Goal: Complete application form: Complete application form

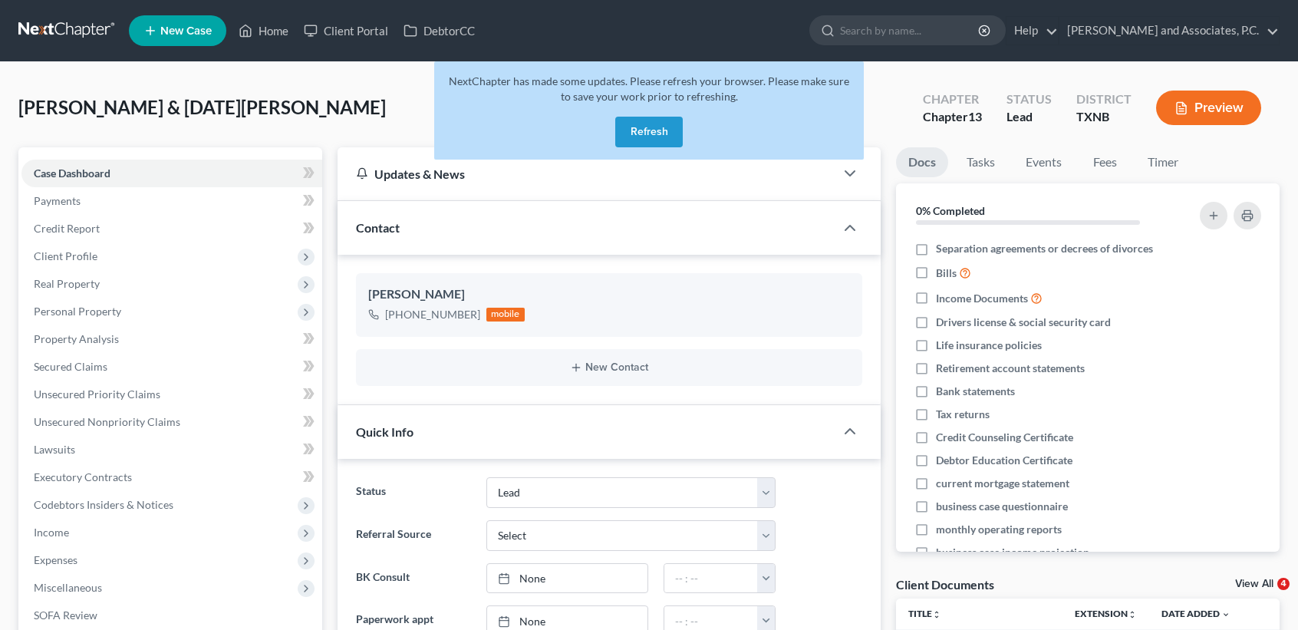
select select "8"
click at [655, 130] on button "Refresh" at bounding box center [649, 132] width 68 height 31
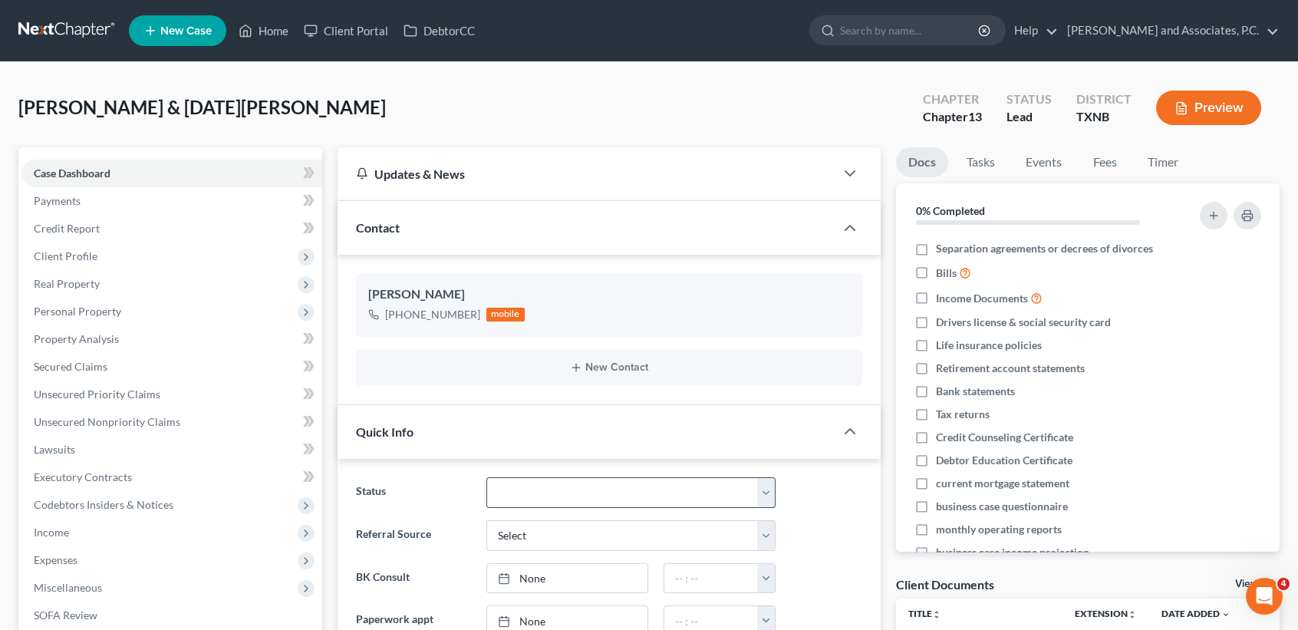
scroll to position [24, 0]
click at [342, 113] on div "Hiser, Jeffrey & Easter, Krystal Upgraded Chapter Chapter 13 Status Lead Distri…" at bounding box center [649, 114] width 1262 height 67
click at [266, 20] on link "Home" at bounding box center [263, 31] width 65 height 28
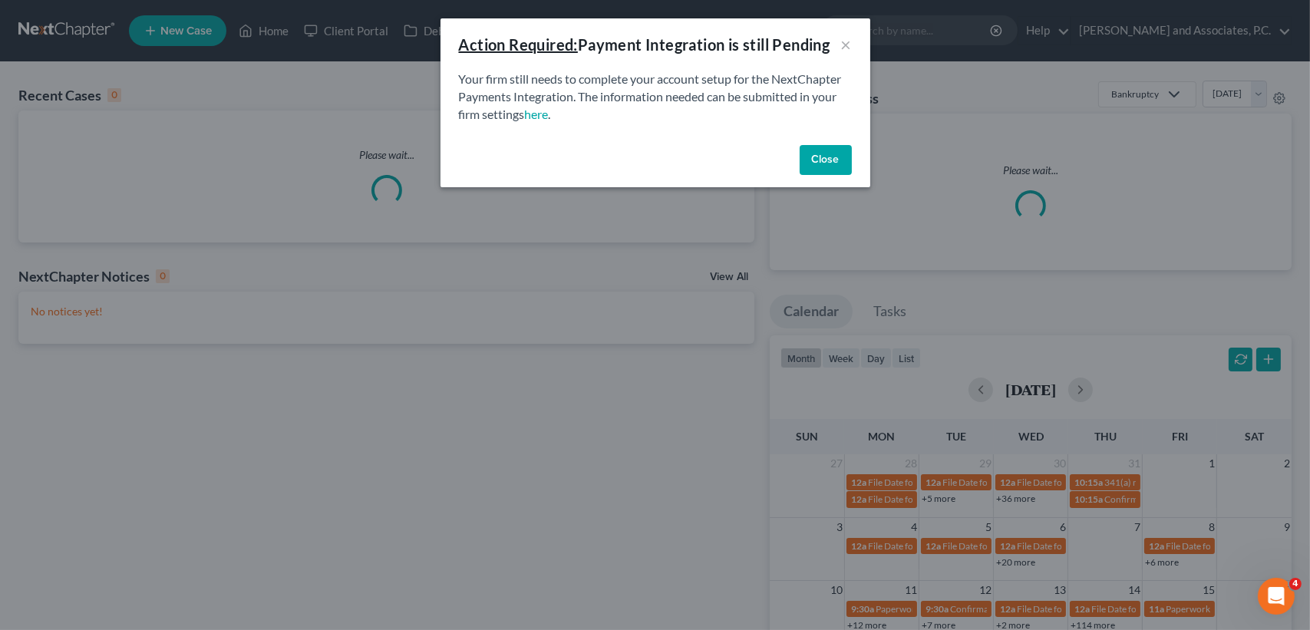
click at [828, 158] on button "Close" at bounding box center [826, 160] width 52 height 31
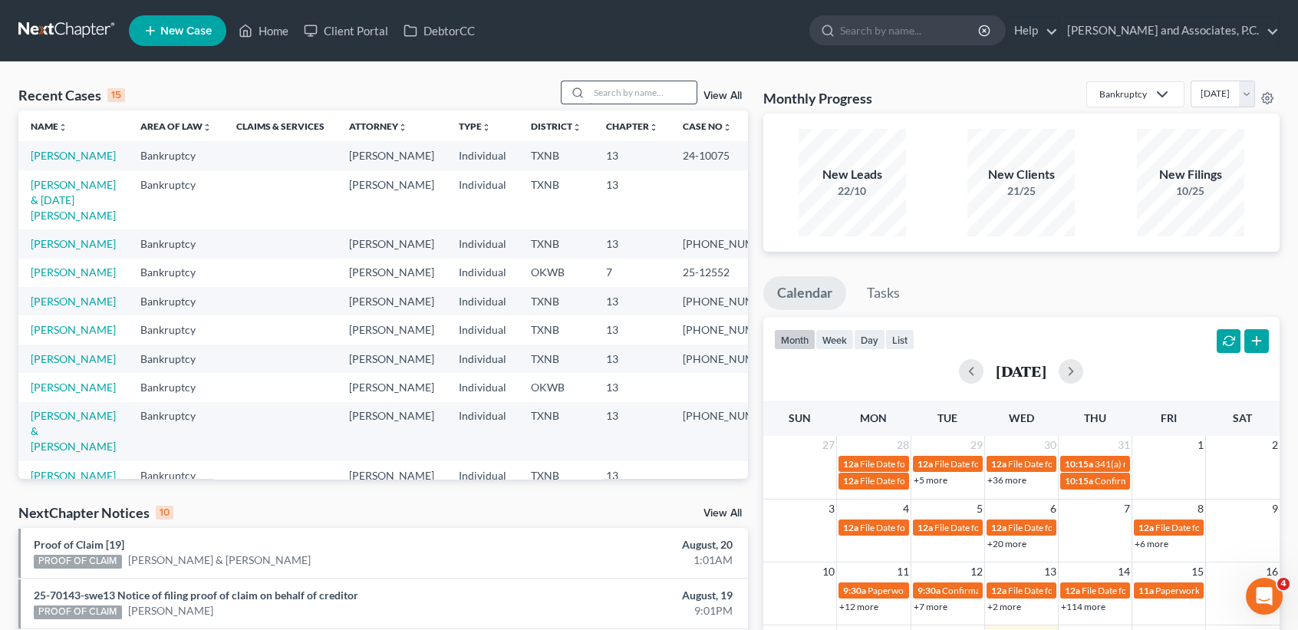
drag, startPoint x: 670, startPoint y: 93, endPoint x: 654, endPoint y: 69, distance: 28.7
click at [670, 93] on input "search" at bounding box center [642, 92] width 107 height 22
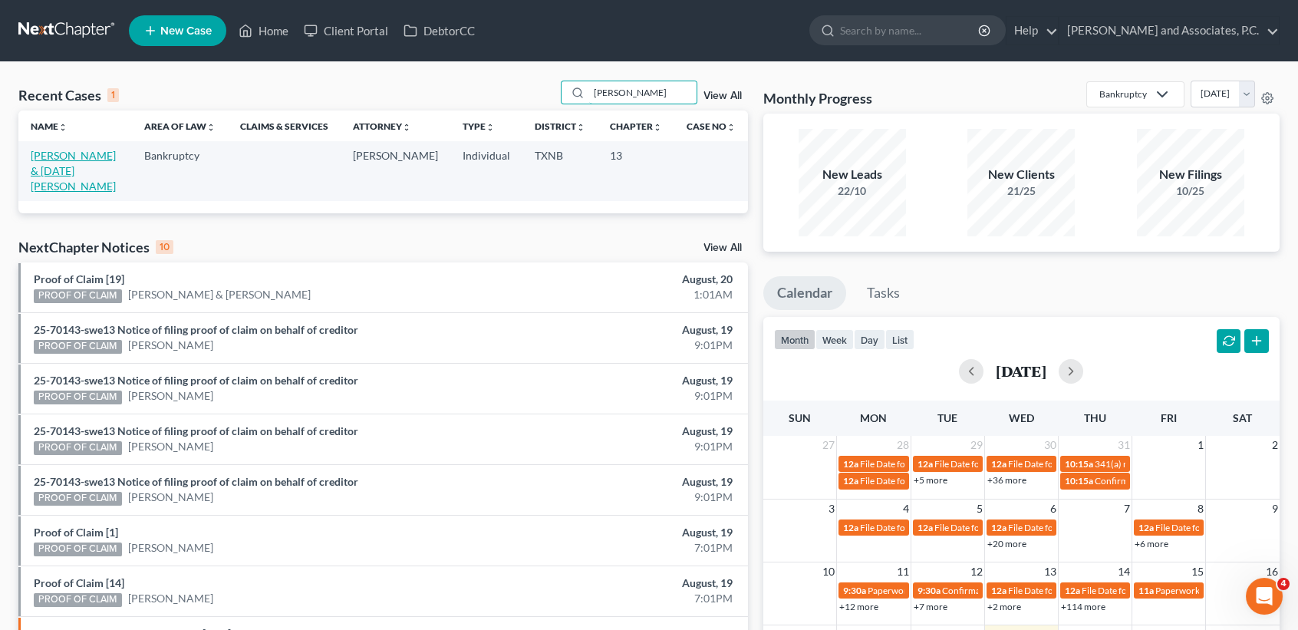
type input "hiser"
click at [74, 157] on link "[PERSON_NAME] & [DATE][PERSON_NAME]" at bounding box center [73, 171] width 85 height 44
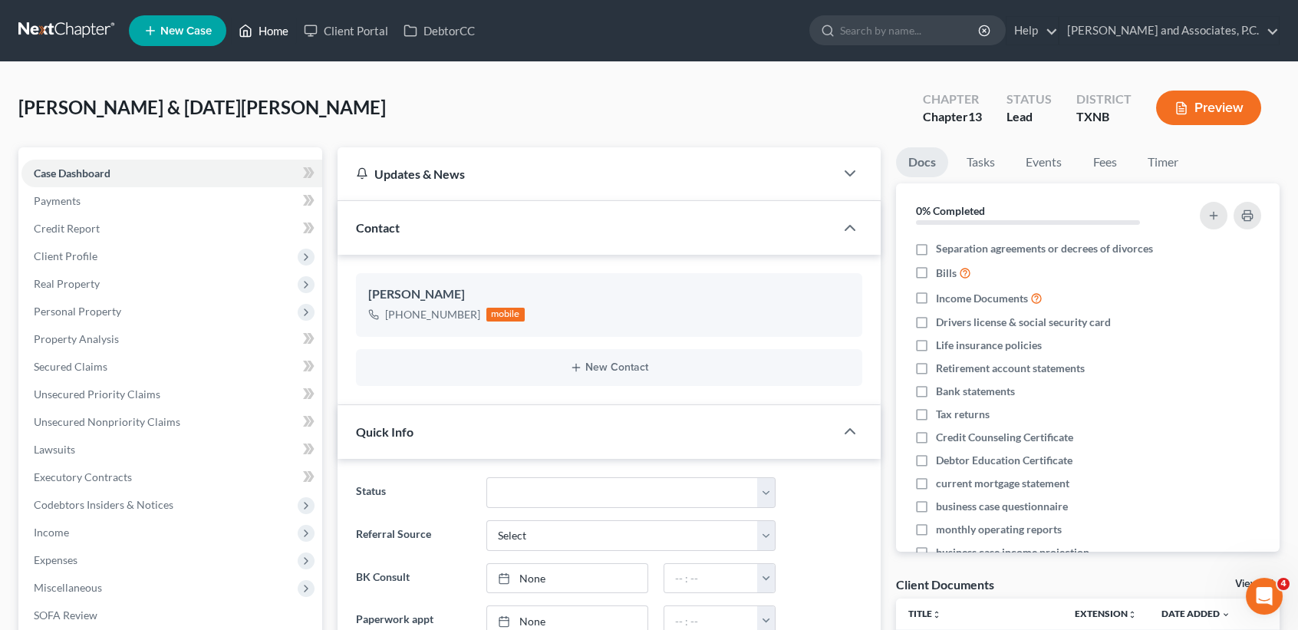
click at [282, 41] on link "Home" at bounding box center [263, 31] width 65 height 28
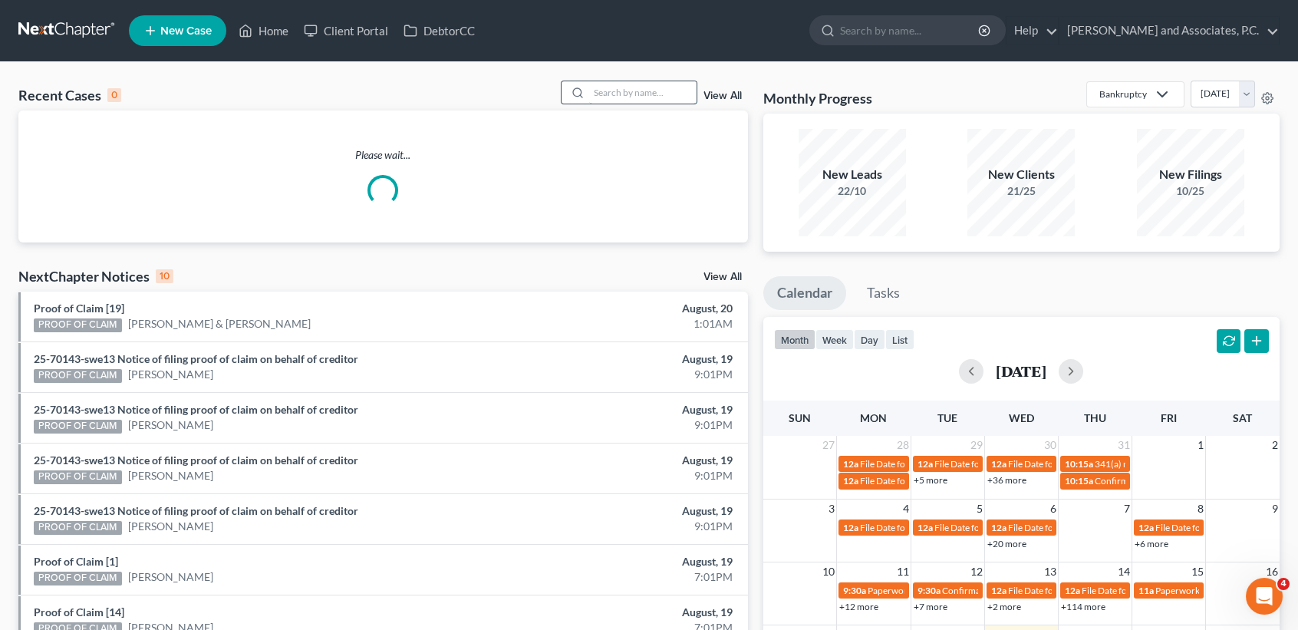
click at [632, 87] on input "search" at bounding box center [642, 92] width 107 height 22
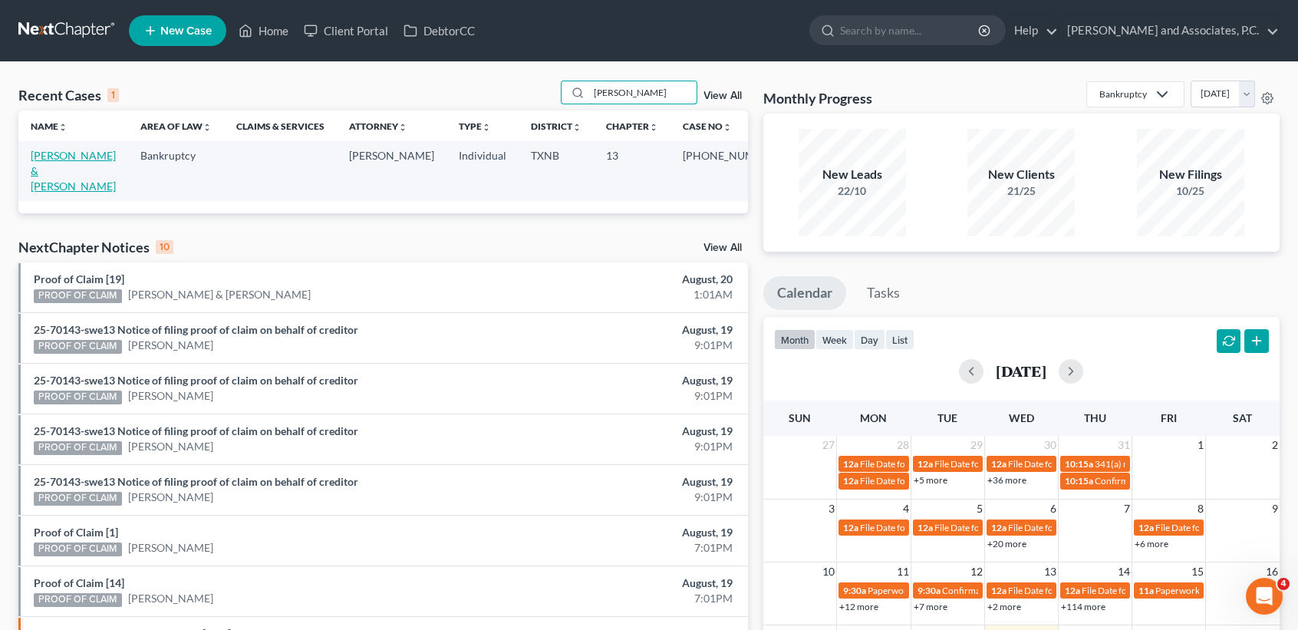
type input "cress"
click at [74, 154] on link "[PERSON_NAME] & [PERSON_NAME]" at bounding box center [73, 171] width 85 height 44
select select "6"
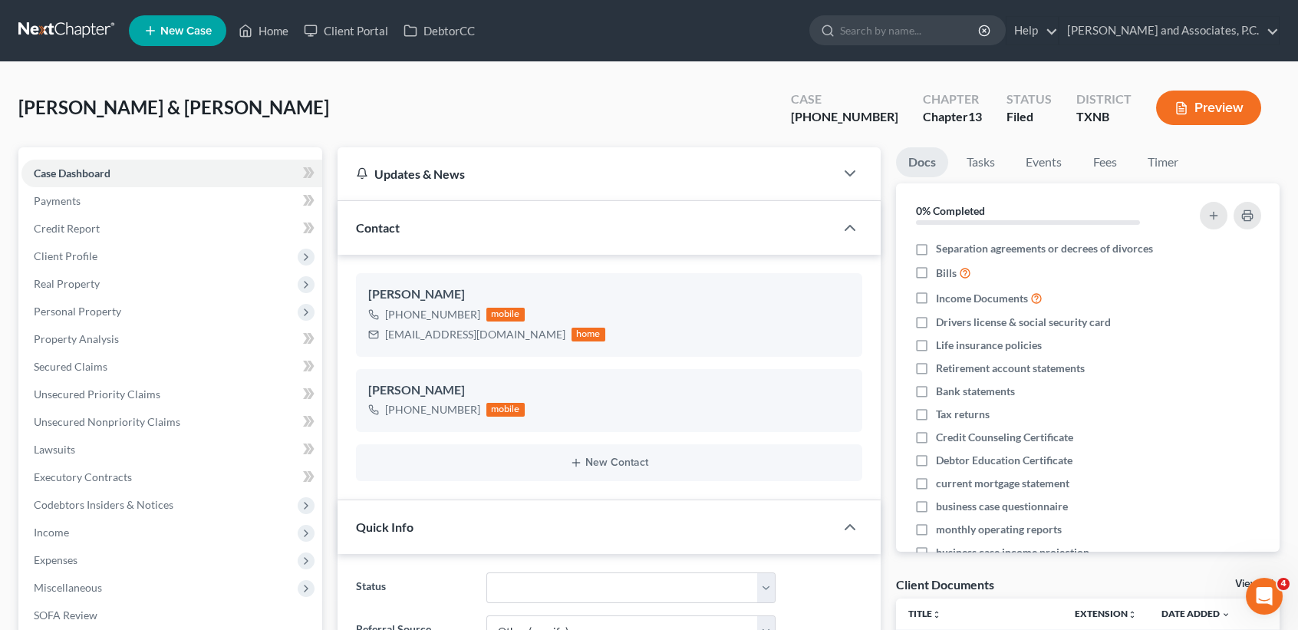
scroll to position [379, 0]
click at [232, 28] on link "Home" at bounding box center [263, 31] width 65 height 28
click at [242, 24] on icon at bounding box center [246, 30] width 14 height 18
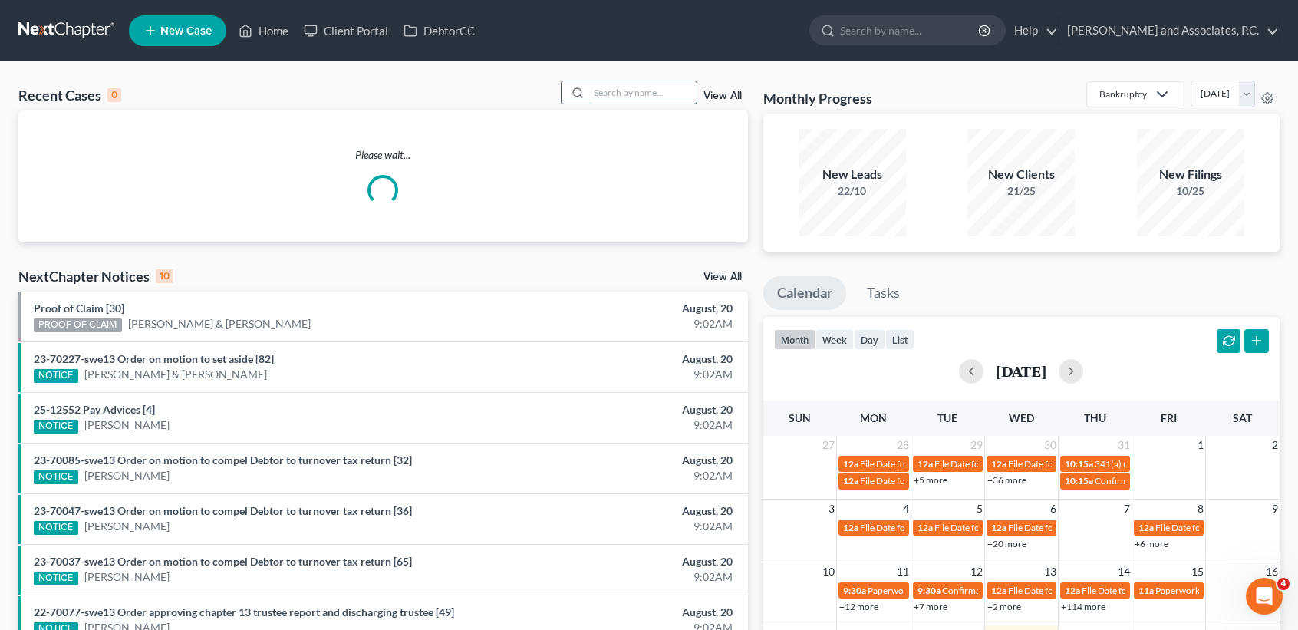
click at [641, 96] on input "search" at bounding box center [642, 92] width 107 height 22
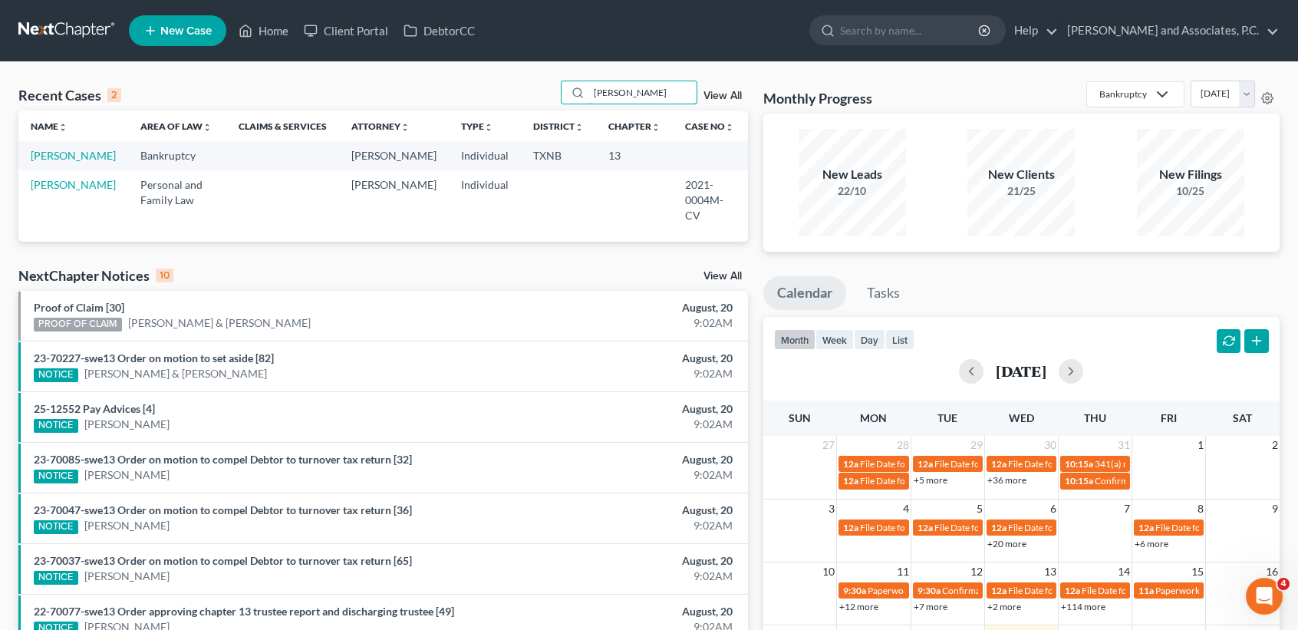
drag, startPoint x: 665, startPoint y: 93, endPoint x: 534, endPoint y: 91, distance: 130.5
click at [543, 99] on div "Recent Cases 2 hubbard View All" at bounding box center [383, 96] width 730 height 30
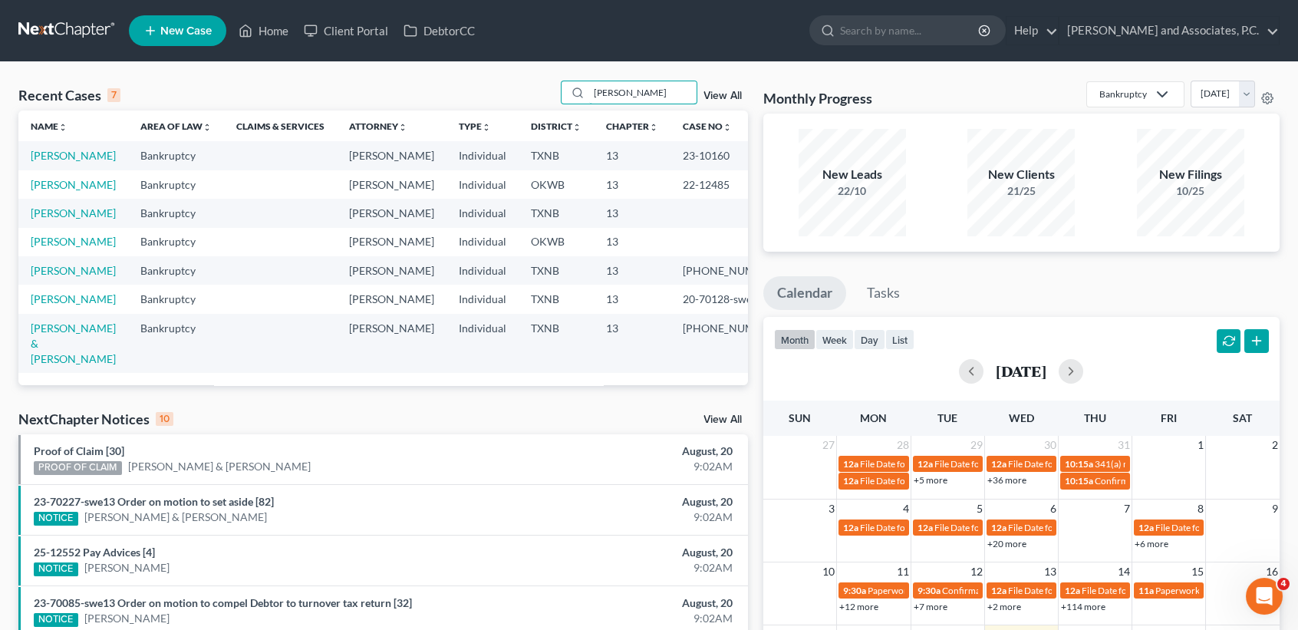
drag, startPoint x: 678, startPoint y: 94, endPoint x: 470, endPoint y: 85, distance: 208.1
click at [470, 84] on div "Recent Cases 7 powell View All" at bounding box center [383, 96] width 730 height 30
type input "reyes"
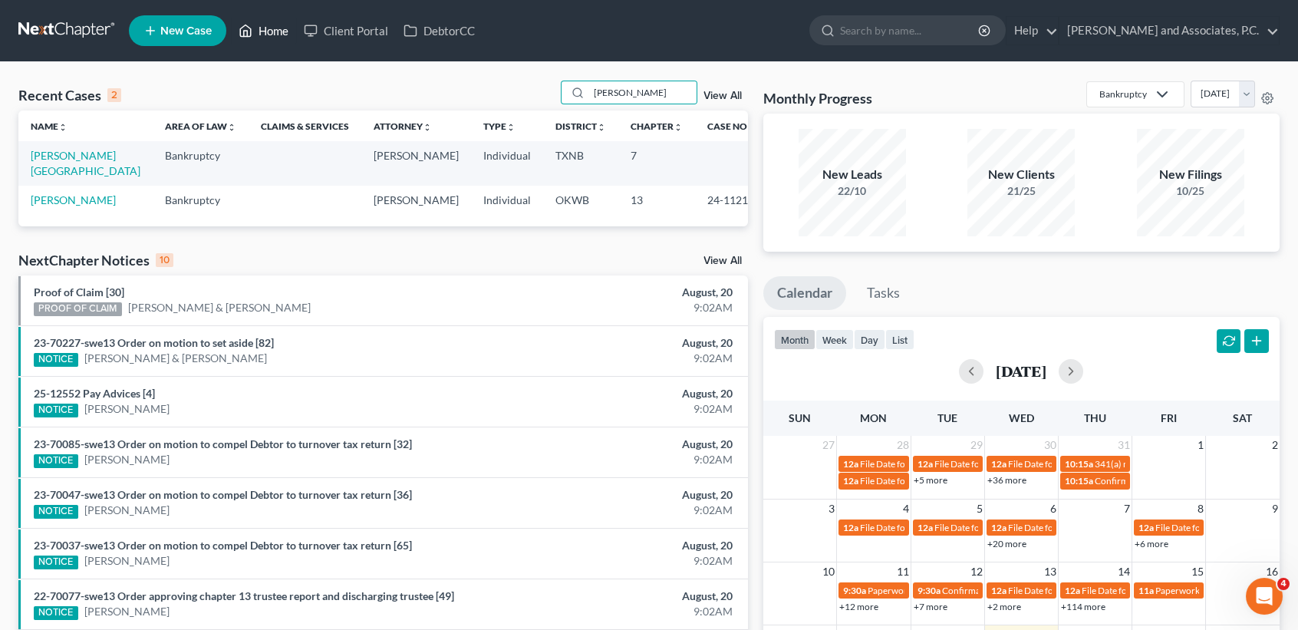
click at [257, 41] on link "Home" at bounding box center [263, 31] width 65 height 28
click at [264, 35] on link "Home" at bounding box center [263, 31] width 65 height 28
drag, startPoint x: 368, startPoint y: 80, endPoint x: 342, endPoint y: 80, distance: 26.1
click at [345, 81] on div "Recent Cases 2 reyes View All" at bounding box center [383, 96] width 730 height 30
click at [246, 25] on icon at bounding box center [246, 31] width 11 height 12
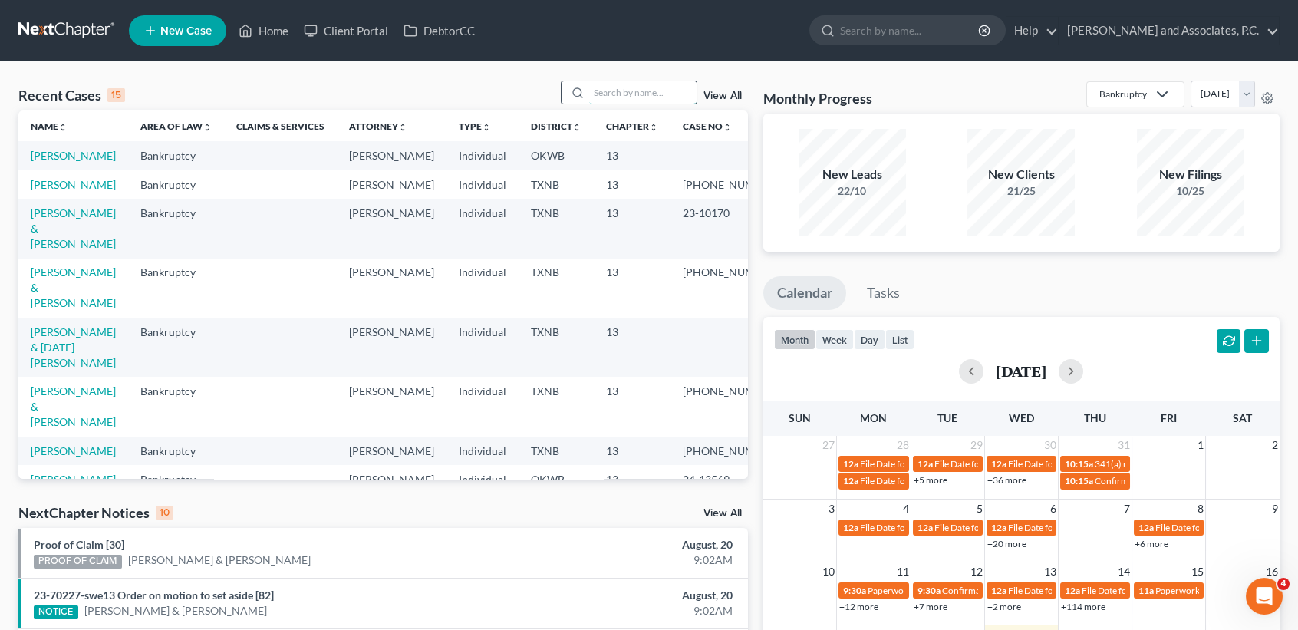
click at [686, 102] on input "search" at bounding box center [642, 92] width 107 height 22
click at [66, 355] on link "[PERSON_NAME] & [DATE][PERSON_NAME]" at bounding box center [73, 347] width 85 height 44
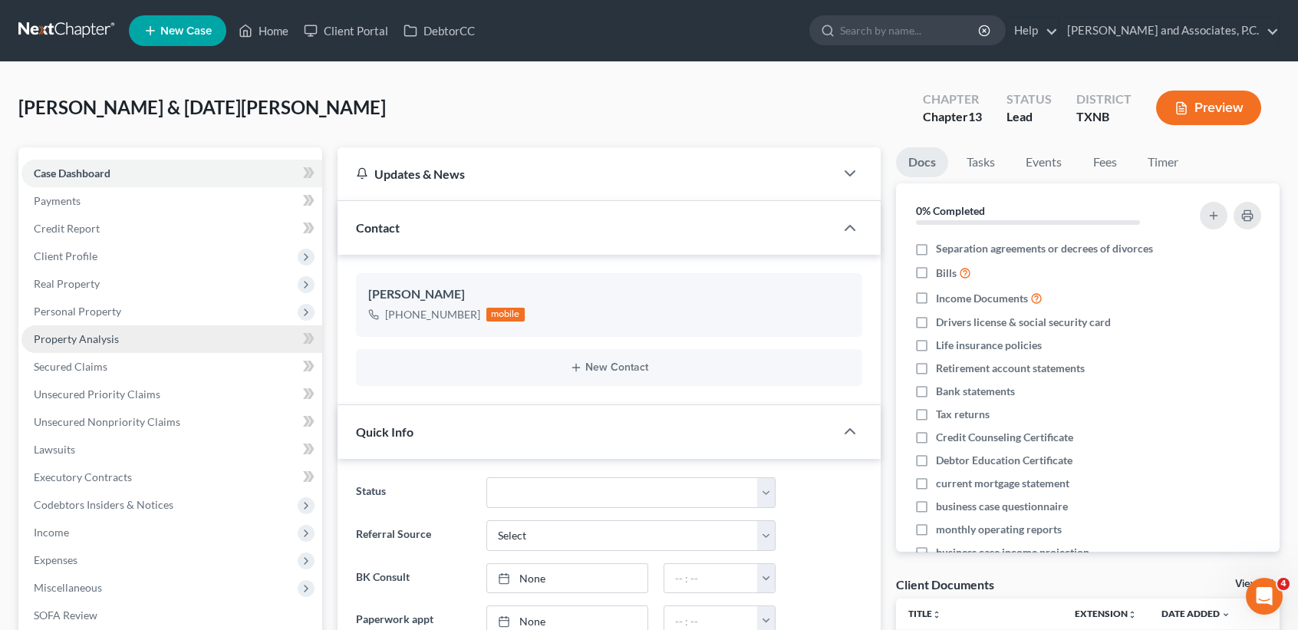
scroll to position [24, 0]
drag, startPoint x: 1, startPoint y: 538, endPoint x: 22, endPoint y: 540, distance: 21.6
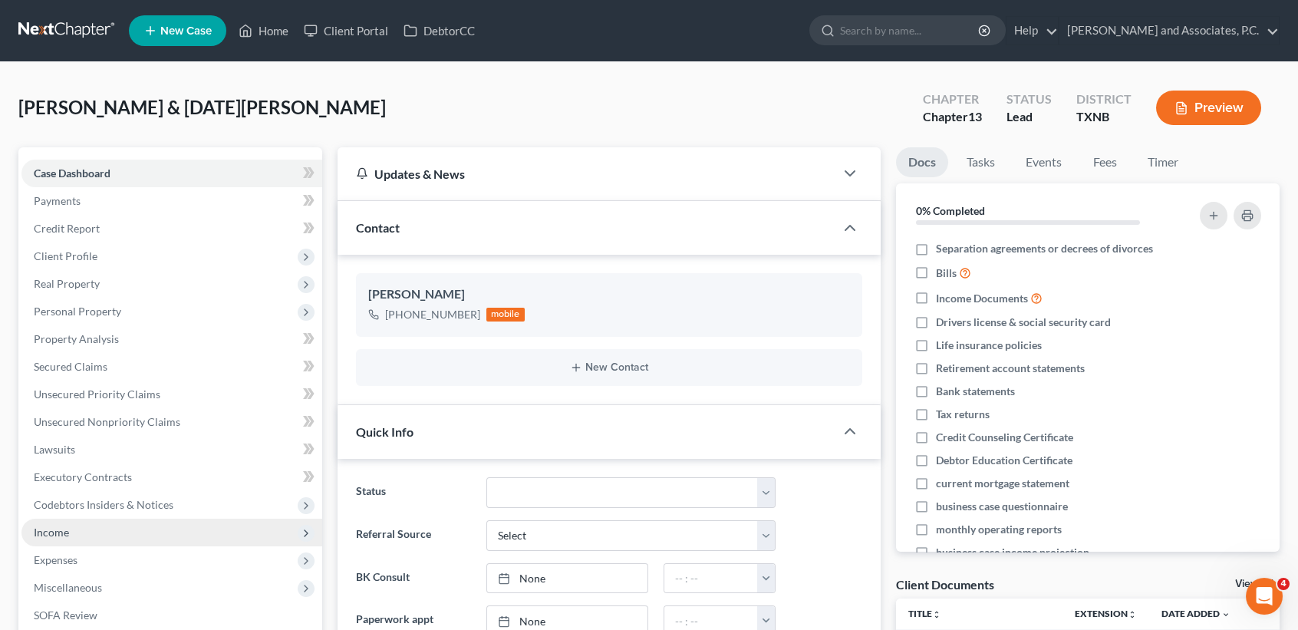
click at [46, 543] on span "Income" at bounding box center [171, 533] width 301 height 28
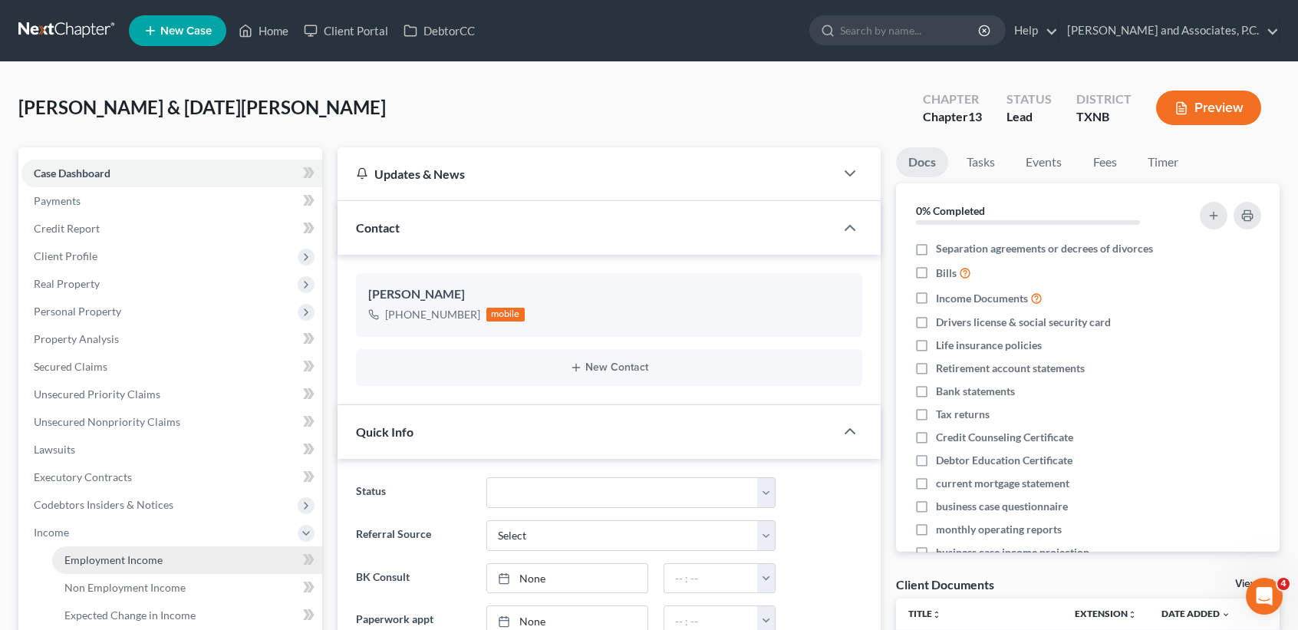
click at [72, 564] on span "Employment Income" at bounding box center [113, 559] width 98 height 13
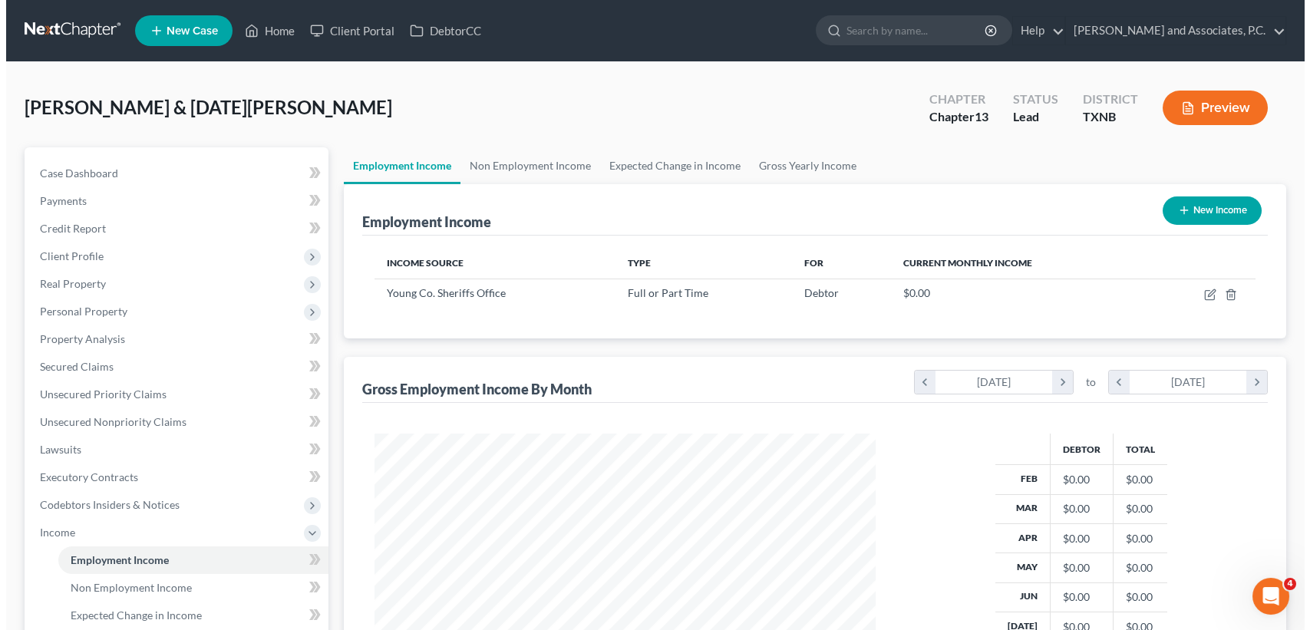
scroll to position [275, 531]
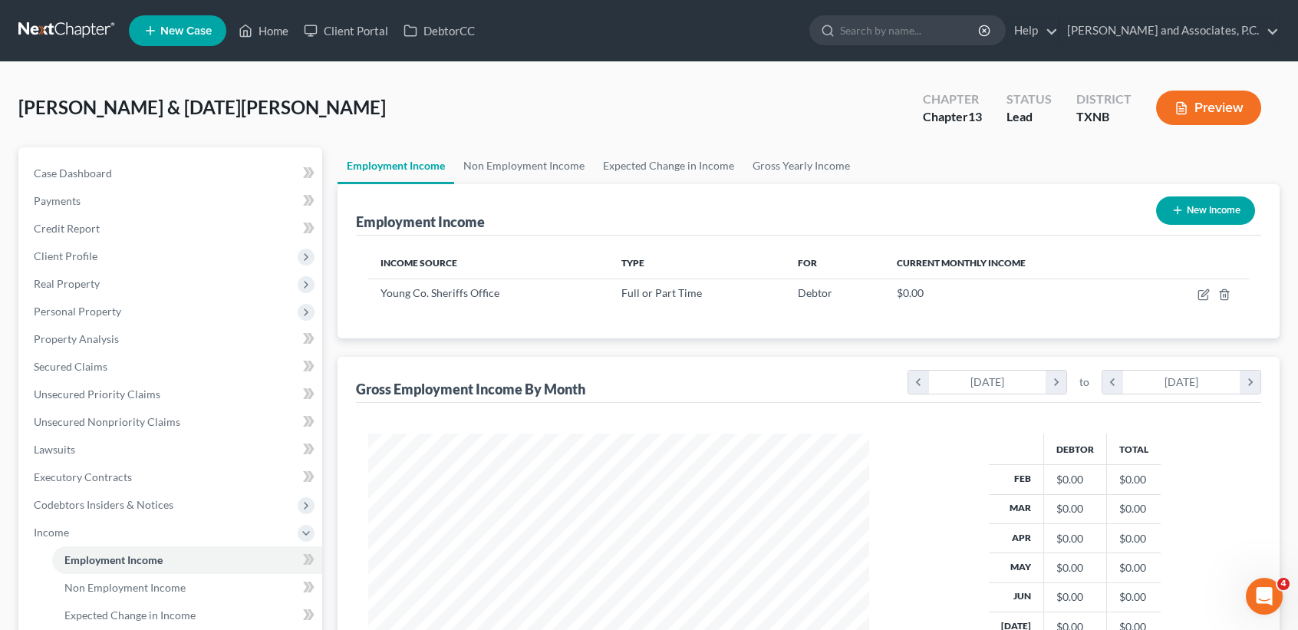
click at [1192, 209] on button "New Income" at bounding box center [1205, 210] width 99 height 28
select select "0"
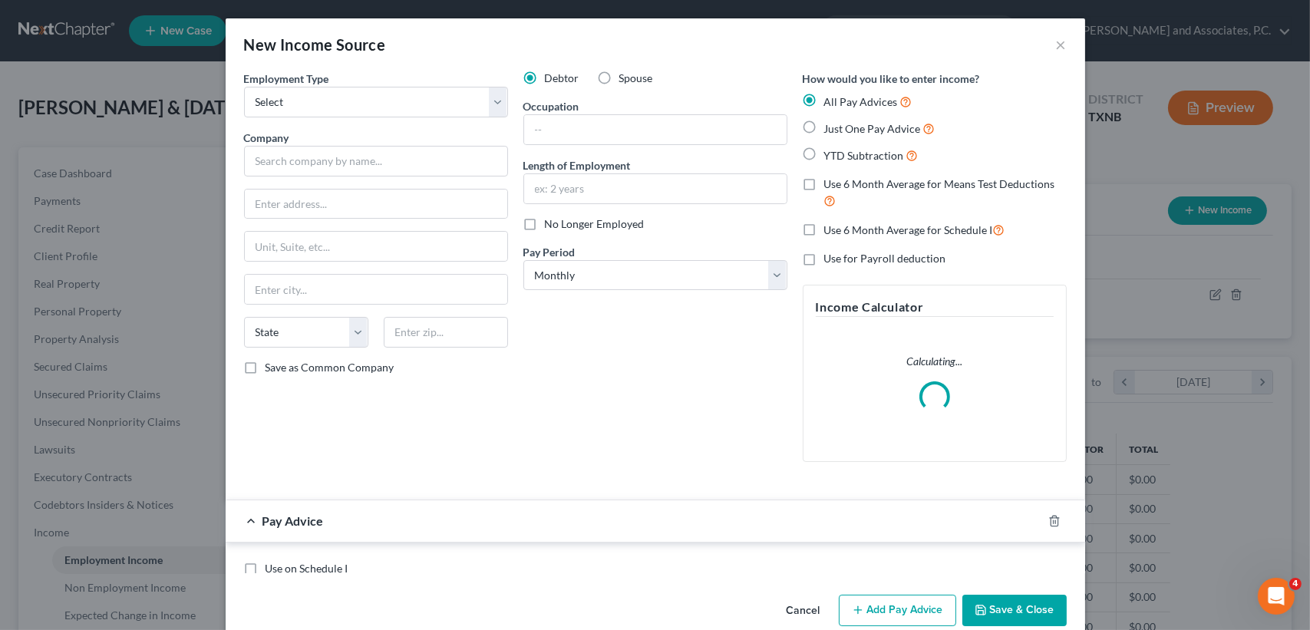
scroll to position [275, 536]
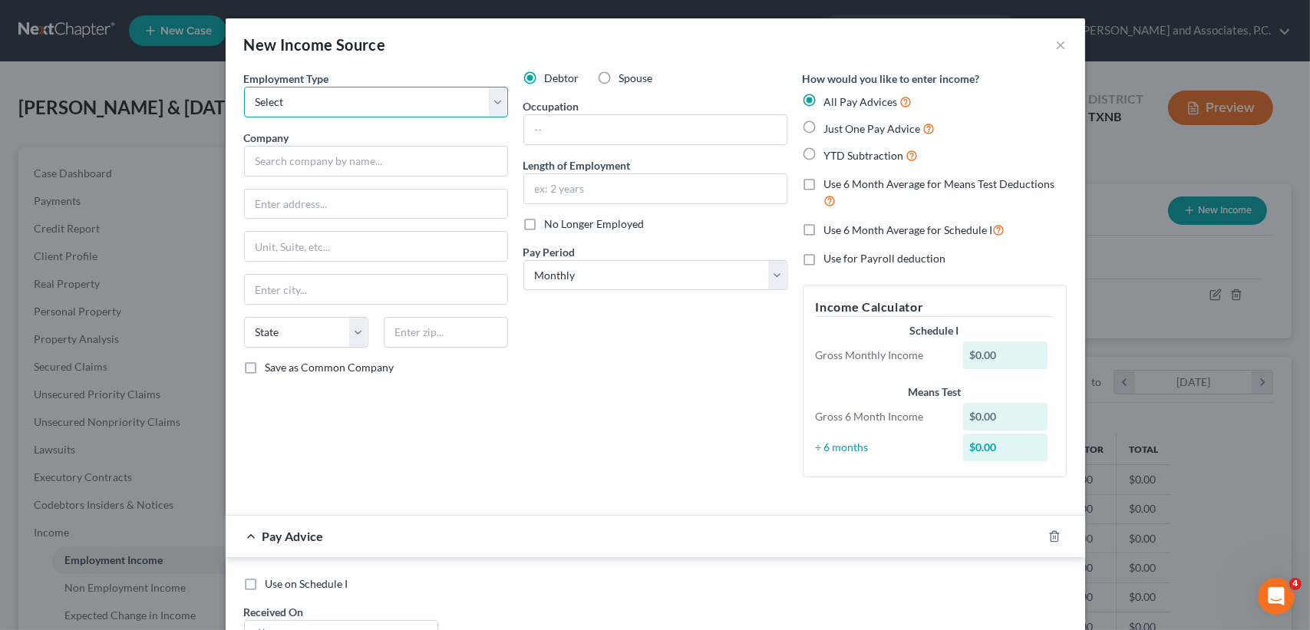
click at [353, 106] on select "Select Full or Part Time Employment Self Employment" at bounding box center [376, 102] width 264 height 31
select select "0"
click at [244, 87] on select "Select Full or Part Time Employment Self Employment" at bounding box center [376, 102] width 264 height 31
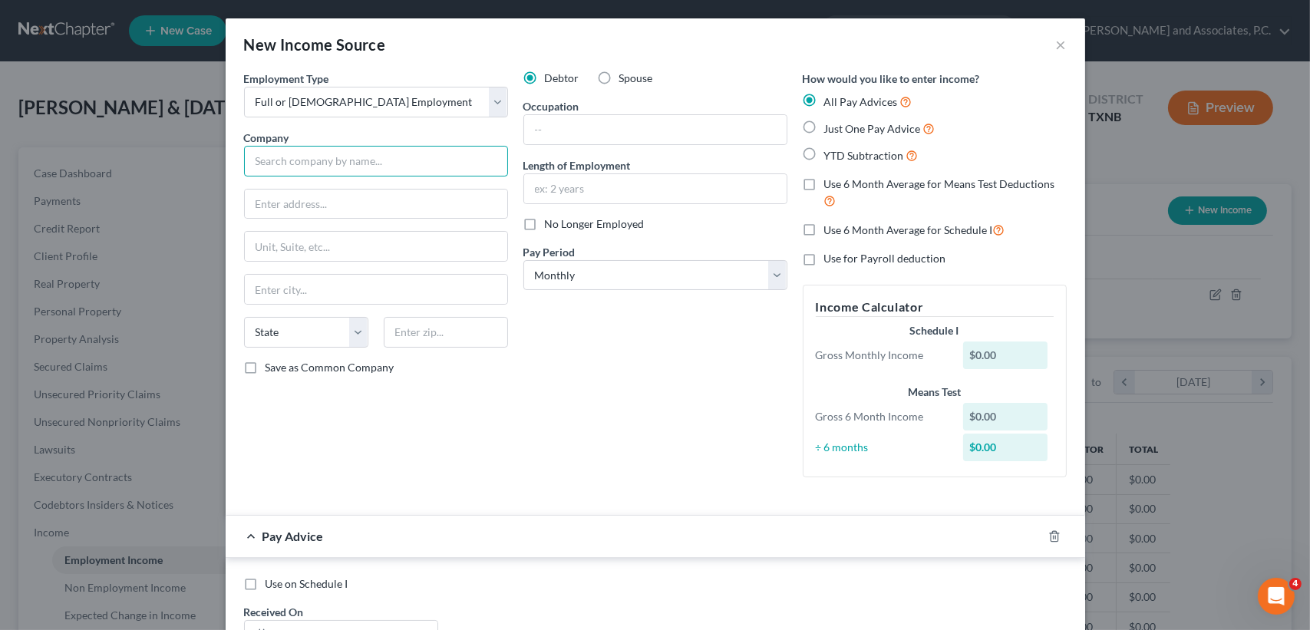
click at [320, 154] on input "text" at bounding box center [376, 161] width 264 height 31
type input "Electra Police Department"
type input "111 E Cleveland Ave"
drag, startPoint x: 432, startPoint y: 329, endPoint x: 436, endPoint y: 339, distance: 10.7
click at [436, 339] on input "text" at bounding box center [446, 332] width 124 height 31
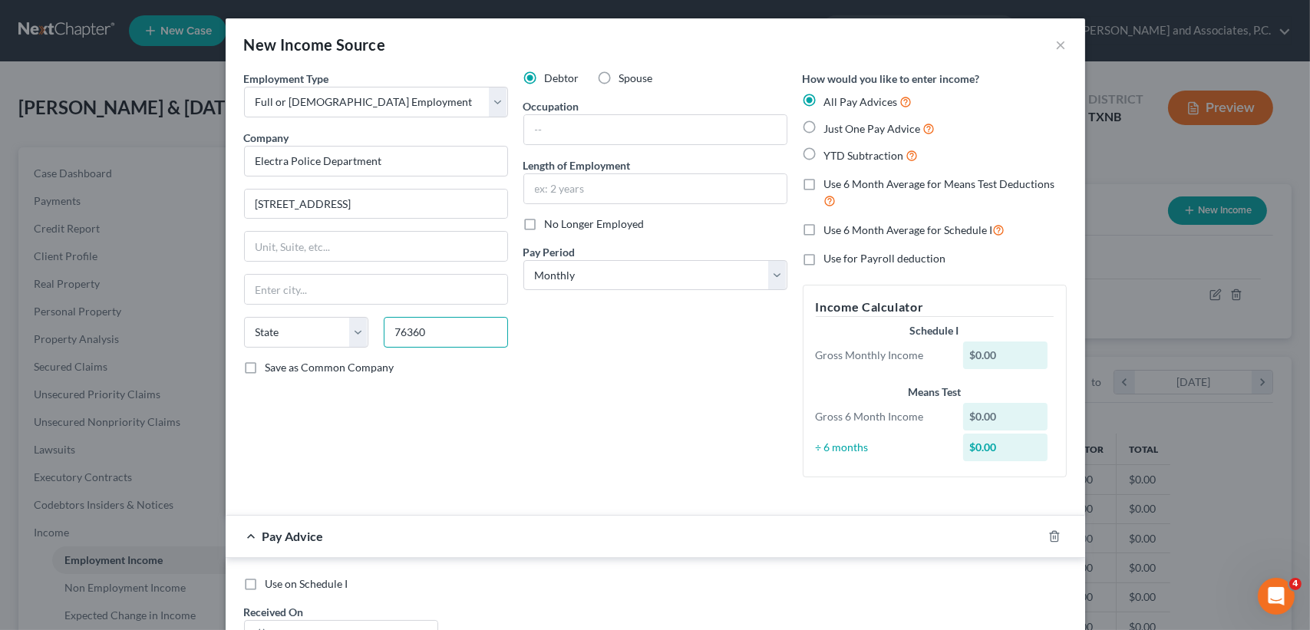
type input "76360"
type input "Electra"
select select "45"
click at [596, 127] on input "text" at bounding box center [655, 129] width 262 height 29
type input "dispatch"
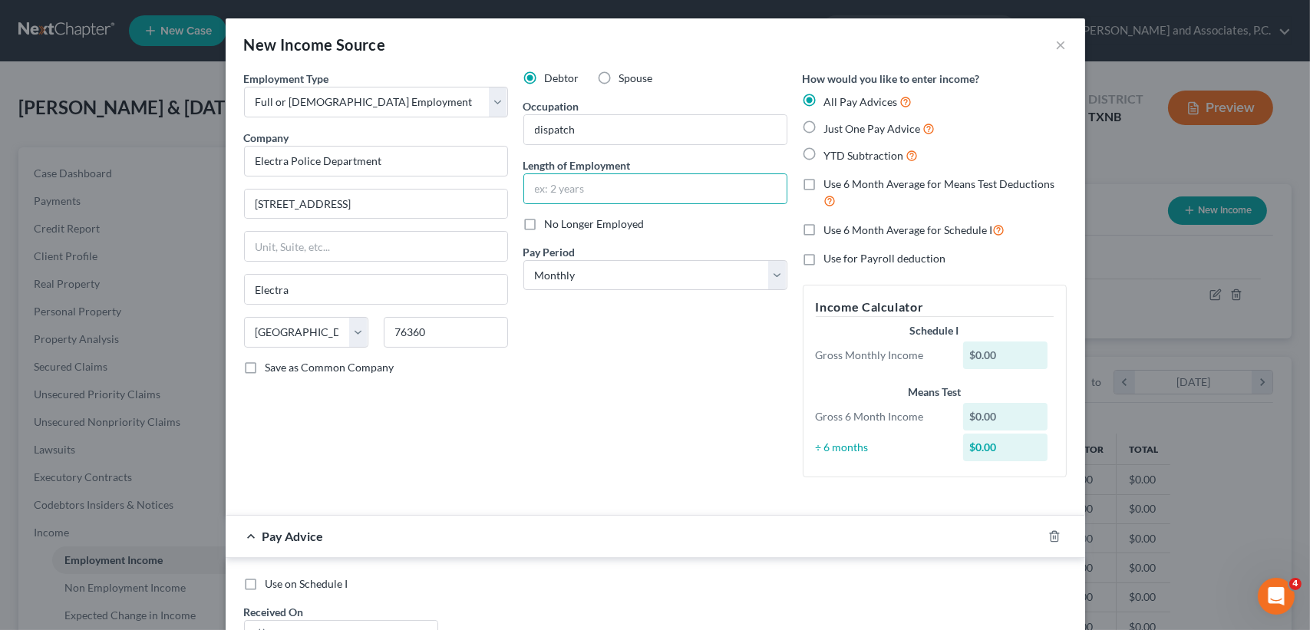
click at [564, 226] on span "No Longer Employed" at bounding box center [595, 223] width 100 height 13
click at [561, 226] on input "No Longer Employed" at bounding box center [556, 221] width 10 height 10
checkbox input "true"
click at [649, 411] on div "Debtor Spouse Occupation dispatch Length of Employment No Longer Employed Pay P…" at bounding box center [655, 280] width 279 height 419
click at [678, 279] on select "Select Monthly Twice Monthly Every Other Week Weekly" at bounding box center [655, 275] width 264 height 31
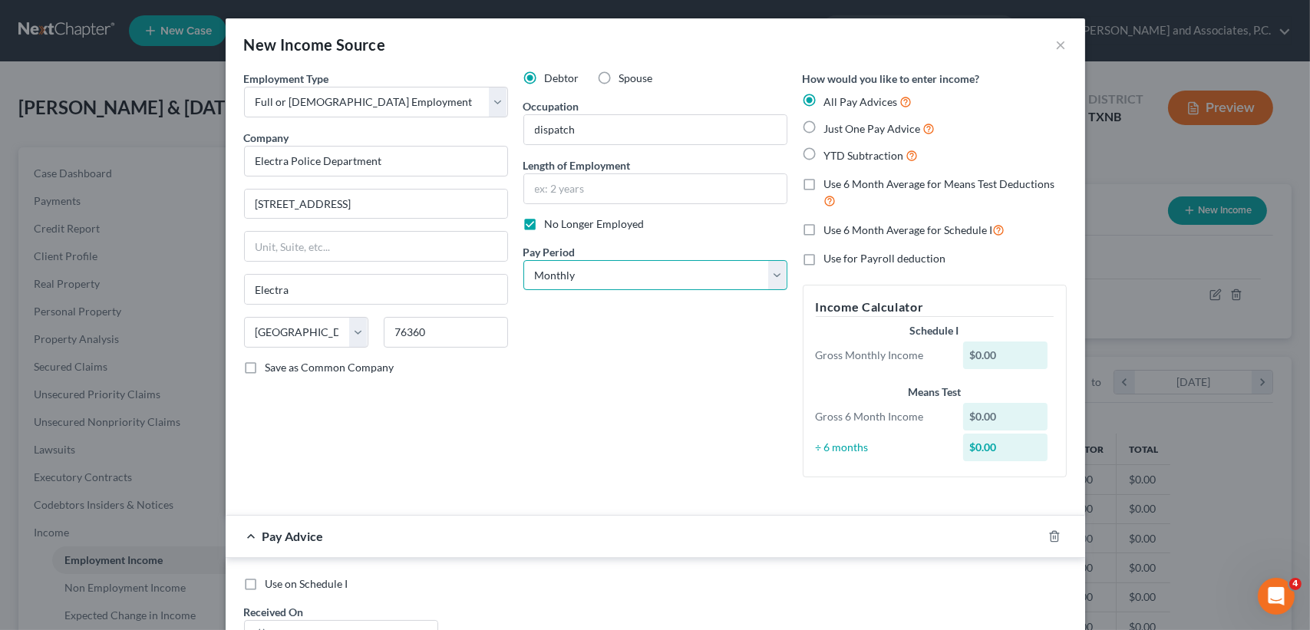
select select "2"
click at [523, 260] on select "Select Monthly Twice Monthly Every Other Week Weekly" at bounding box center [655, 275] width 264 height 31
click at [665, 336] on div "Debtor Spouse Occupation dispatch Length of Employment No Longer Employed Pay P…" at bounding box center [655, 280] width 279 height 419
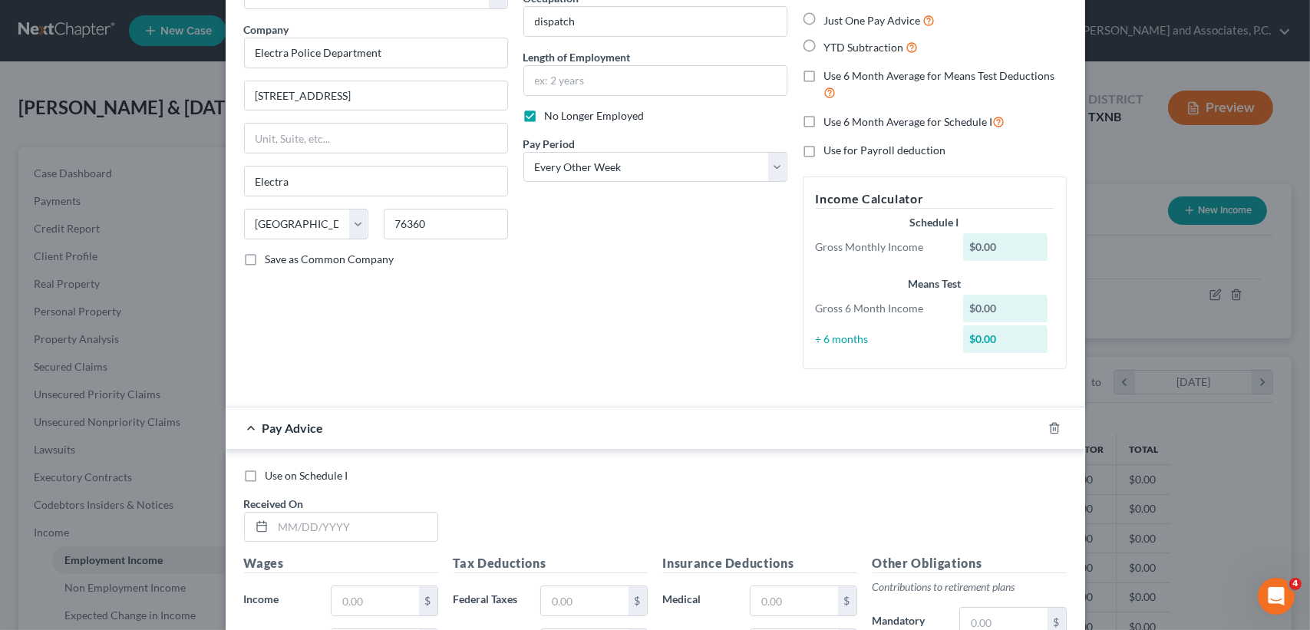
scroll to position [307, 0]
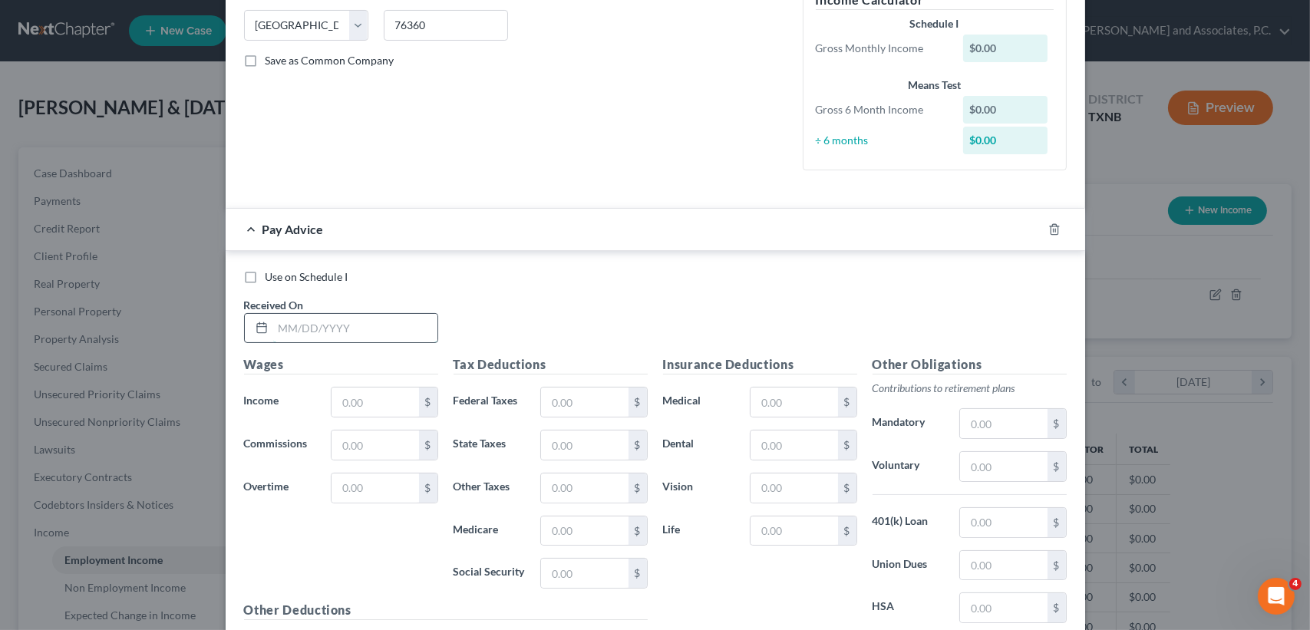
click at [295, 338] on input "text" at bounding box center [355, 328] width 164 height 29
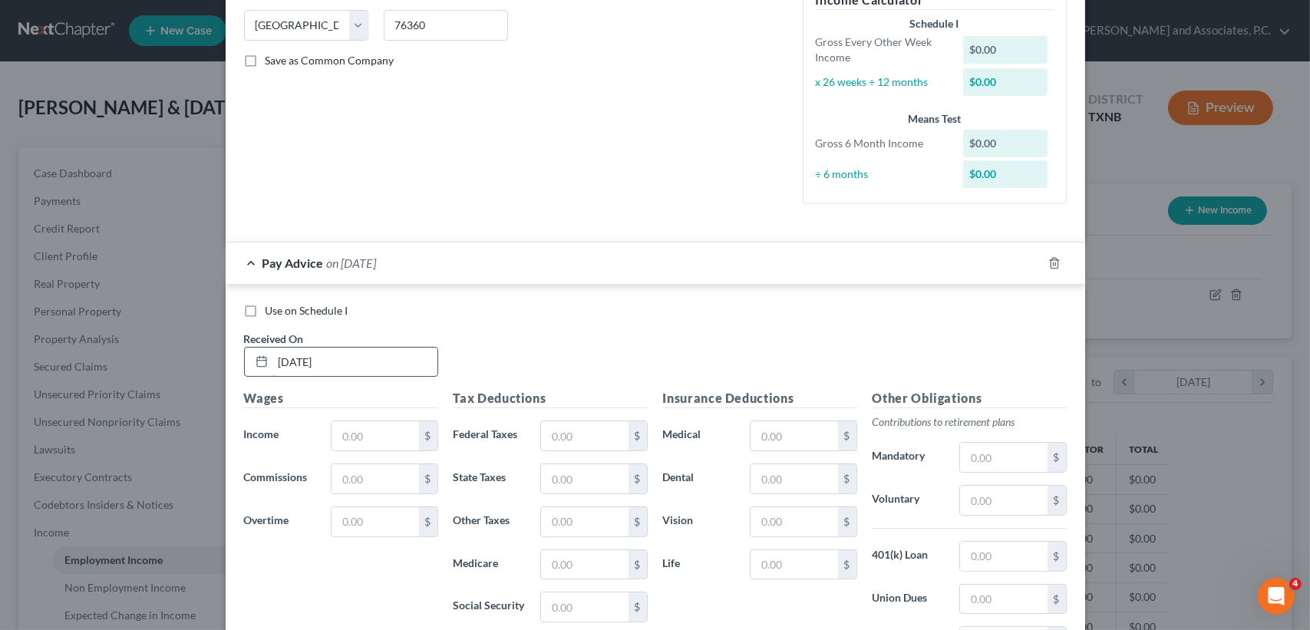
type input "02/07/2025"
type input "1,120.00"
type input "16.24"
type input "69.44"
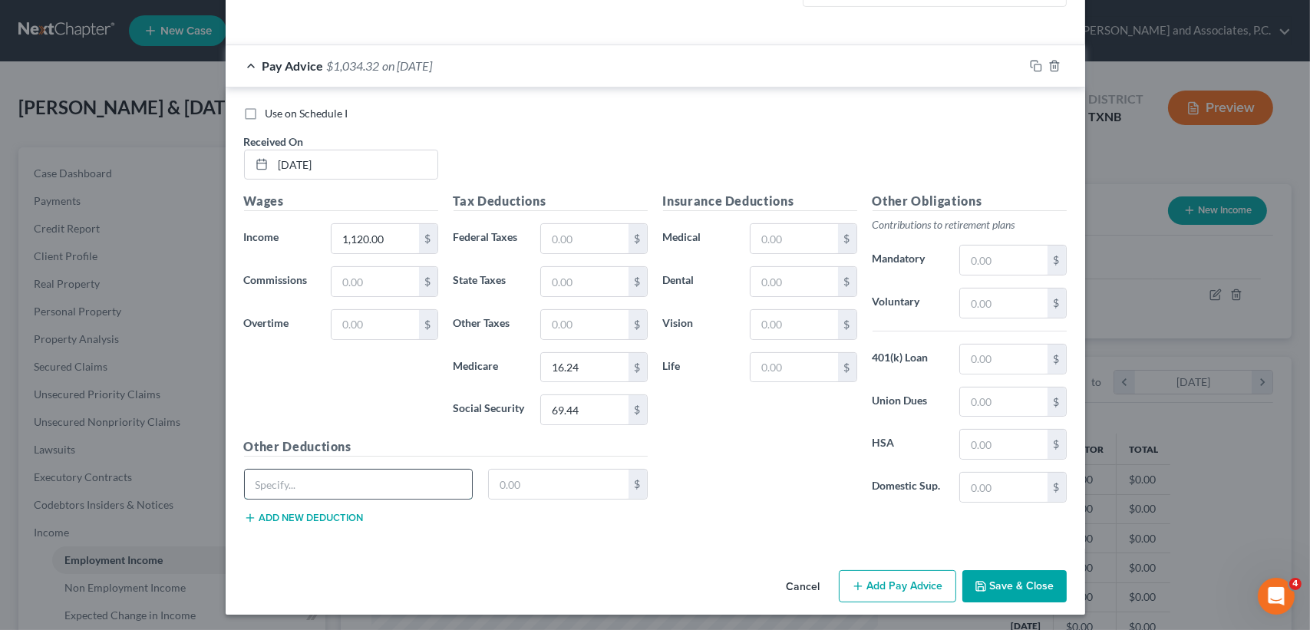
click at [369, 487] on input "text" at bounding box center [359, 484] width 228 height 29
type input "Utility"
type input "1"
type input "210.00"
click at [257, 504] on div "Utility 210.00 $" at bounding box center [445, 490] width 419 height 43
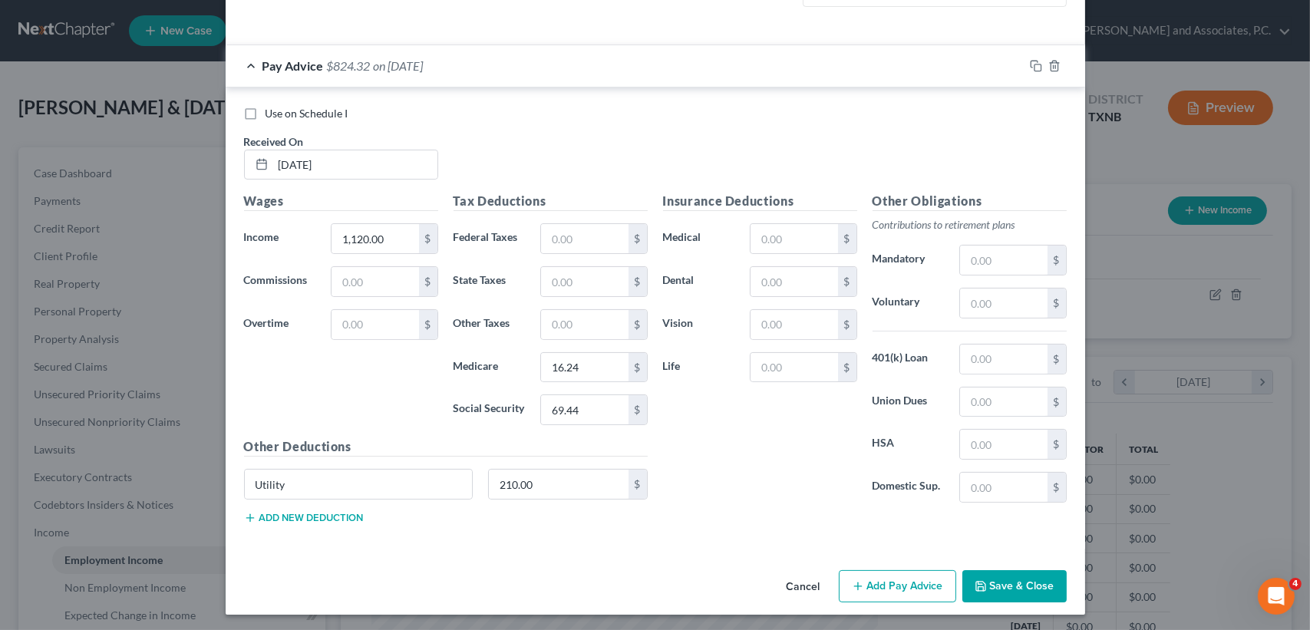
click at [259, 513] on button "Add new deduction" at bounding box center [304, 518] width 120 height 12
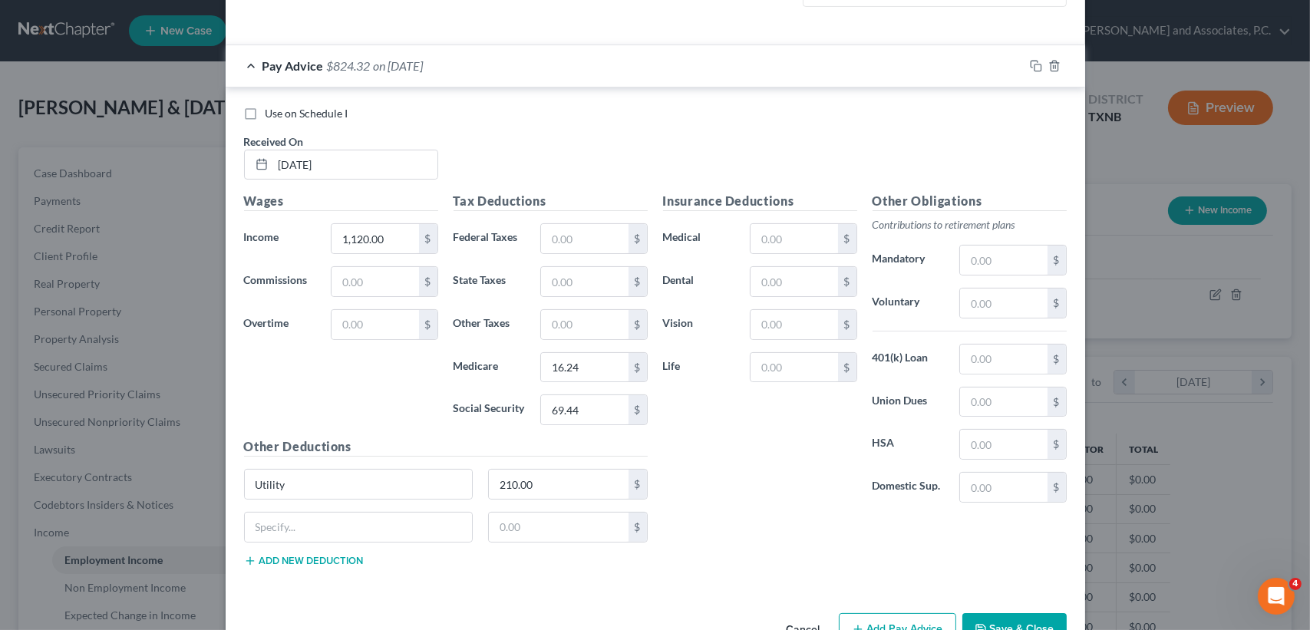
click at [244, 555] on button "Add new deduction" at bounding box center [304, 561] width 120 height 12
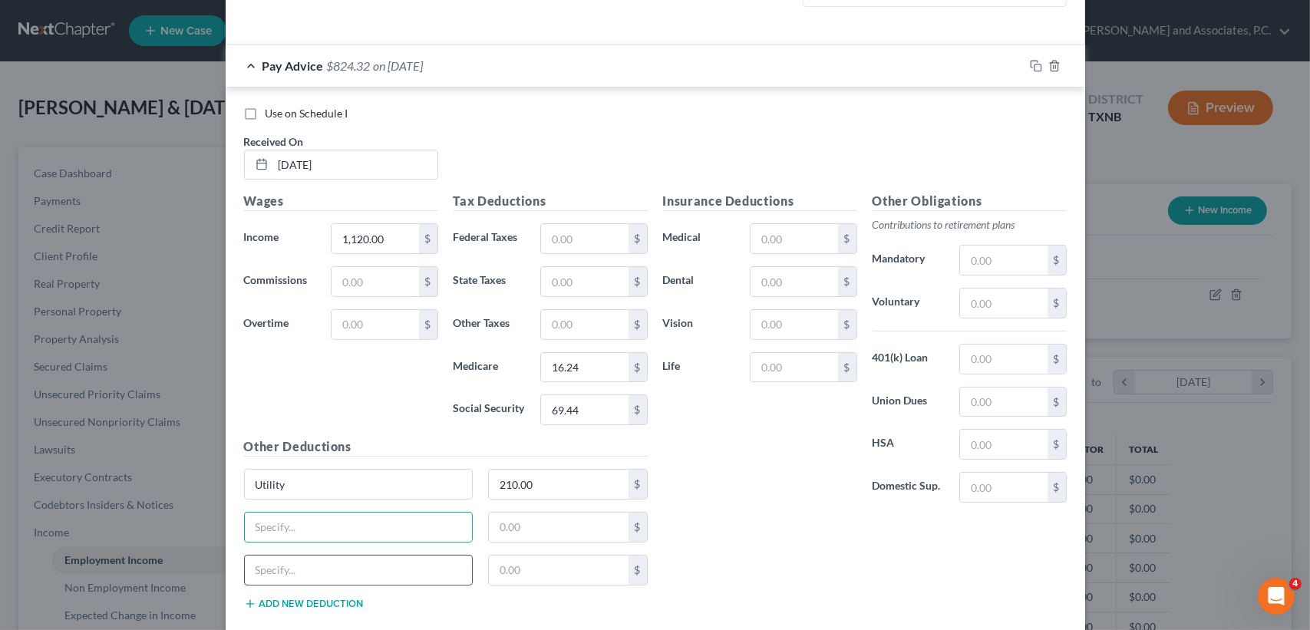
drag, startPoint x: 311, startPoint y: 530, endPoint x: 384, endPoint y: 582, distance: 89.8
click at [387, 584] on div "$" at bounding box center [445, 576] width 419 height 43
click at [355, 524] on input "text" at bounding box center [359, 527] width 228 height 29
type input "TMRS"
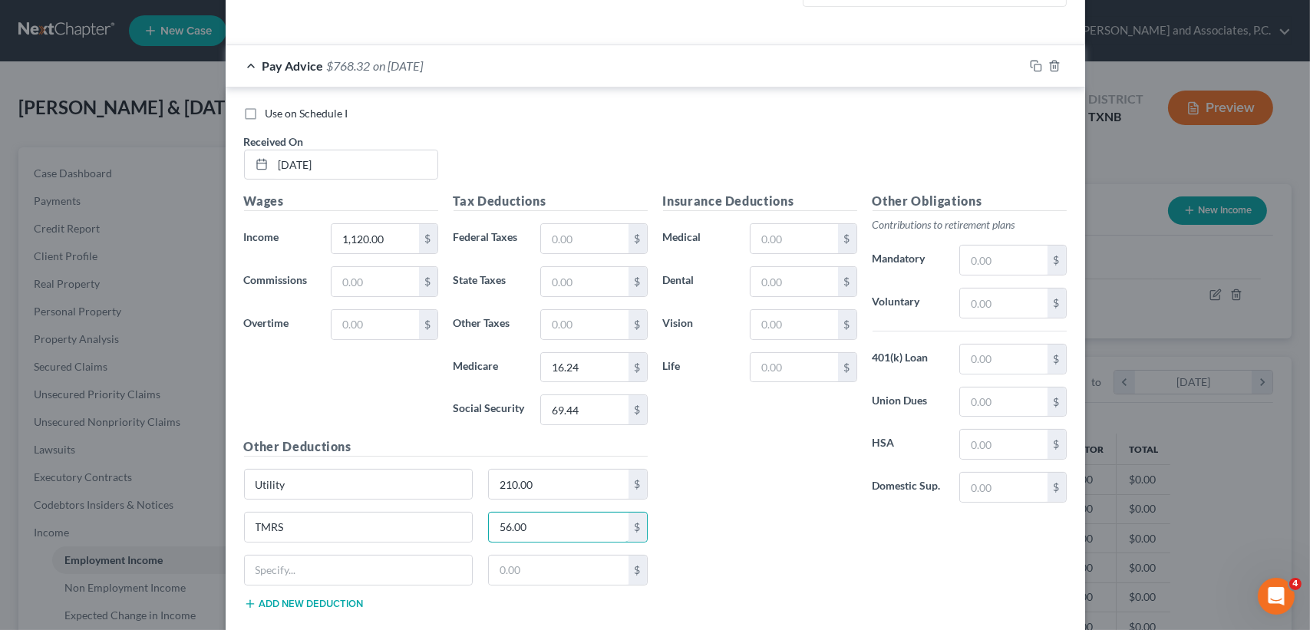
type input "56.00"
click at [477, 75] on div "Pay Advice $768.32 on 02/07/2025" at bounding box center [625, 65] width 798 height 41
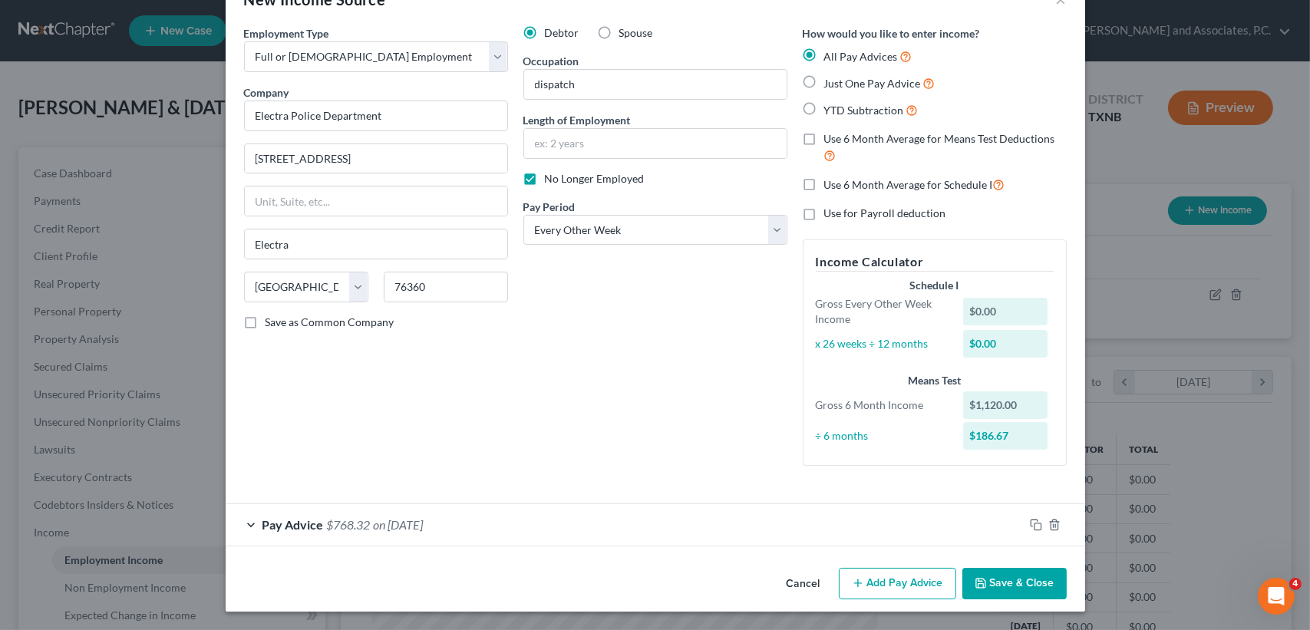
scroll to position [45, 0]
click at [1031, 526] on icon "button" at bounding box center [1036, 525] width 12 height 12
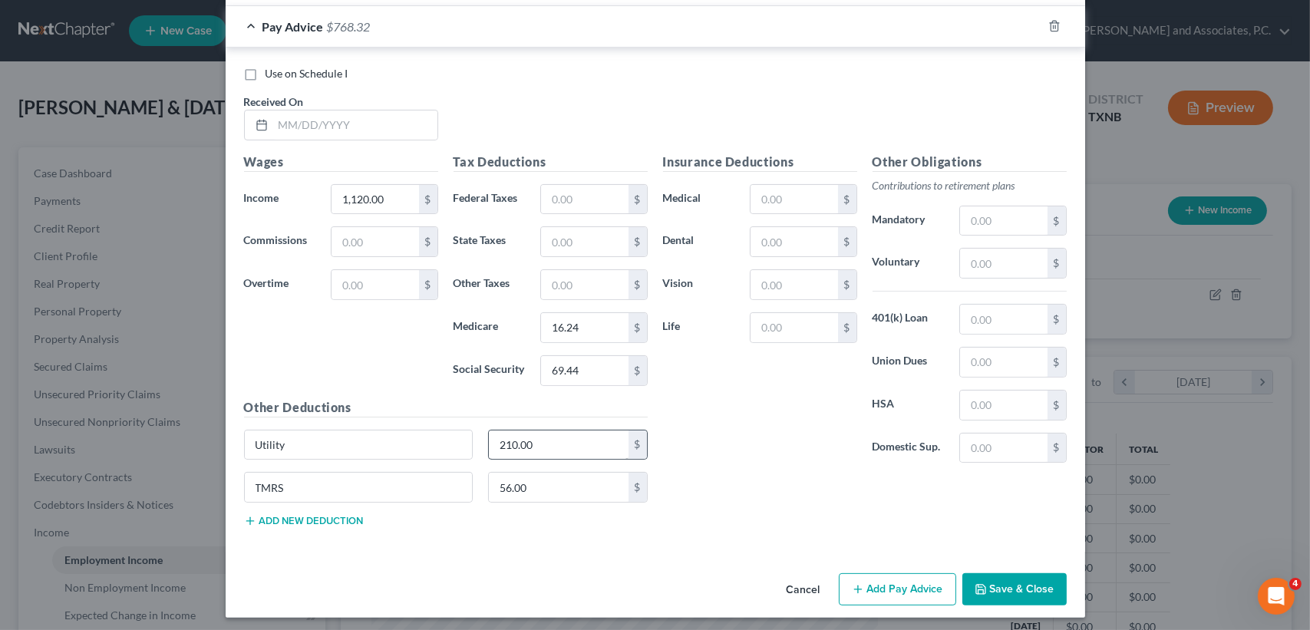
scroll to position [588, 0]
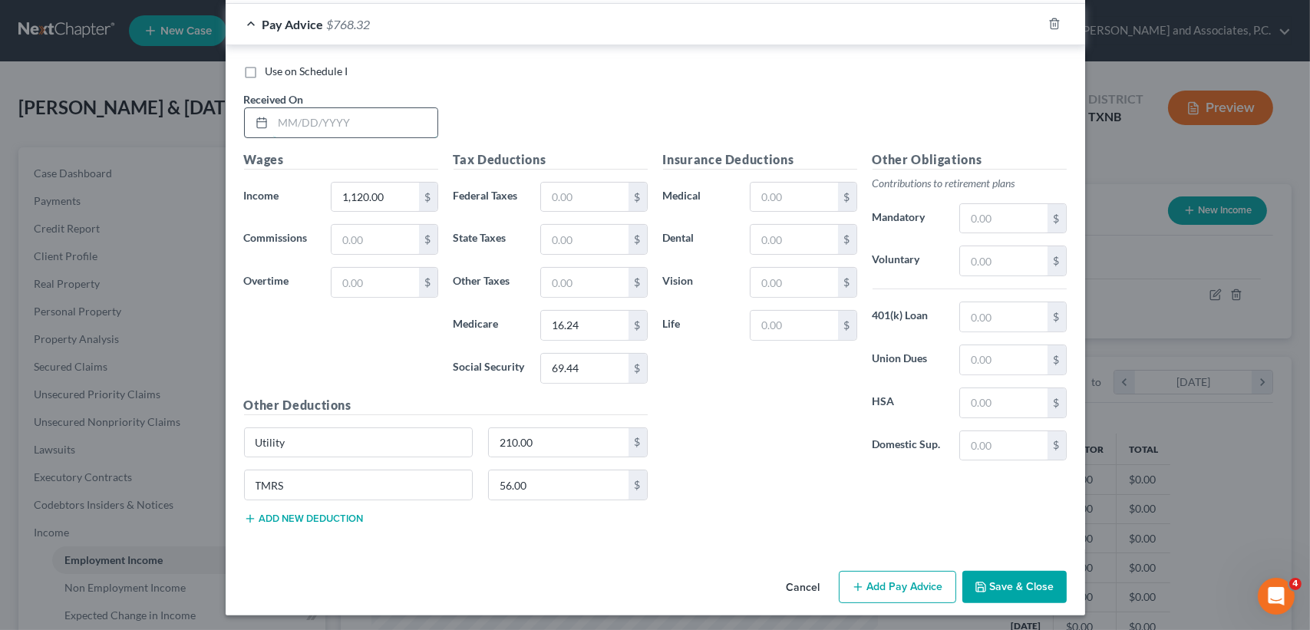
click at [387, 125] on input "text" at bounding box center [355, 122] width 164 height 29
type input "02/21/2025"
click at [394, 38] on div "Pay Advice $768.32 on 02/21/2025" at bounding box center [625, 24] width 798 height 41
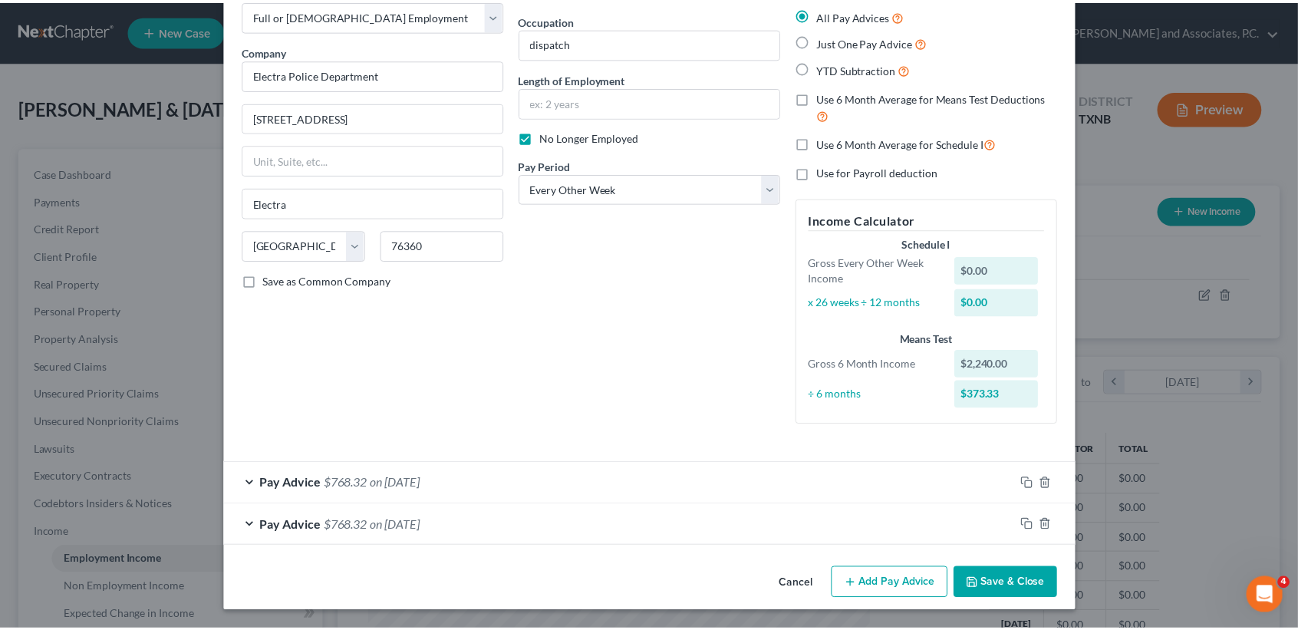
scroll to position [86, 0]
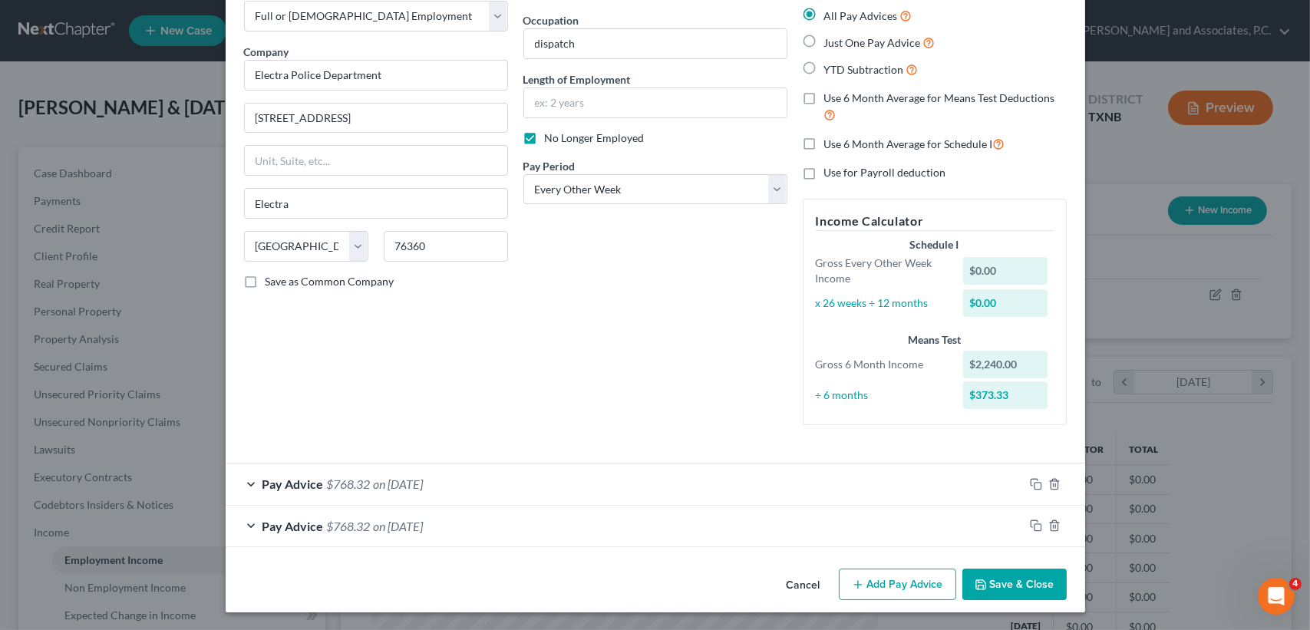
click at [1014, 579] on button "Save & Close" at bounding box center [1014, 585] width 104 height 32
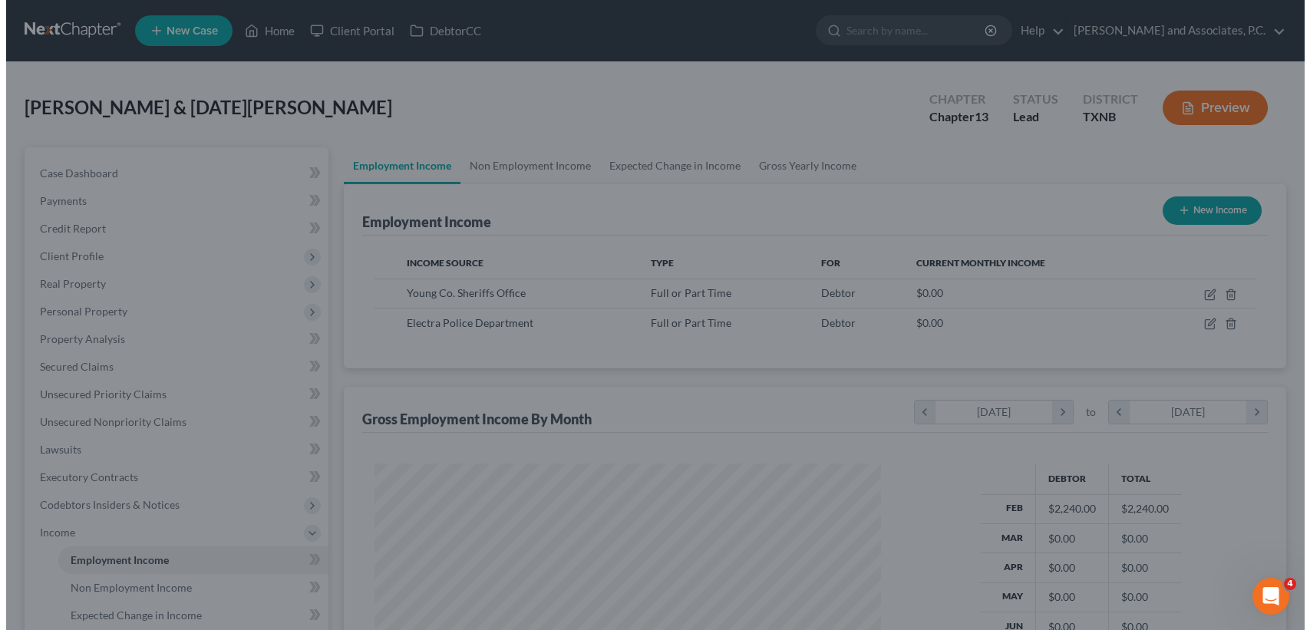
scroll to position [767075, 766819]
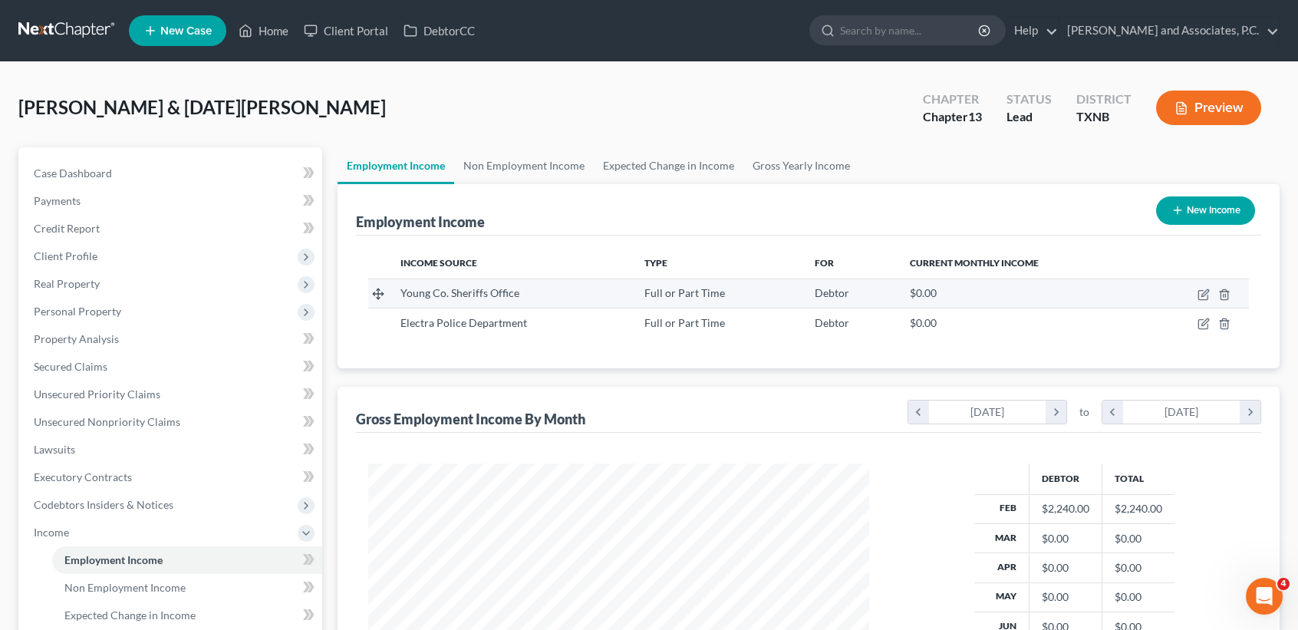
click at [1192, 293] on td at bounding box center [1197, 293] width 103 height 29
click at [1201, 290] on icon "button" at bounding box center [1204, 295] width 12 height 12
select select "0"
select select "45"
select select "2"
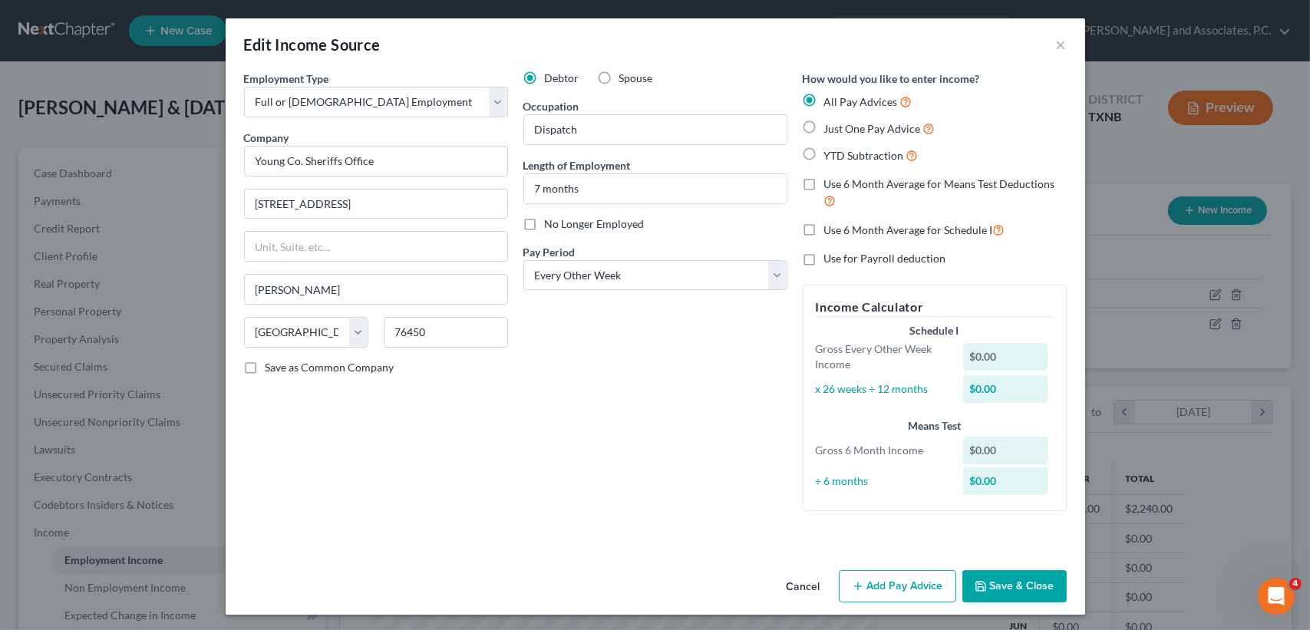
scroll to position [2, 0]
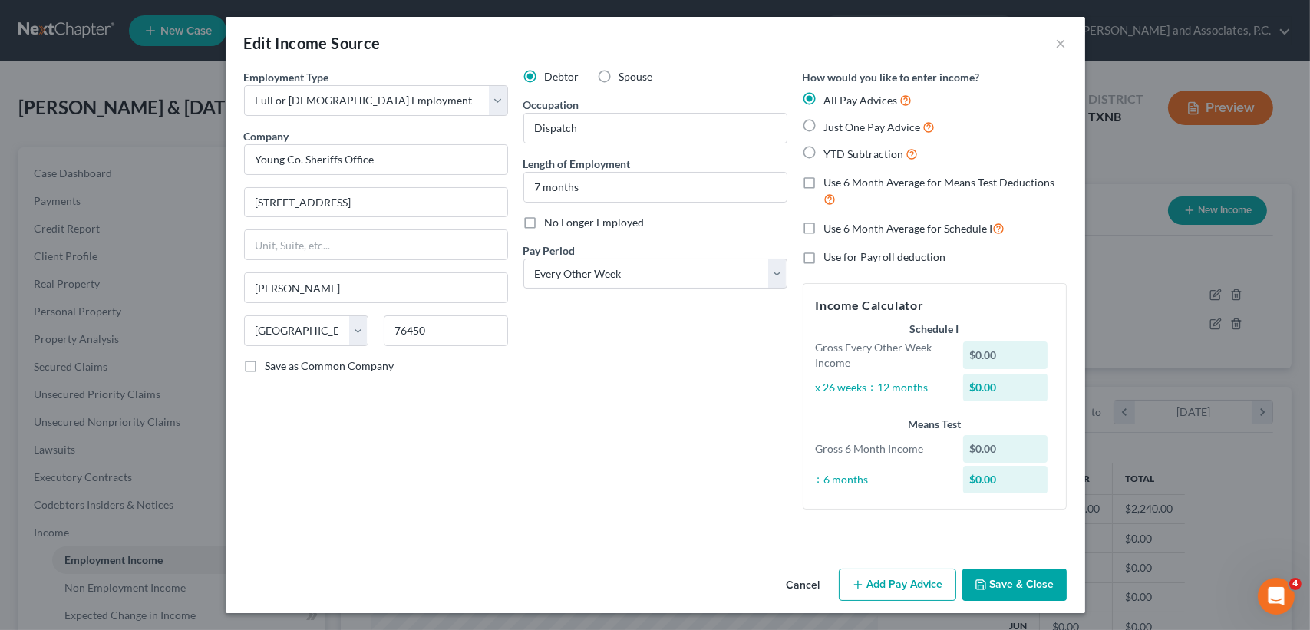
click at [882, 598] on button "Add Pay Advice" at bounding box center [897, 585] width 117 height 32
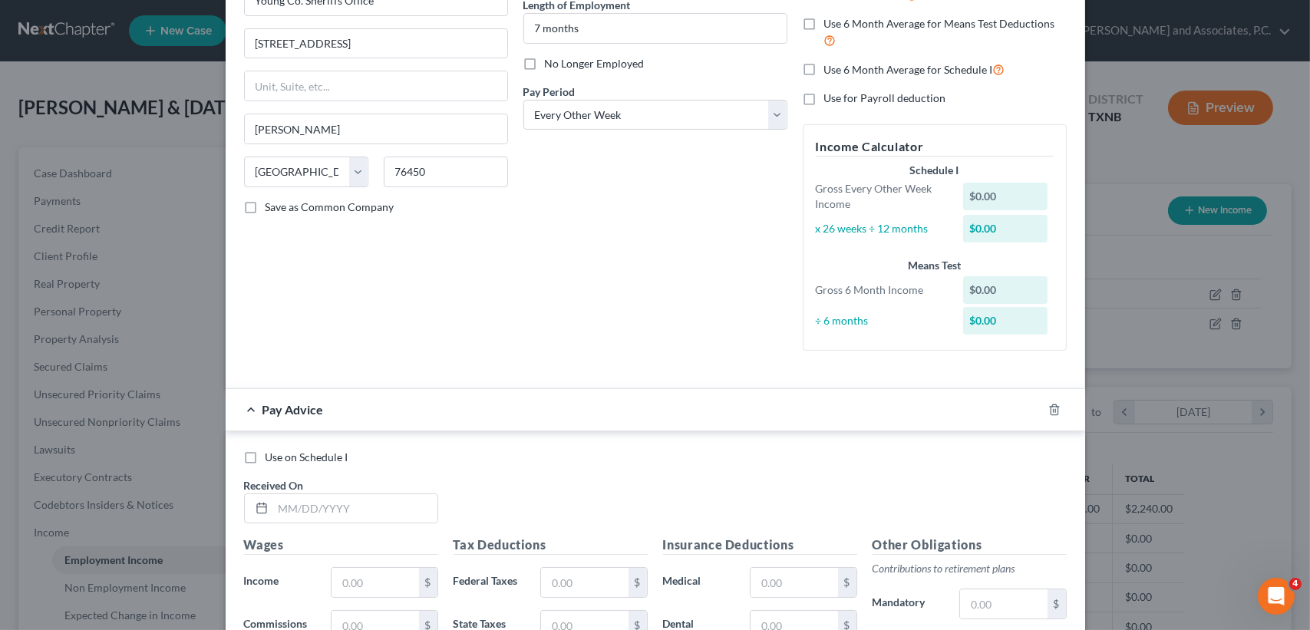
scroll to position [504, 0]
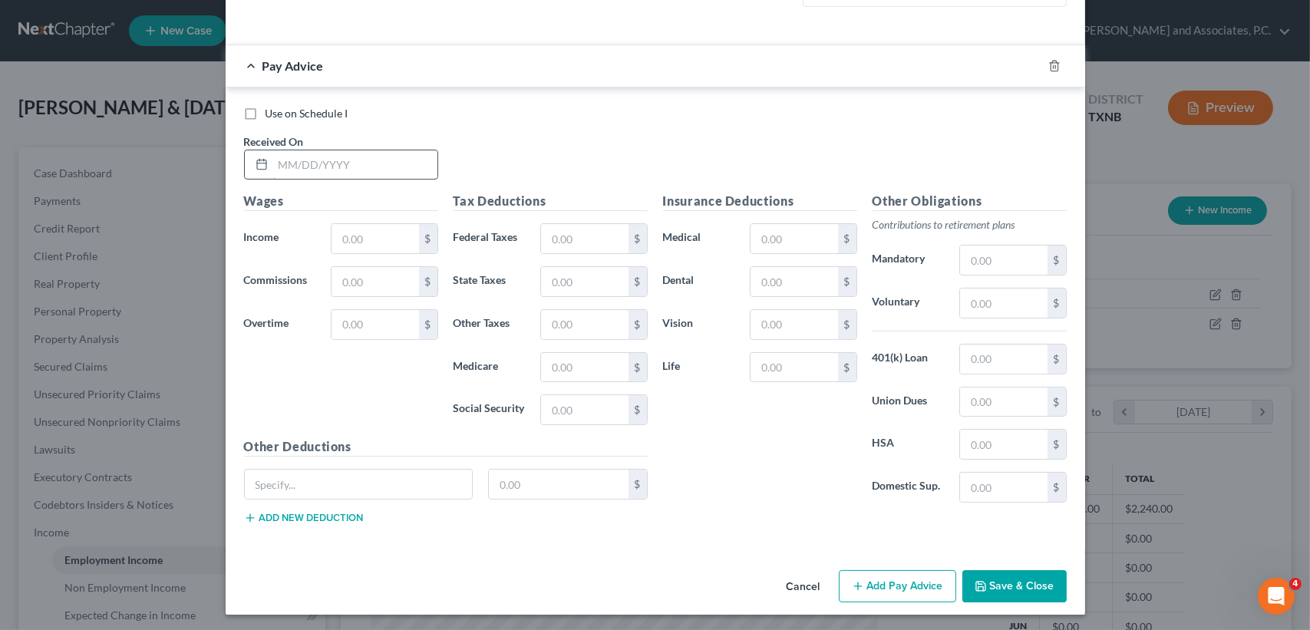
click at [328, 203] on div "Wages Income * $ Commissions $ Overtime $" at bounding box center [340, 315] width 209 height 246
click at [356, 159] on input "text" at bounding box center [355, 164] width 164 height 29
type input "04/08/2025"
type input "1,648.66"
type input "23.76"
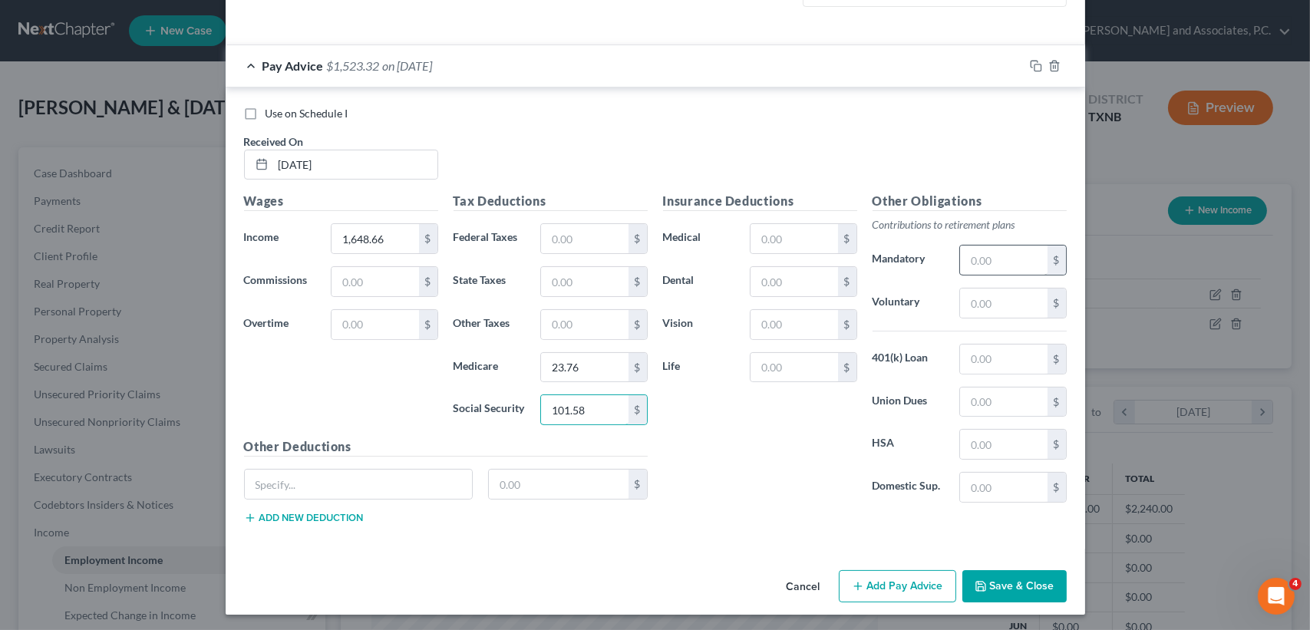
type input "101.58"
click at [976, 248] on input "text" at bounding box center [1003, 260] width 87 height 29
type input "115.41"
click at [569, 240] on input "text" at bounding box center [584, 238] width 87 height 29
type input "104.34"
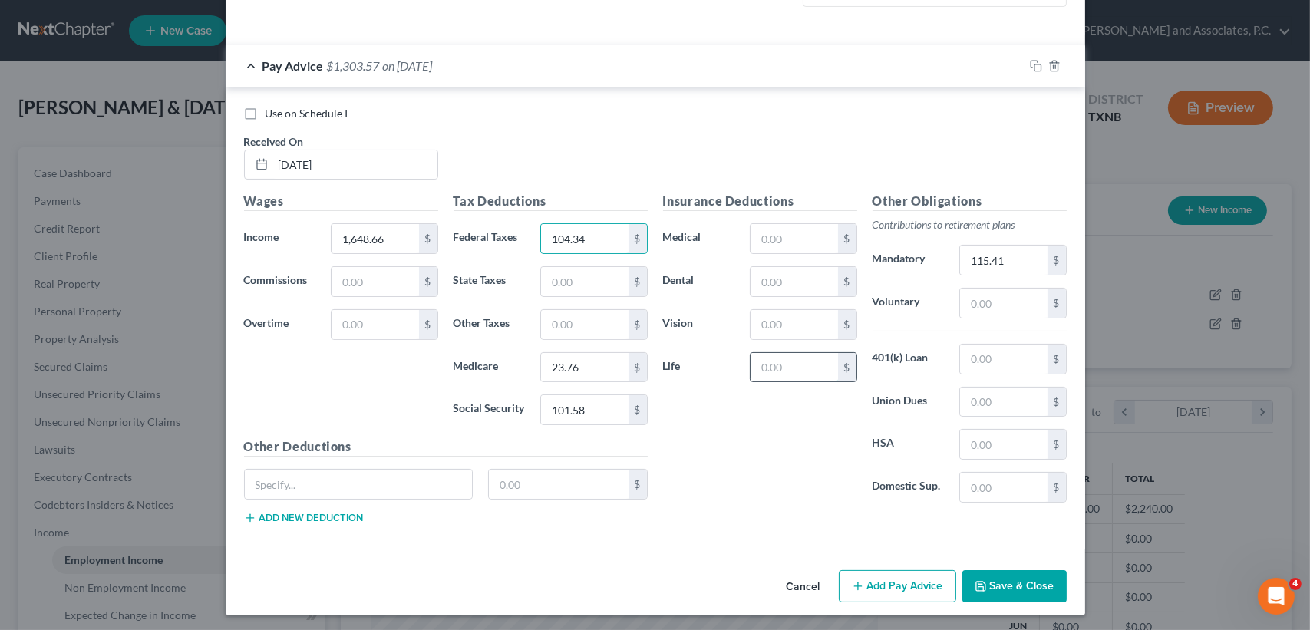
click at [795, 374] on input "text" at bounding box center [793, 367] width 87 height 29
type input "0.71"
click at [855, 239] on div "$" at bounding box center [803, 238] width 122 height 31
drag, startPoint x: 809, startPoint y: 236, endPoint x: 792, endPoint y: 236, distance: 16.9
click at [809, 236] on input "text" at bounding box center [793, 238] width 87 height 29
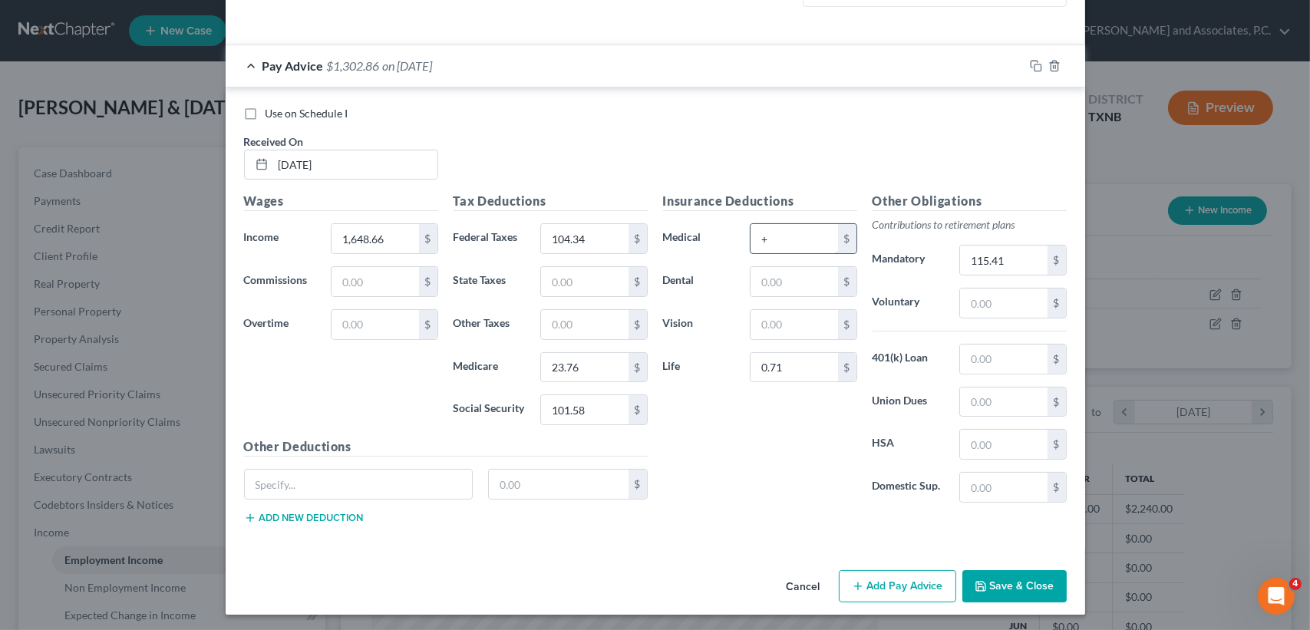
type input "0"
type input "9.50"
click at [392, 477] on input "text" at bounding box center [359, 484] width 228 height 29
type input "AD&D"
type input "4.40"
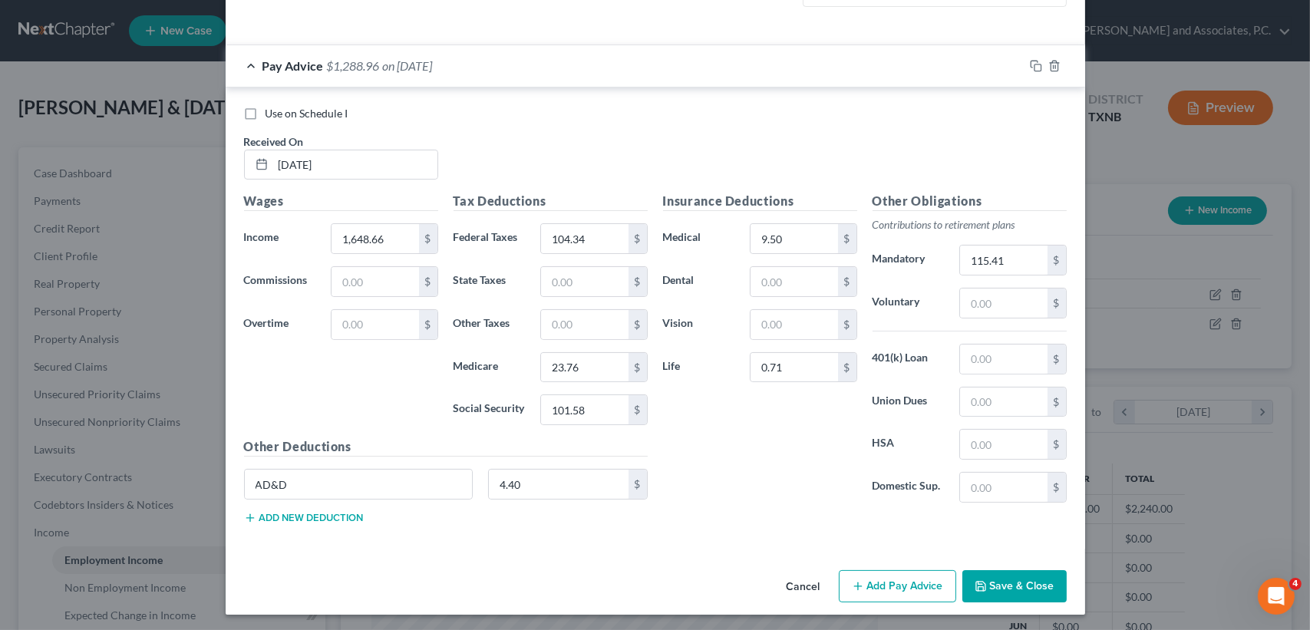
click at [424, 391] on div "Wages Income * 1,648.66 $ Commissions $ Overtime $" at bounding box center [340, 315] width 209 height 246
click at [425, 80] on div "Pay Advice $1,288.96 on 04/08/2025" at bounding box center [625, 65] width 798 height 41
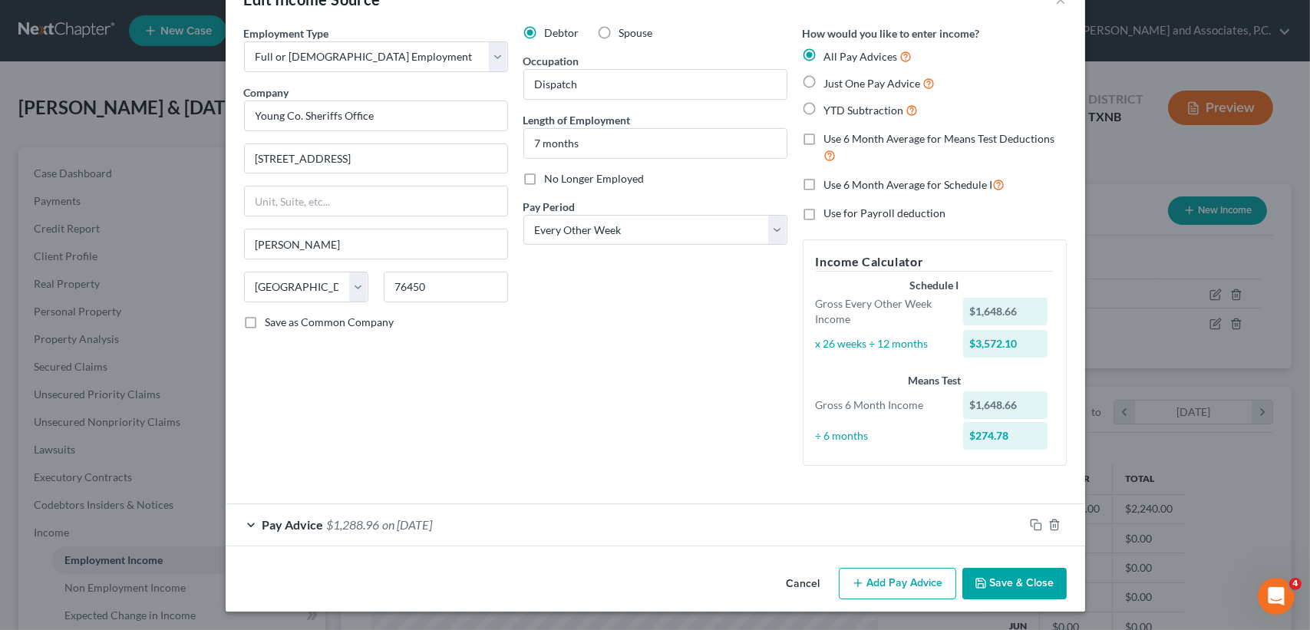
scroll to position [45, 0]
click at [1034, 527] on rect "button" at bounding box center [1037, 527] width 7 height 7
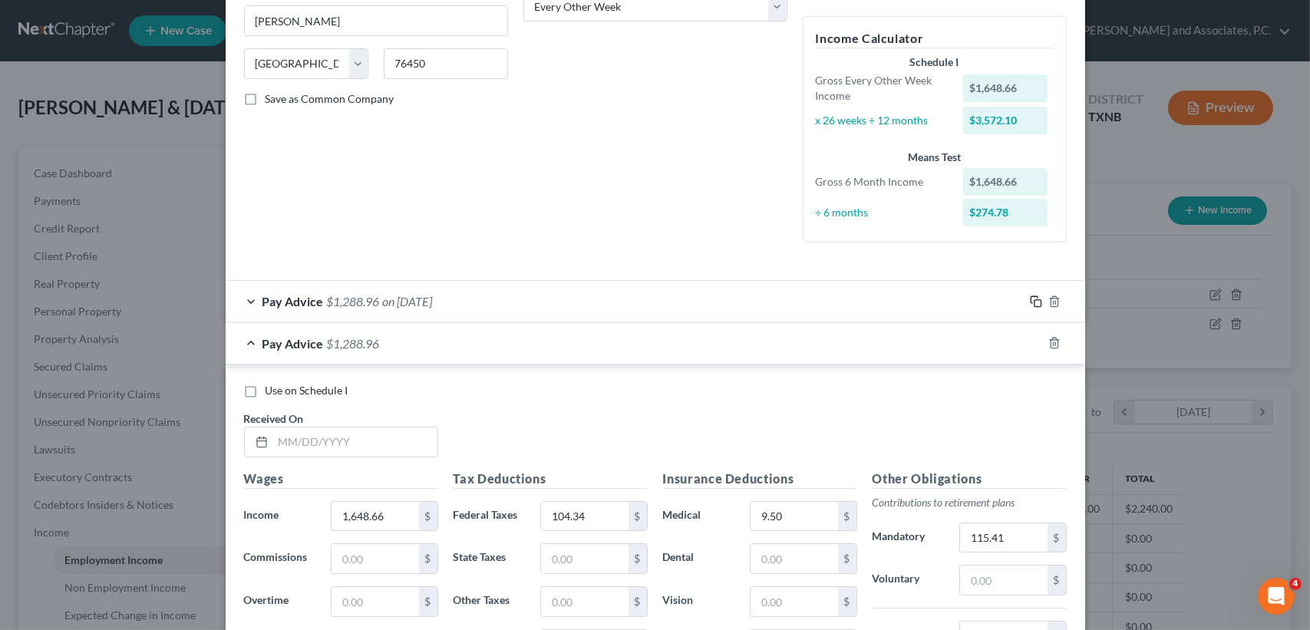
scroll to position [454, 0]
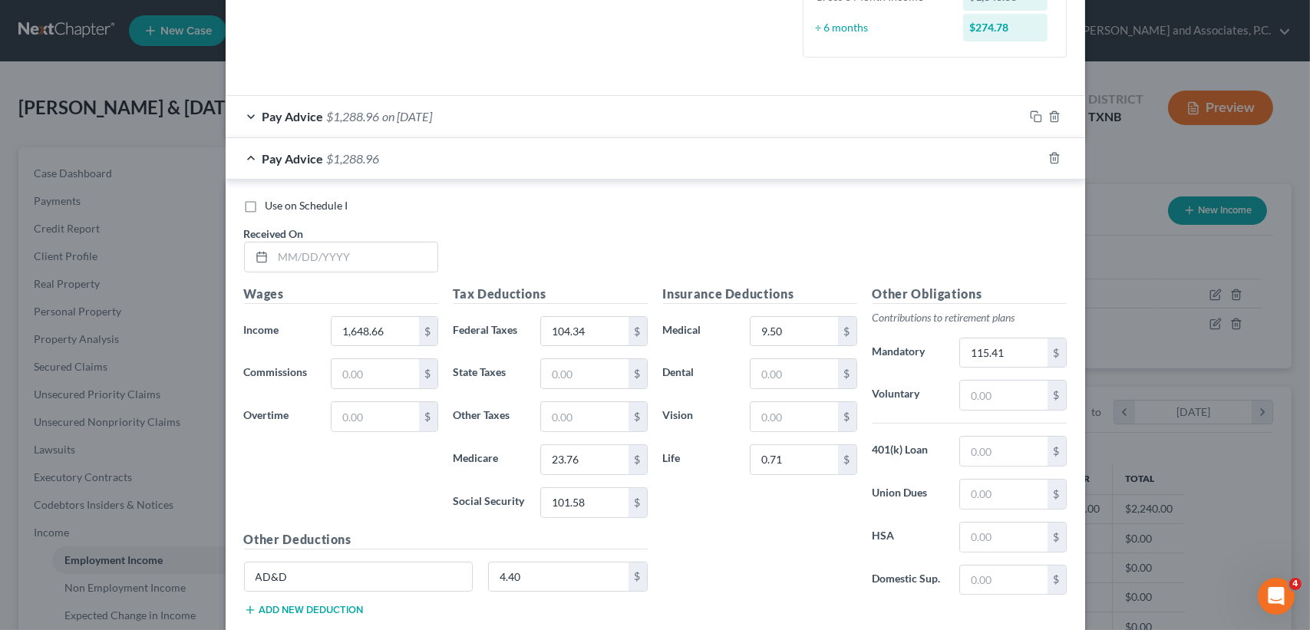
click at [363, 278] on div "Use on Schedule I Received On *" at bounding box center [655, 241] width 838 height 87
click at [352, 254] on input "text" at bounding box center [355, 256] width 164 height 29
type input "04/22/2025"
click at [399, 328] on input "1,648.66" at bounding box center [374, 331] width 87 height 29
type input "1,597.28"
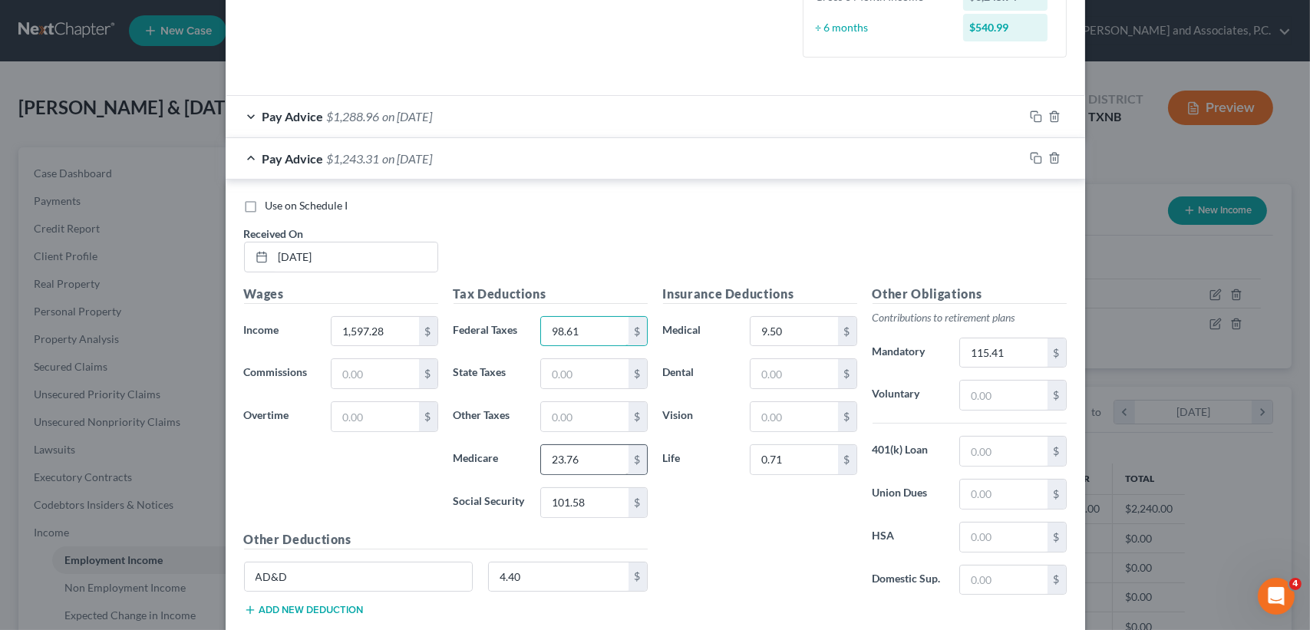
type input "98.61"
click at [592, 460] on input "23.76" at bounding box center [584, 459] width 87 height 29
type input "23.01"
click at [584, 491] on input "101.58" at bounding box center [584, 502] width 87 height 29
type input "98.40"
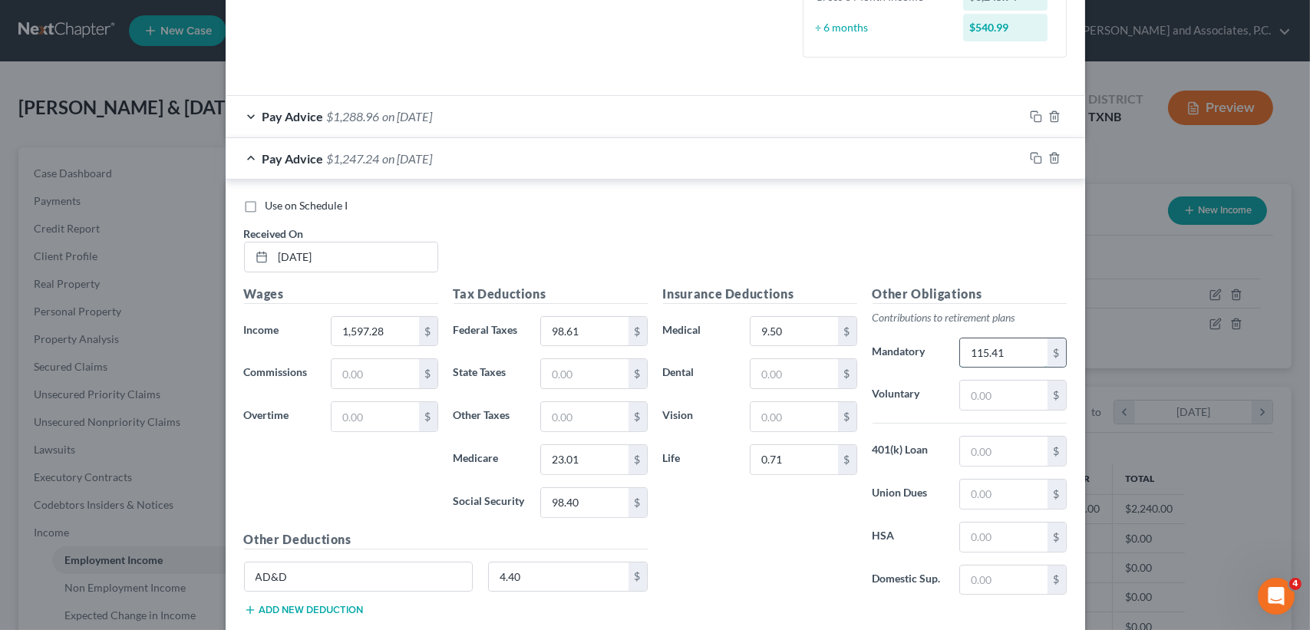
click at [990, 351] on input "115.41" at bounding box center [1003, 352] width 87 height 29
type input "111.81"
click at [633, 158] on div "Pay Advice $1,250.84 on 04/22/2025" at bounding box center [625, 158] width 798 height 41
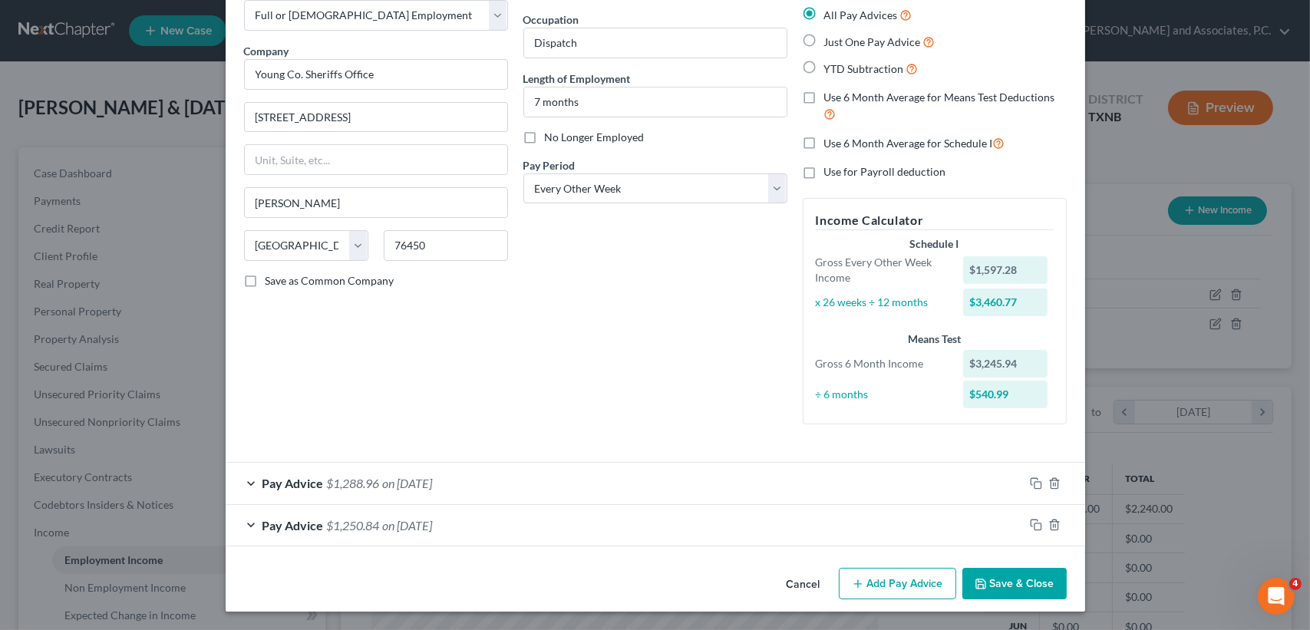
scroll to position [86, 0]
click at [1033, 525] on icon "button" at bounding box center [1036, 525] width 12 height 12
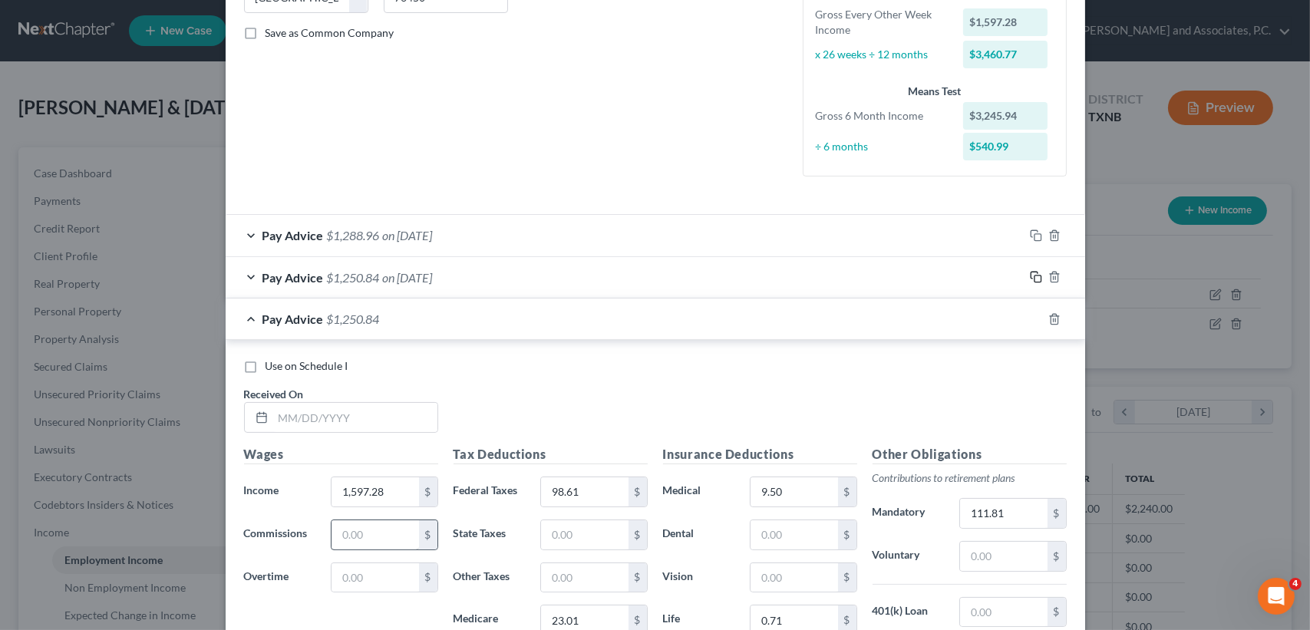
scroll to position [393, 0]
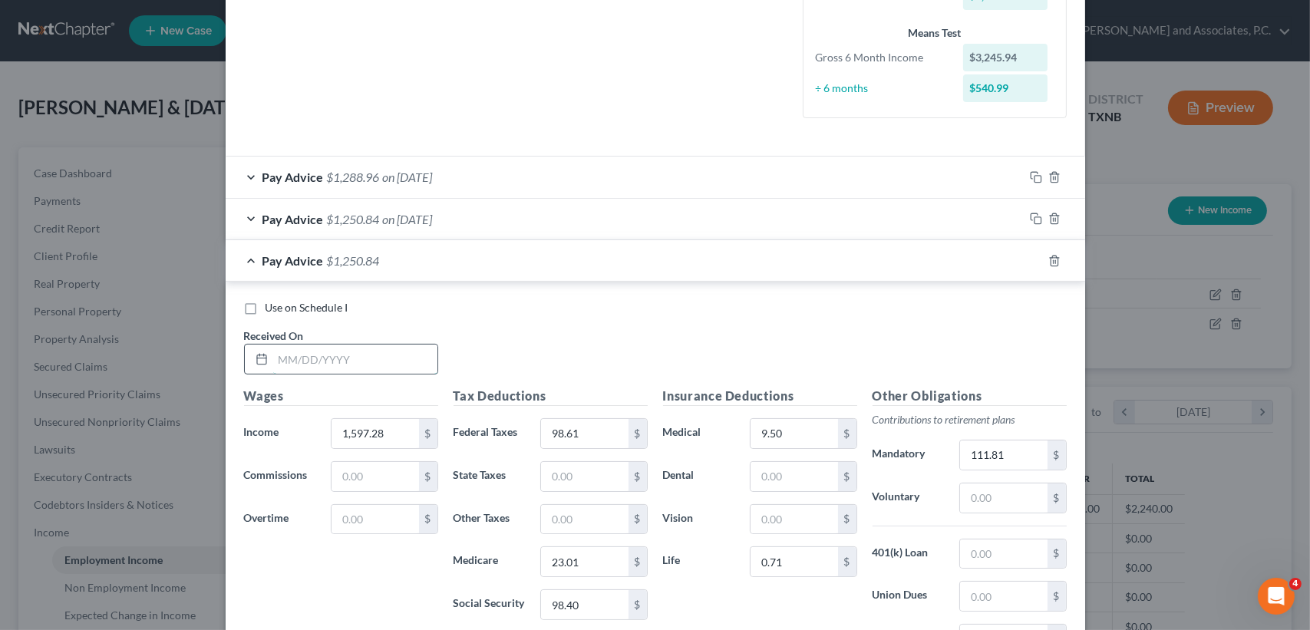
click at [387, 355] on input "text" at bounding box center [355, 359] width 164 height 29
type input "05/06/2025"
type input "1,813.54"
click at [599, 427] on input "98.61" at bounding box center [584, 433] width 87 height 29
type input "122.75"
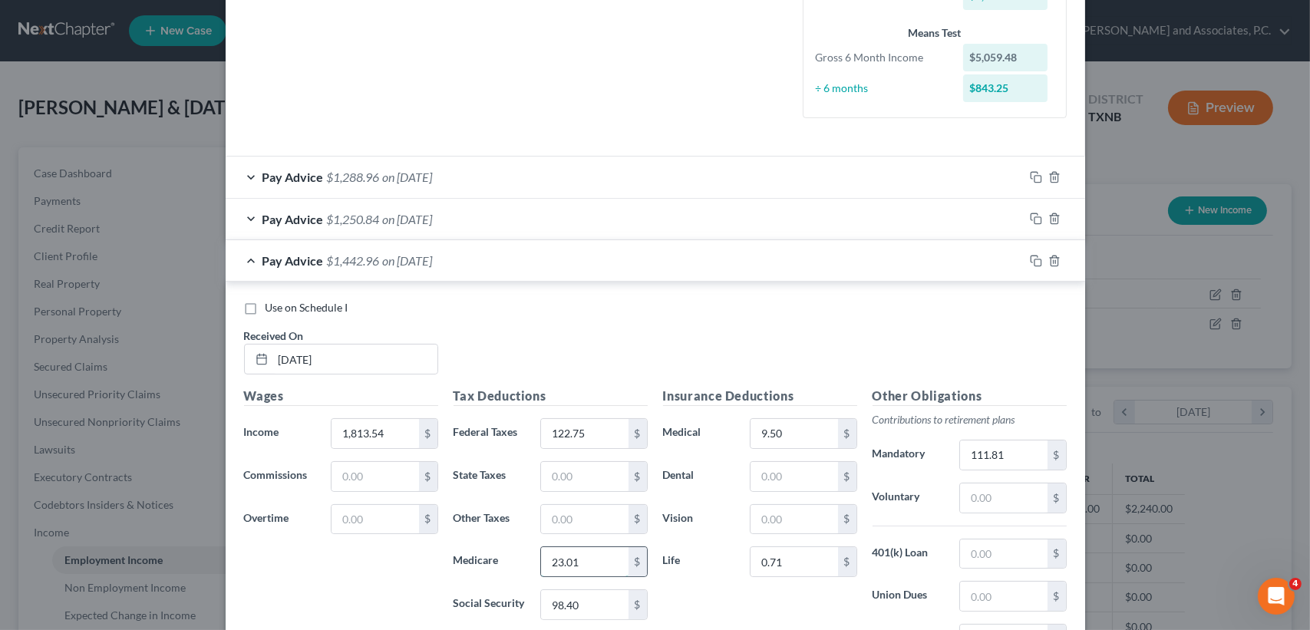
click at [579, 547] on input "23.01" at bounding box center [584, 561] width 87 height 29
type input "26.15"
click at [610, 601] on input "98.40" at bounding box center [584, 604] width 87 height 29
type input "111.81"
click at [994, 465] on input "111.81" at bounding box center [1003, 454] width 87 height 29
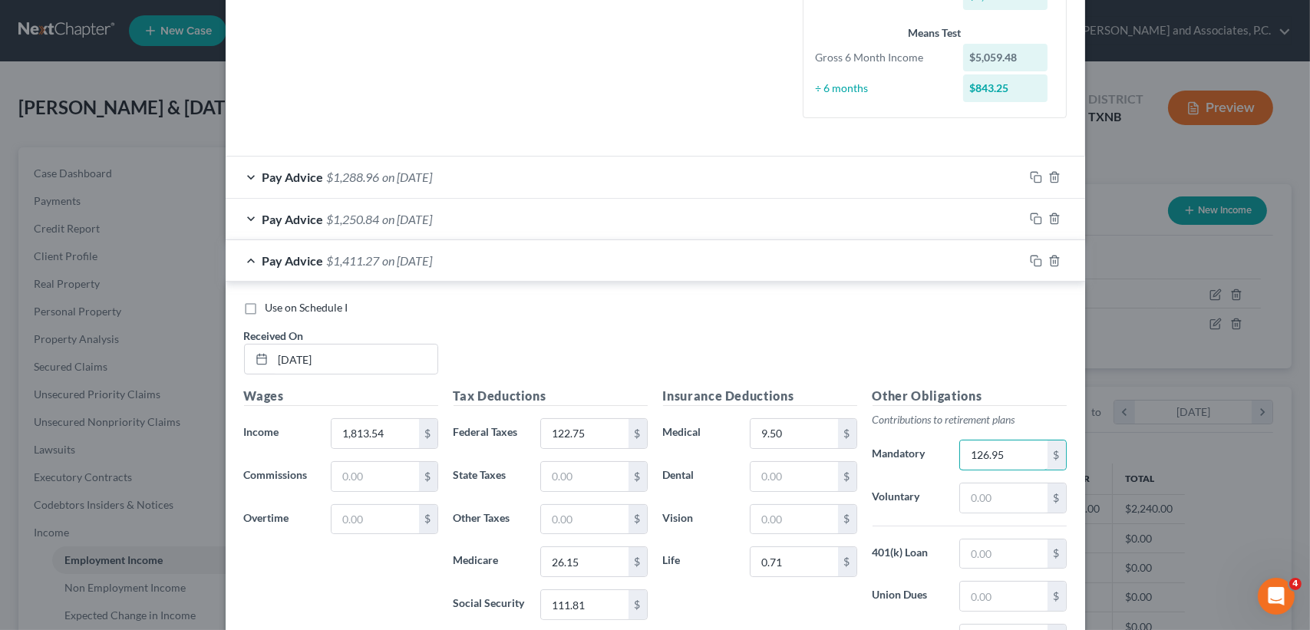
type input "126.95"
click at [355, 272] on div "Pay Advice $1,411.27 on 05/06/2025" at bounding box center [625, 260] width 798 height 41
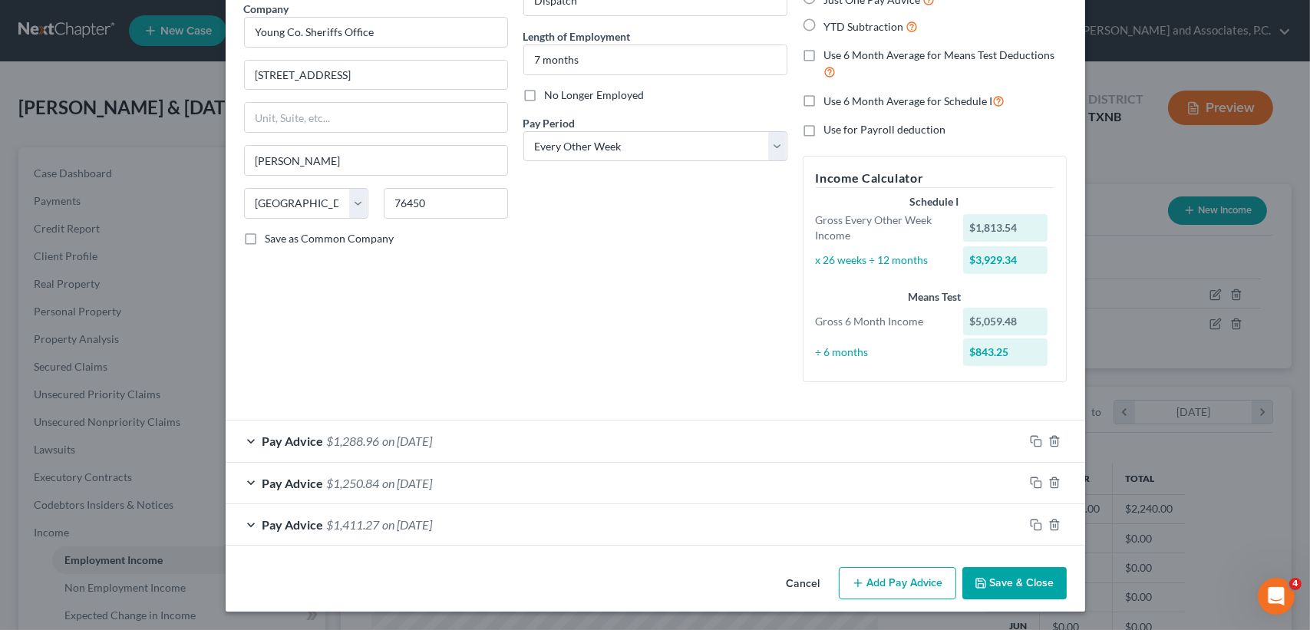
scroll to position [127, 0]
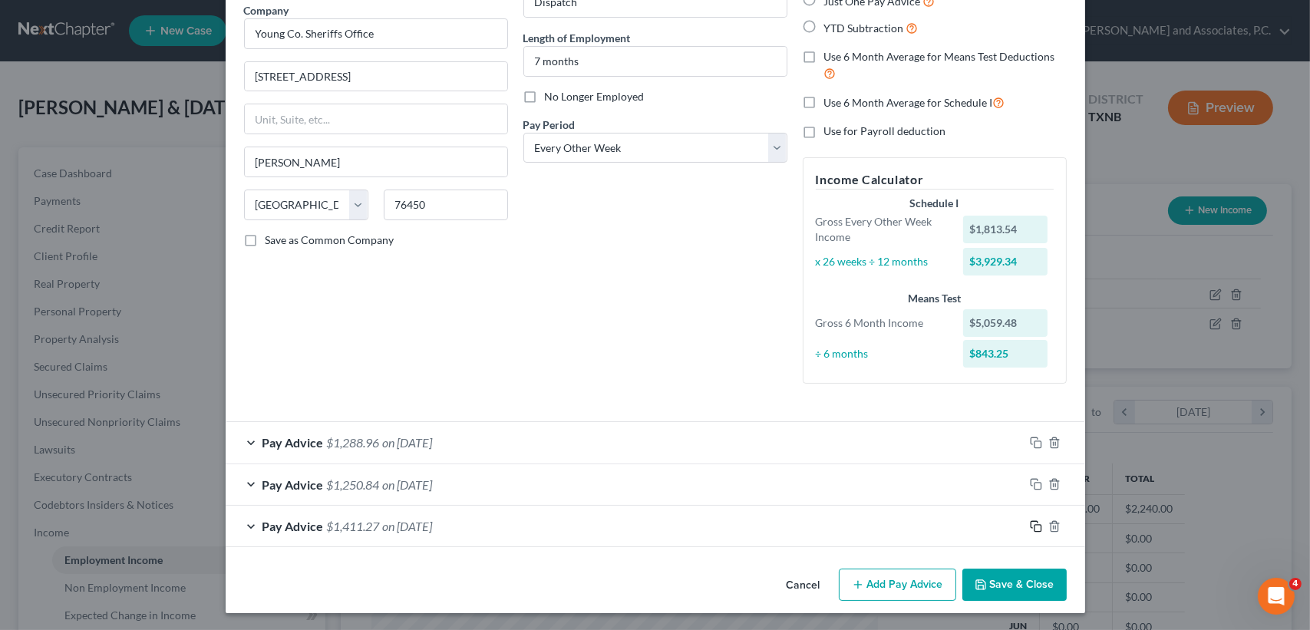
click at [1034, 520] on icon "button" at bounding box center [1036, 526] width 12 height 12
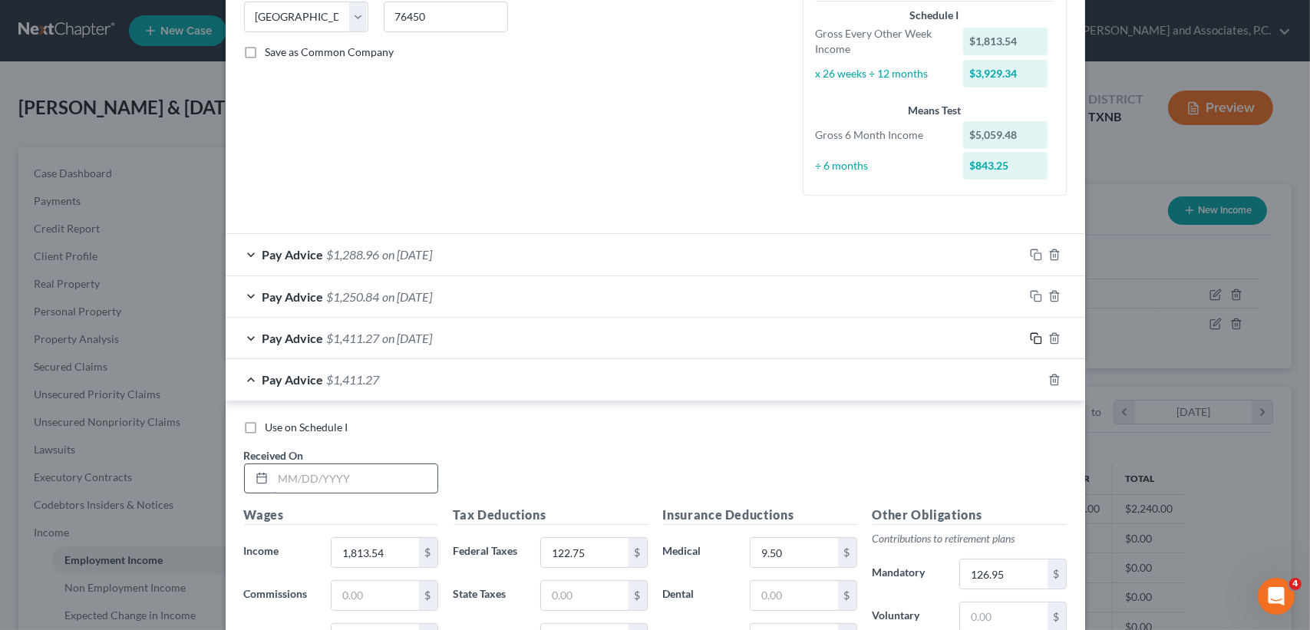
scroll to position [332, 0]
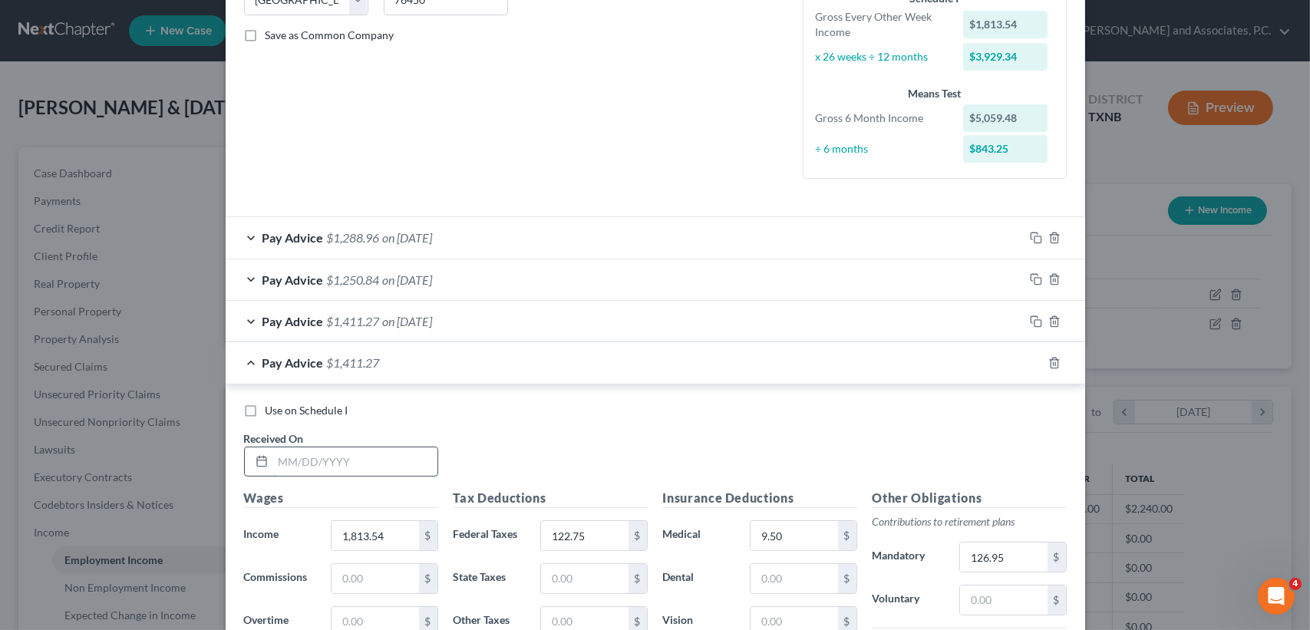
click at [371, 458] on input "text" at bounding box center [355, 461] width 164 height 29
type input "05/20/2025"
type input "1,895.98"
click at [604, 523] on input "122.75" at bounding box center [584, 535] width 87 height 29
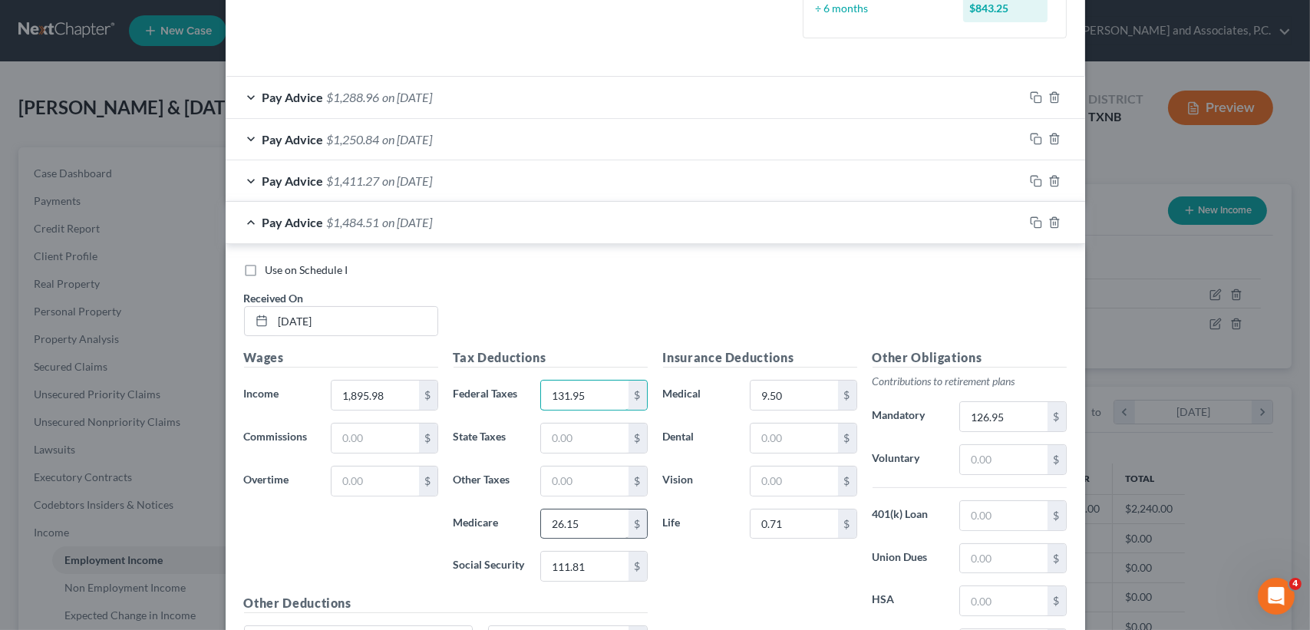
scroll to position [537, 0]
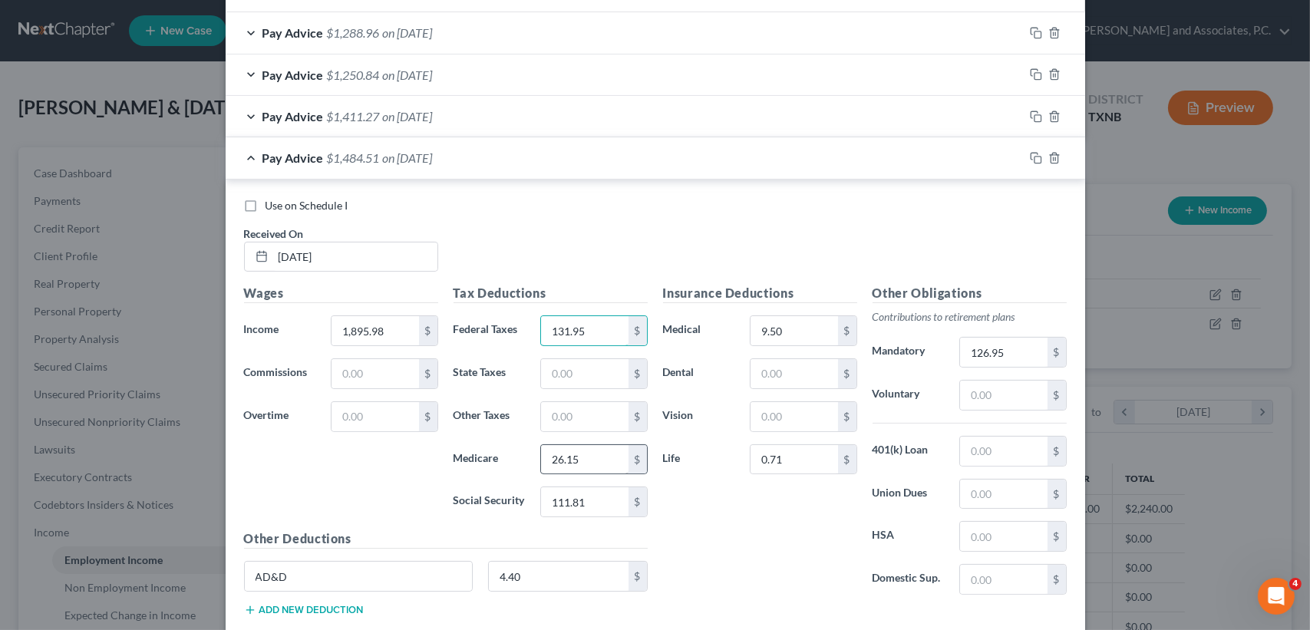
type input "131.95"
click at [594, 467] on input "26.15" at bounding box center [584, 459] width 87 height 29
type input "27.34"
click at [589, 496] on input "111.81" at bounding box center [584, 501] width 87 height 29
type input "116.92"
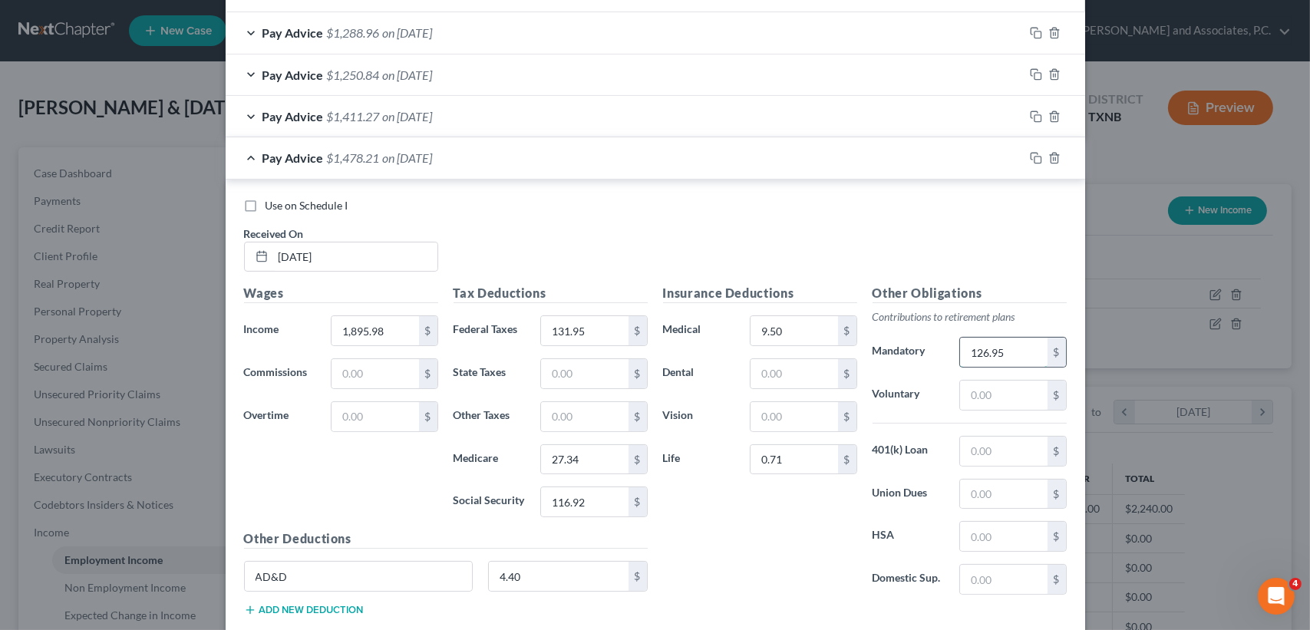
click at [1027, 355] on input "126.95" at bounding box center [1003, 352] width 87 height 29
type input "132.72"
click at [341, 153] on span "$1,472.44" at bounding box center [353, 157] width 53 height 15
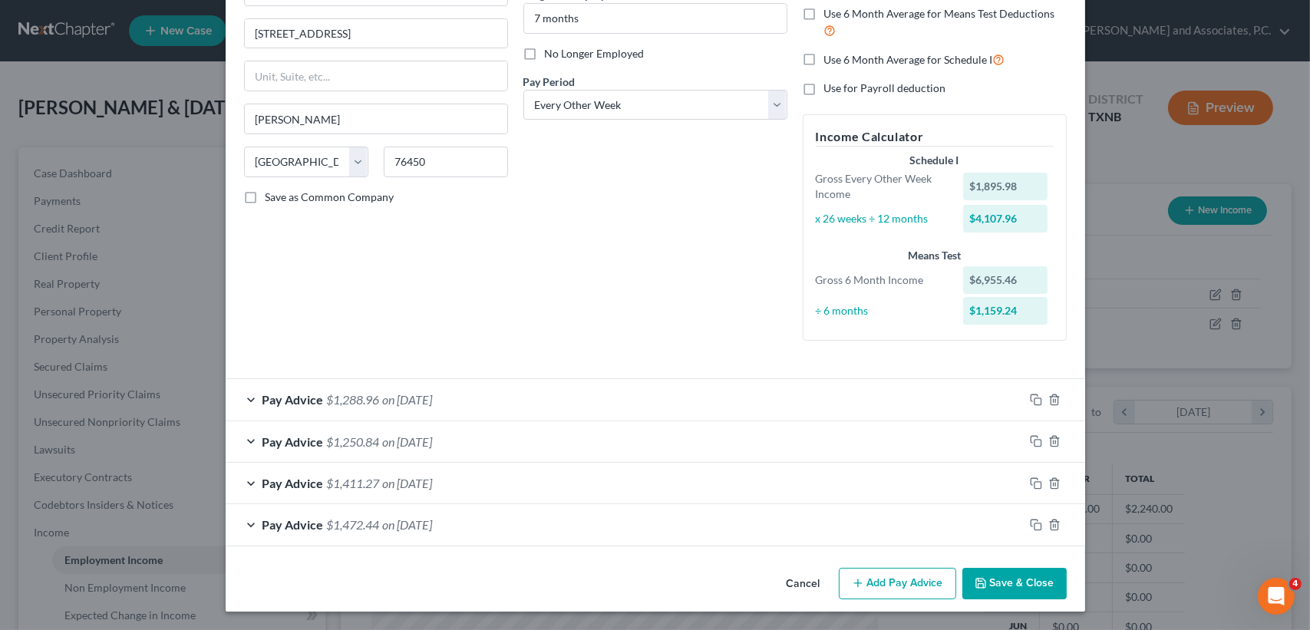
scroll to position [169, 0]
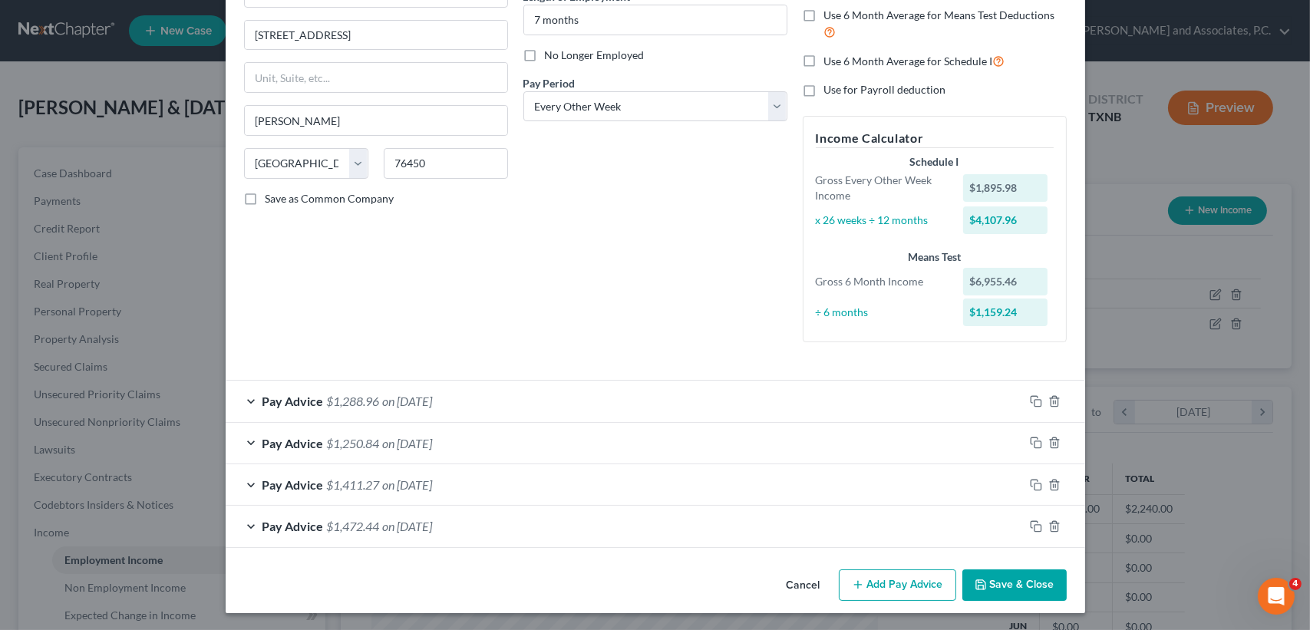
click at [894, 579] on button "Add Pay Advice" at bounding box center [897, 585] width 117 height 32
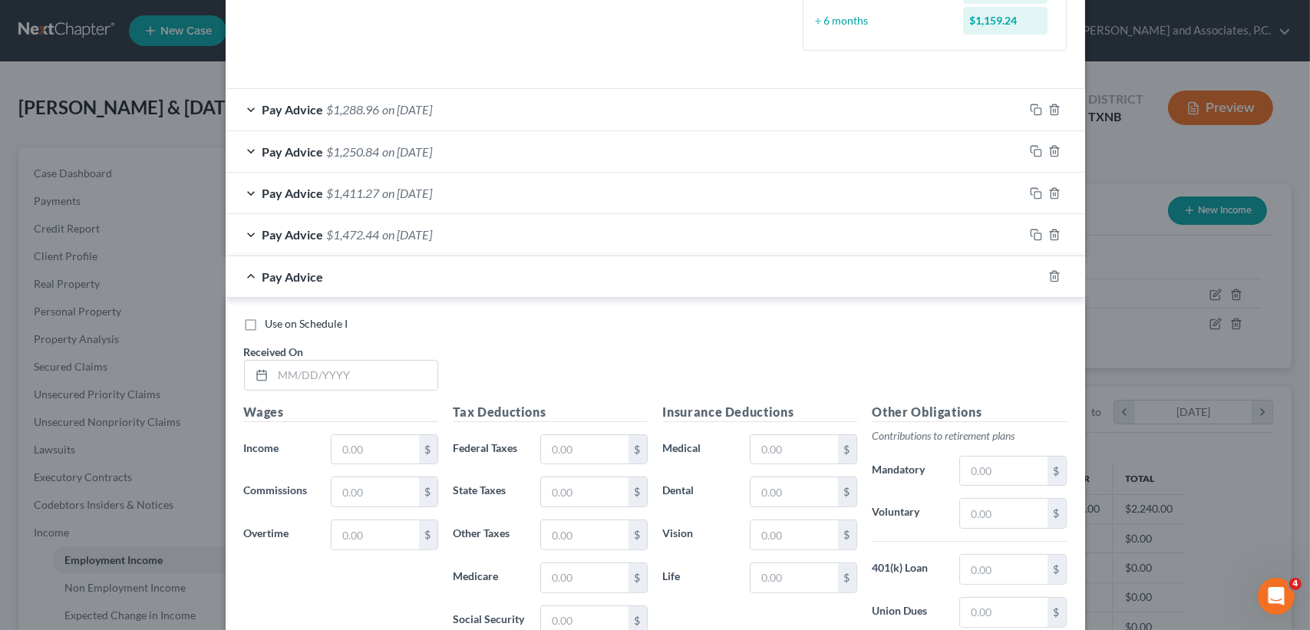
scroll to position [476, 0]
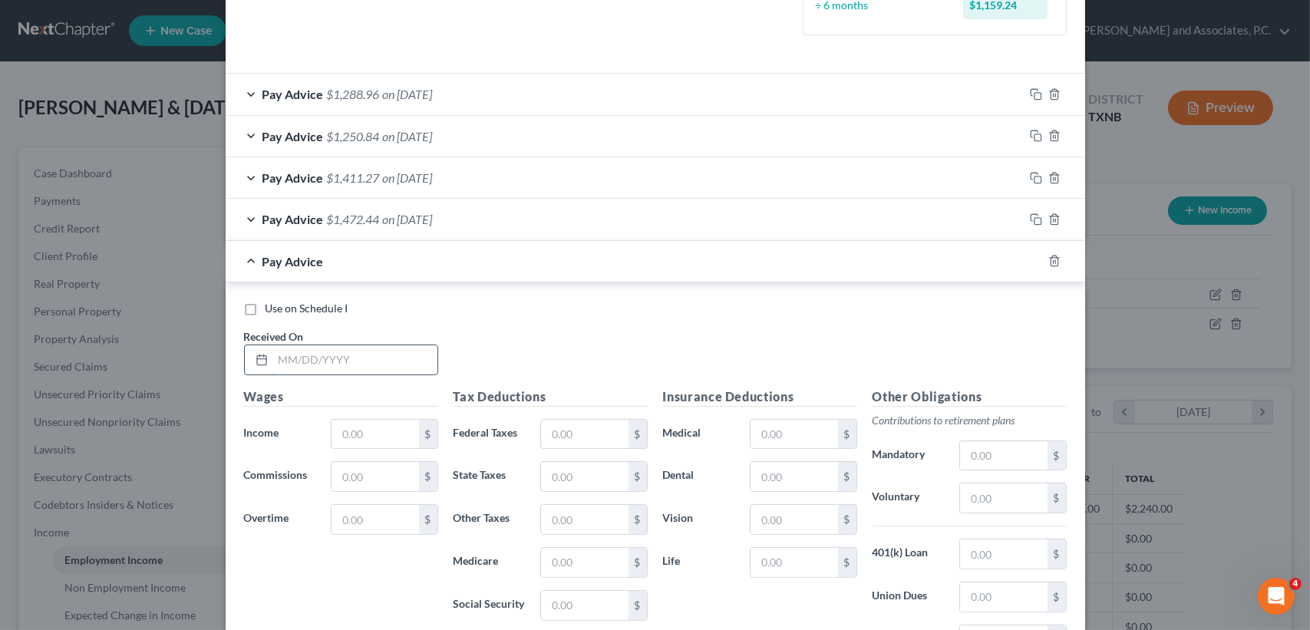
click at [391, 350] on input "text" at bounding box center [355, 359] width 164 height 29
type input "06/17/2025"
type input "1,012.77"
click at [1054, 261] on div at bounding box center [1054, 261] width 61 height 25
click at [1051, 262] on icon "button" at bounding box center [1054, 261] width 12 height 12
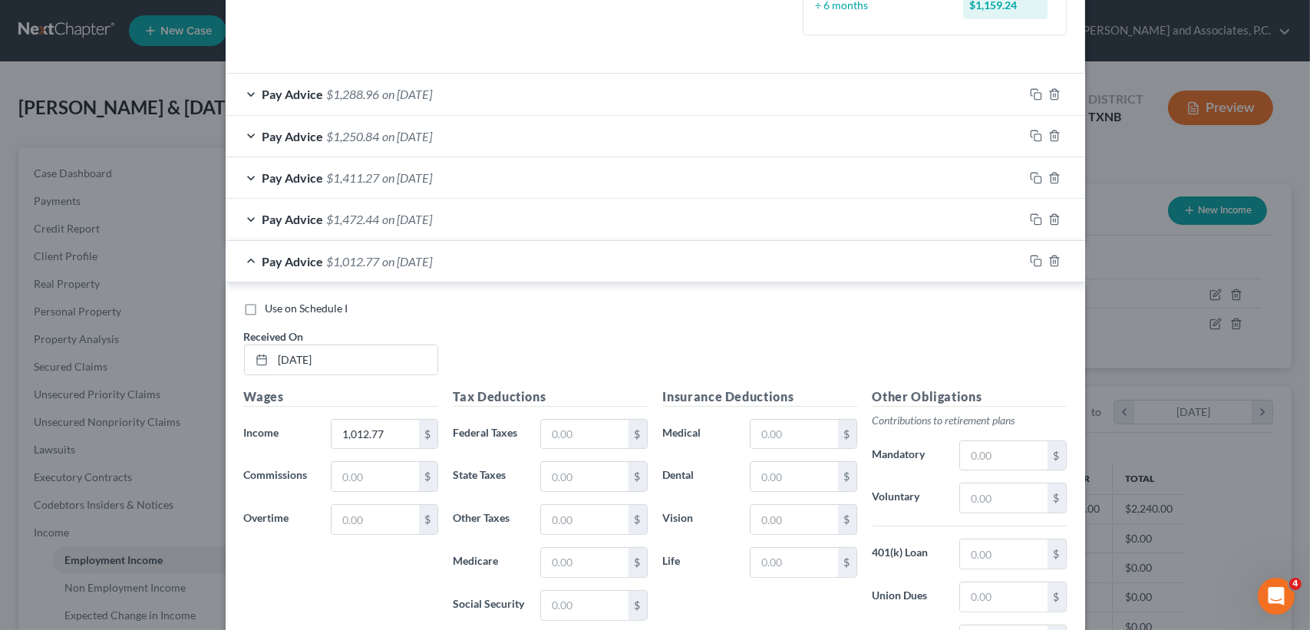
scroll to position [169, 0]
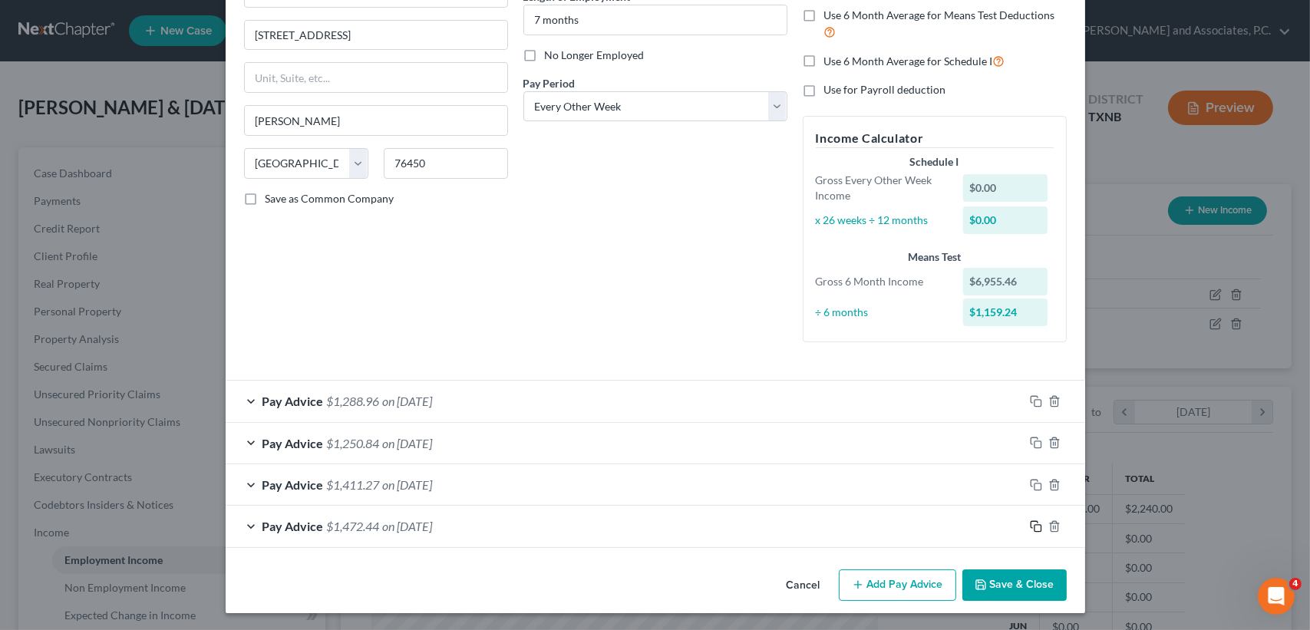
drag, startPoint x: 1031, startPoint y: 527, endPoint x: 681, endPoint y: 519, distance: 350.0
click at [1031, 526] on icon "button" at bounding box center [1036, 526] width 12 height 12
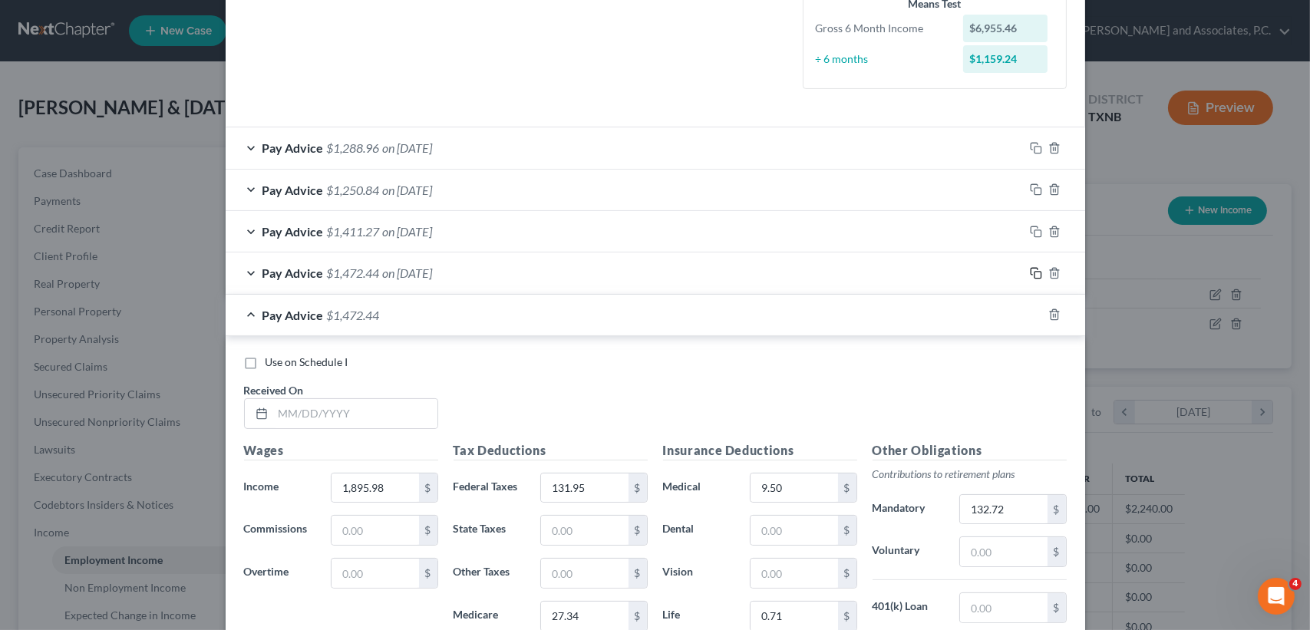
scroll to position [578, 0]
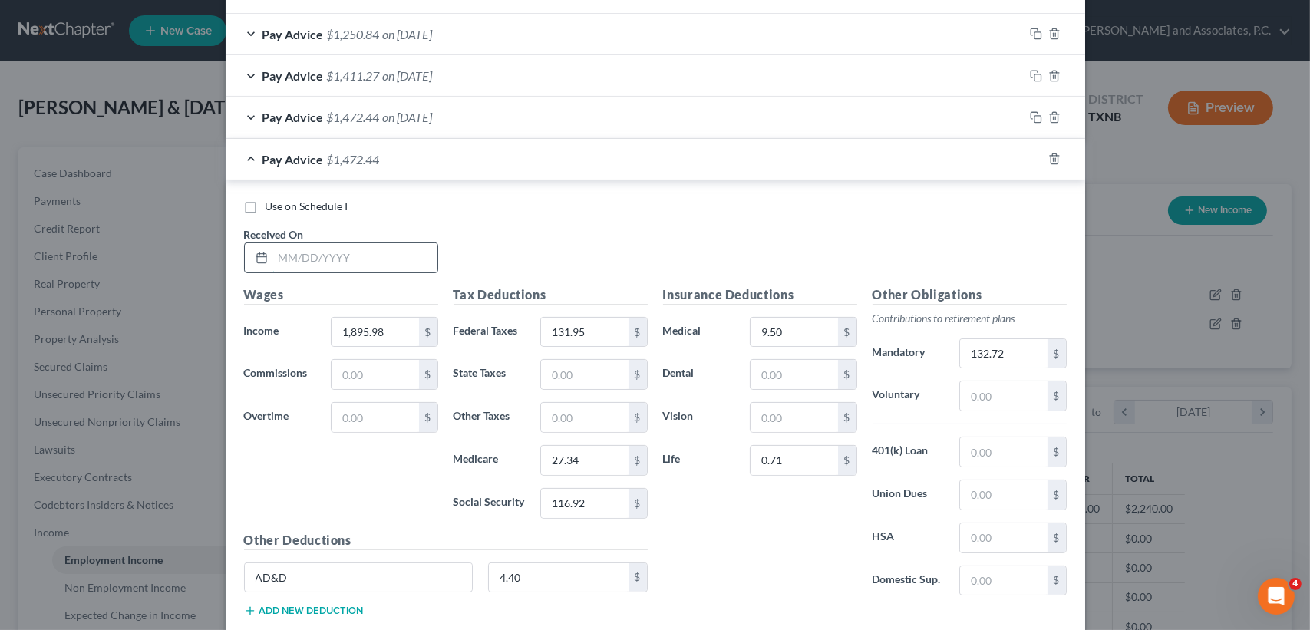
click at [364, 259] on input "text" at bounding box center [355, 257] width 164 height 29
type input "06/17/2025"
type input "1,012.77"
click at [591, 329] on input "131.95" at bounding box center [584, 332] width 87 height 29
type input "35.47"
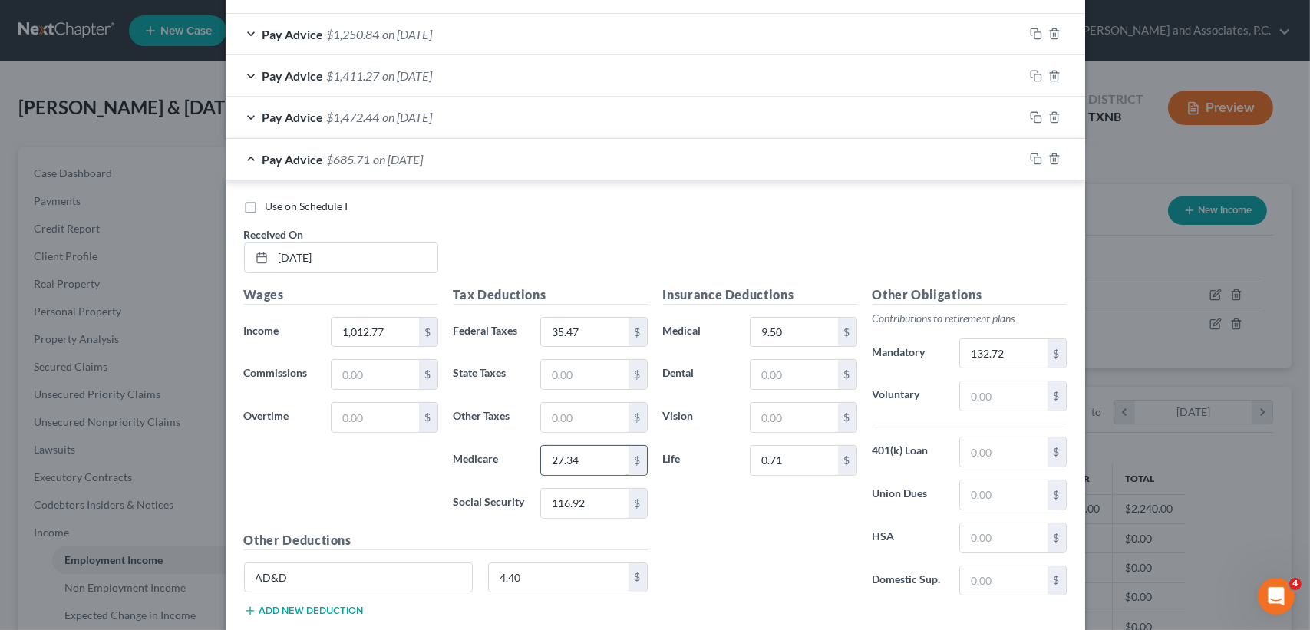
click at [602, 447] on div "Tax Deductions Federal Taxes 35.47 $ State Taxes $ Other Taxes $ Medicare 27.34…" at bounding box center [550, 408] width 209 height 246
click at [602, 449] on input "27.34" at bounding box center [584, 460] width 87 height 29
type input "14.54"
click at [596, 496] on input "116.92" at bounding box center [584, 503] width 87 height 29
type input "62.16"
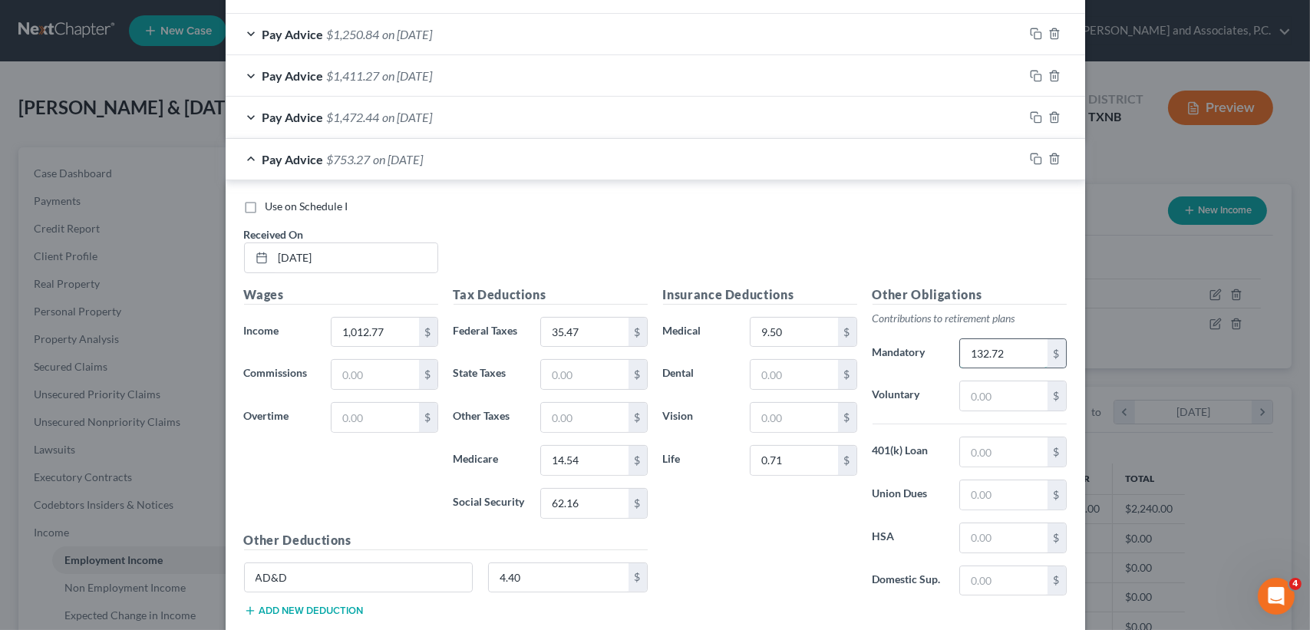
click at [1030, 358] on input "132.72" at bounding box center [1003, 353] width 87 height 29
type input "70.89"
click at [466, 163] on div "Pay Advice $815.10 on 06/17/2025" at bounding box center [625, 159] width 798 height 41
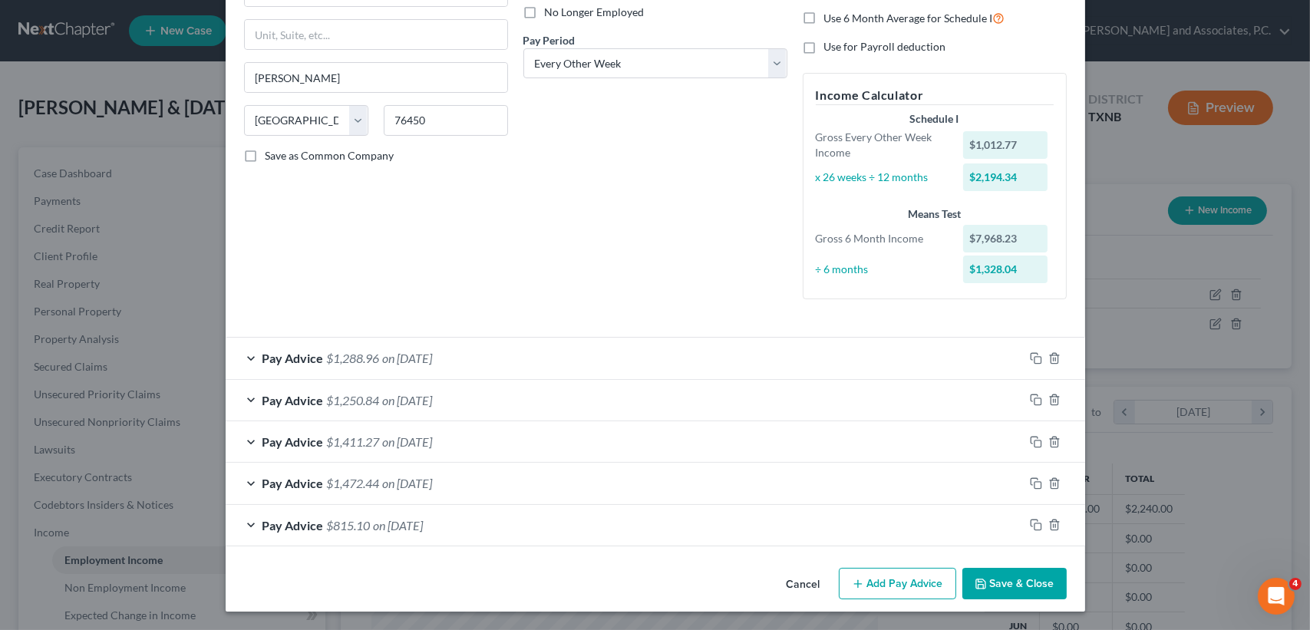
scroll to position [211, 0]
click at [1030, 521] on icon "button" at bounding box center [1036, 525] width 12 height 12
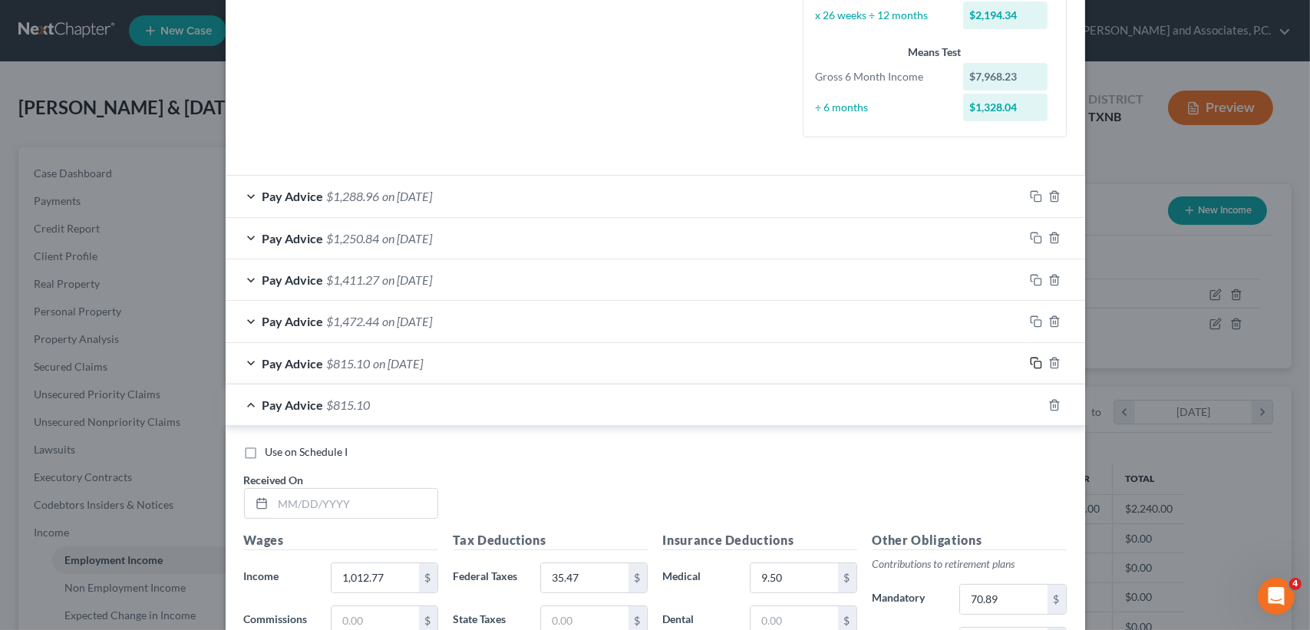
scroll to position [620, 0]
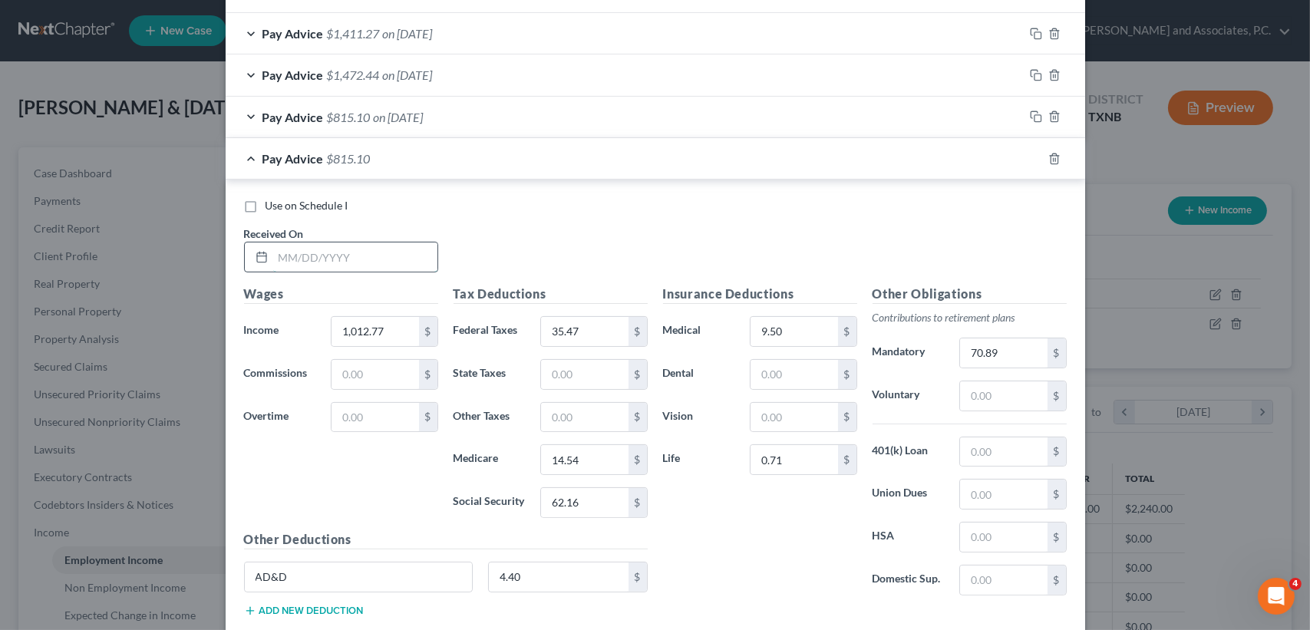
click at [389, 249] on input "text" at bounding box center [355, 256] width 164 height 29
type input "07/01/2025"
type input "1,844.46"
click at [577, 331] on input "35.47" at bounding box center [584, 331] width 87 height 29
type input "126.20"
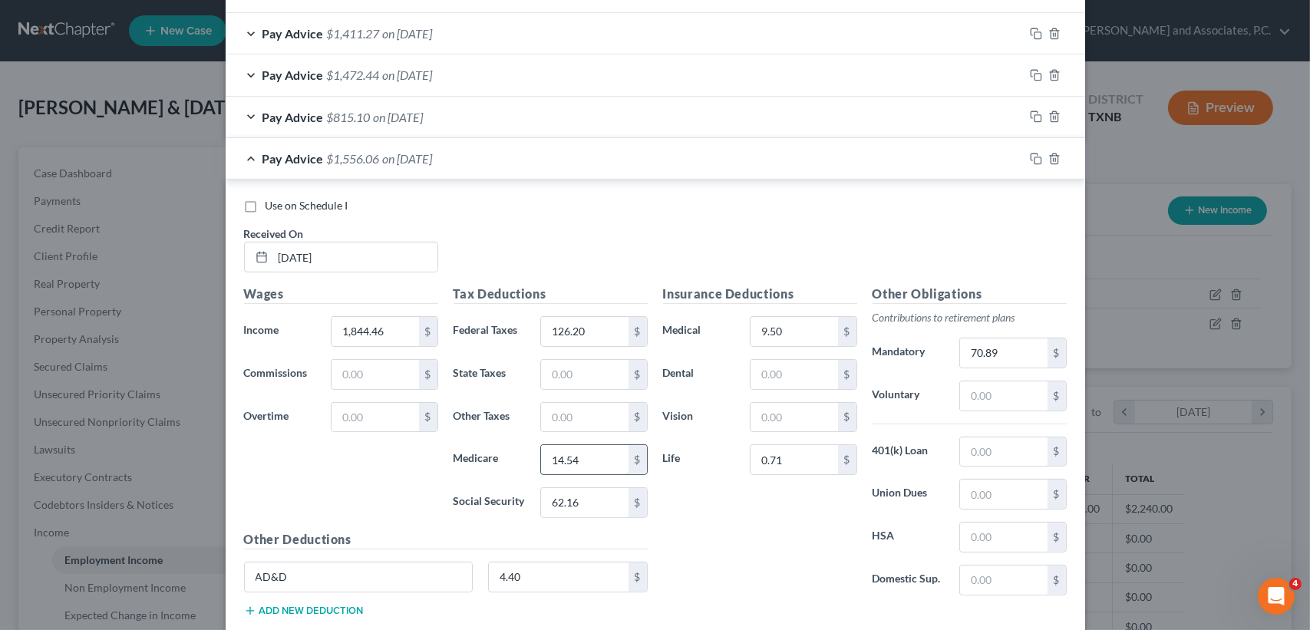
click at [608, 454] on input "14.54" at bounding box center [584, 459] width 87 height 29
type input "26.61"
click at [611, 499] on input "62.16" at bounding box center [584, 502] width 87 height 29
type input "113.73"
click at [1001, 348] on input "70.89" at bounding box center [1003, 352] width 87 height 29
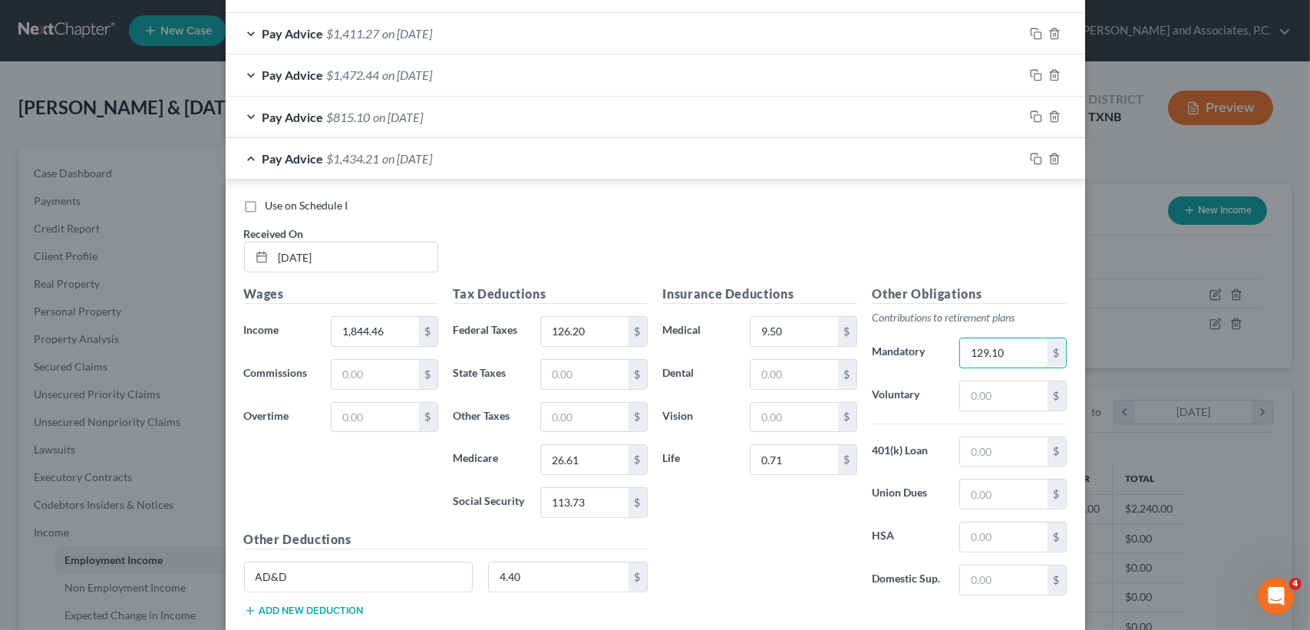
type input "129.10"
click at [335, 167] on div "Pay Advice $1,434.21 on 07/01/2025" at bounding box center [625, 158] width 798 height 41
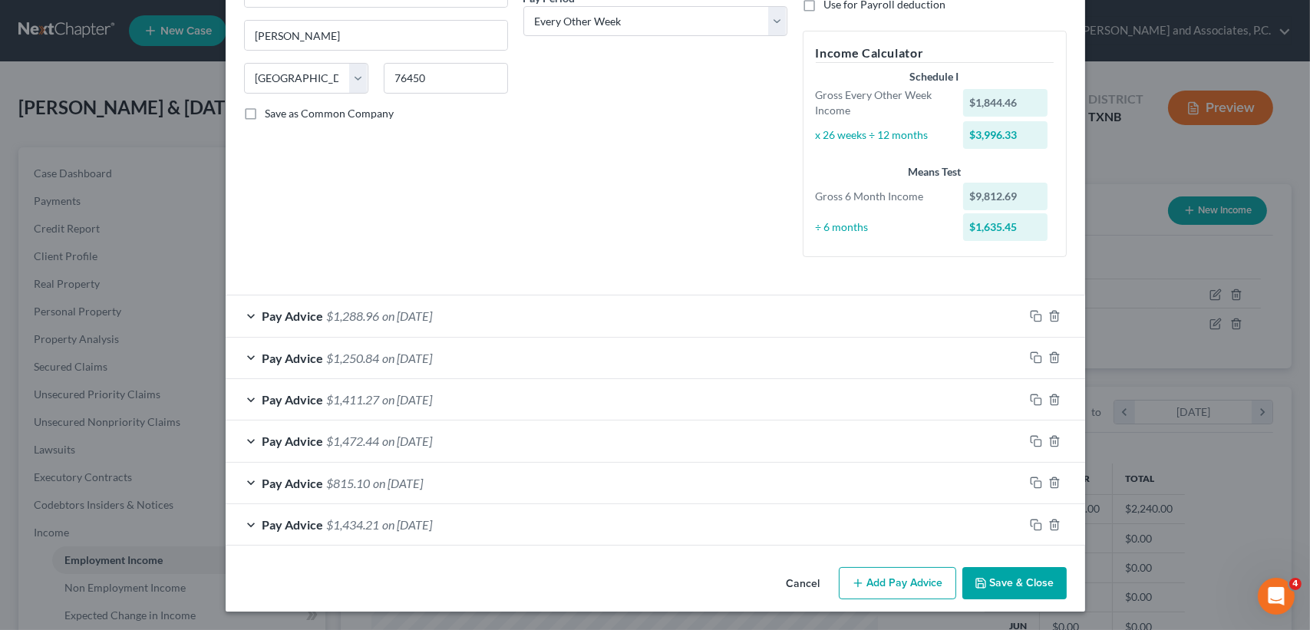
scroll to position [252, 0]
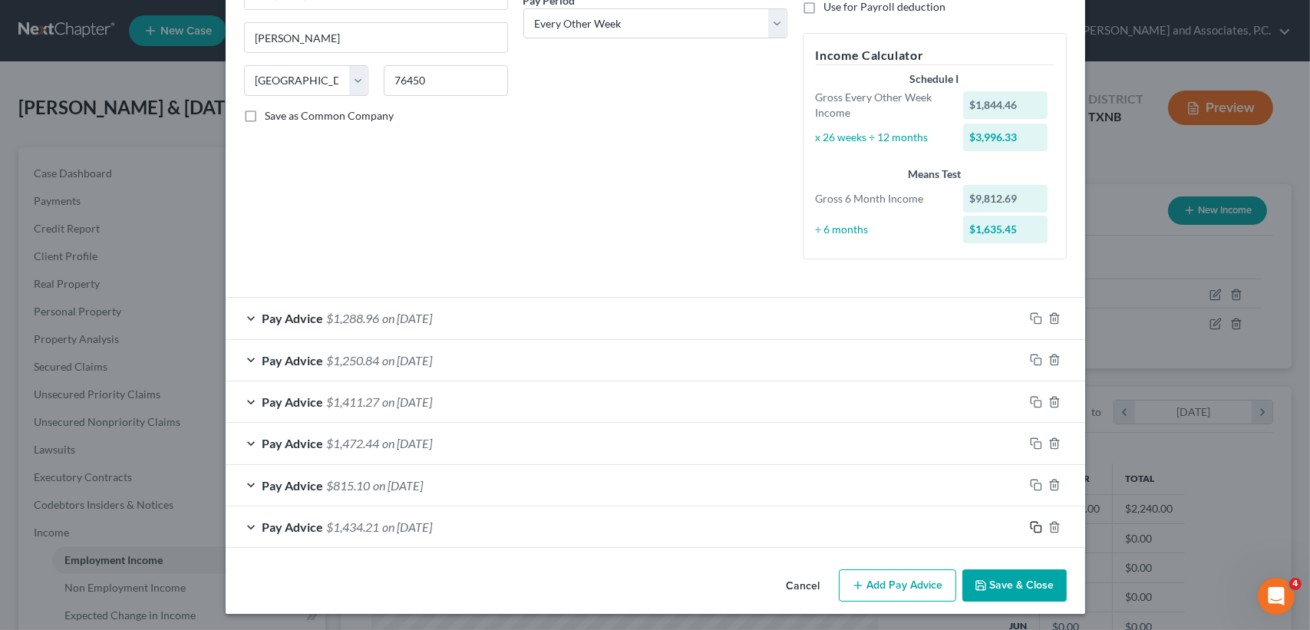
drag, startPoint x: 1035, startPoint y: 520, endPoint x: 643, endPoint y: 438, distance: 400.6
click at [1032, 521] on icon "button" at bounding box center [1036, 527] width 12 height 12
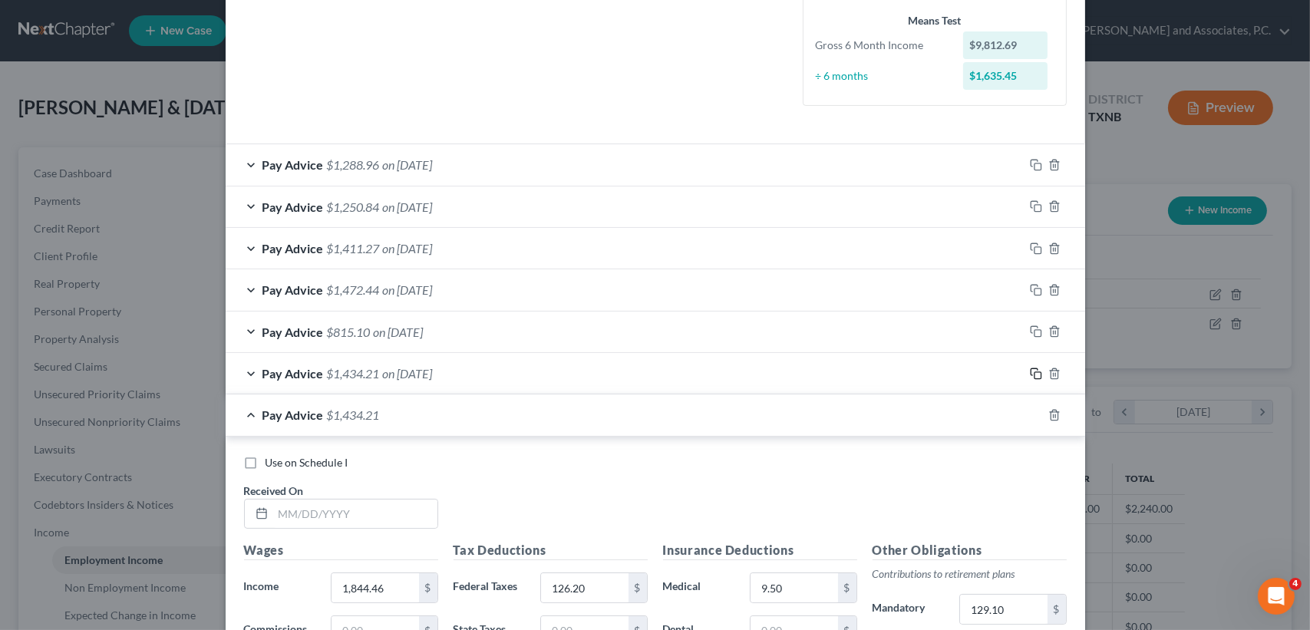
scroll to position [559, 0]
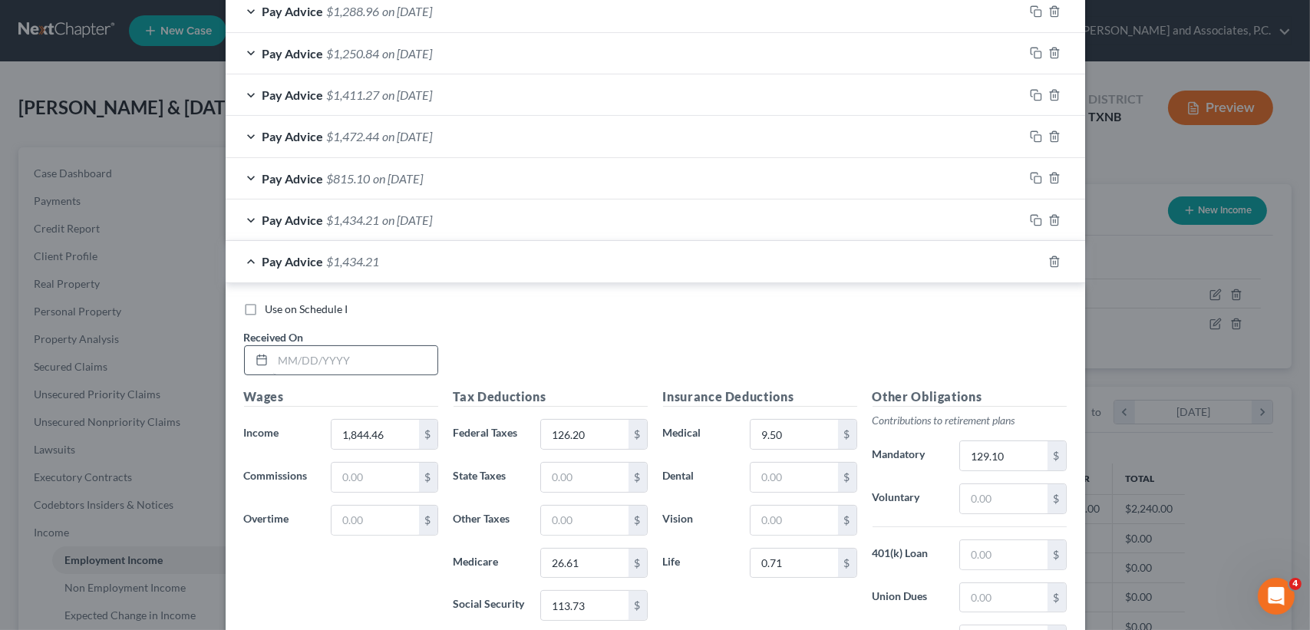
drag, startPoint x: 387, startPoint y: 374, endPoint x: 394, endPoint y: 360, distance: 16.5
click at [391, 368] on div "Use on Schedule I Received On *" at bounding box center [655, 345] width 838 height 87
click at [394, 360] on input "text" at bounding box center [355, 360] width 164 height 29
type input "07/15/2025"
type input "1,813.54"
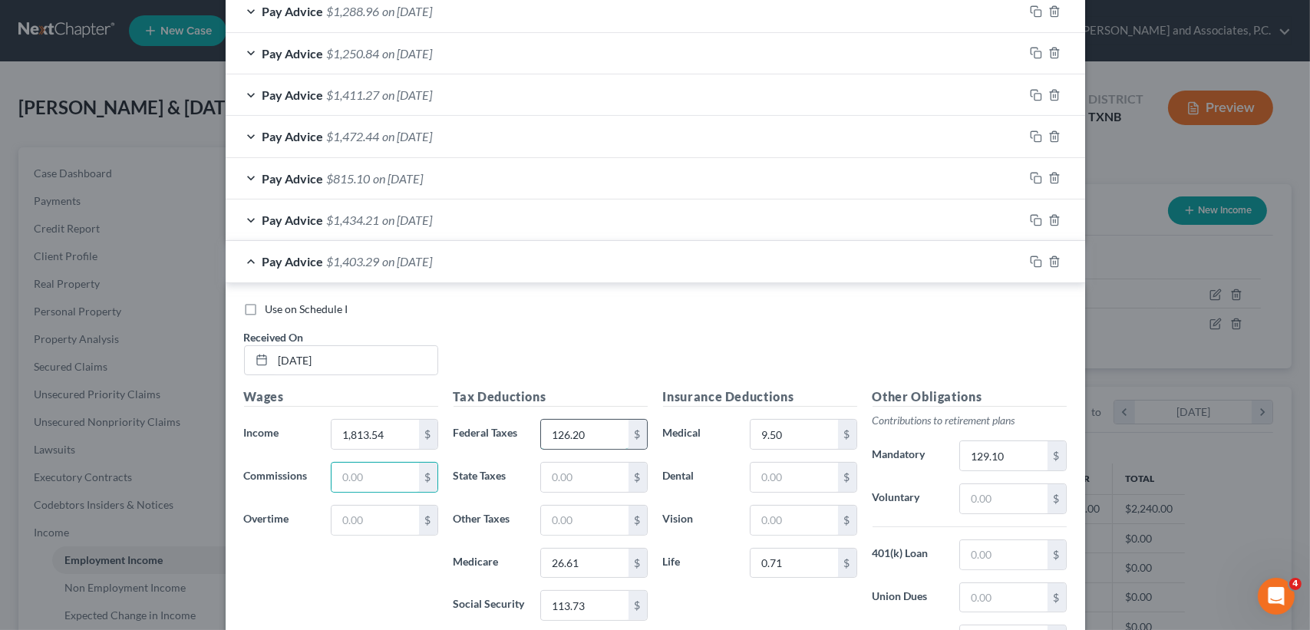
click at [589, 440] on input "126.20" at bounding box center [584, 434] width 87 height 29
type input "122.75"
click at [598, 571] on input "26.61" at bounding box center [584, 563] width 87 height 29
type input "26.15"
click at [613, 602] on input "113.73" at bounding box center [584, 605] width 87 height 29
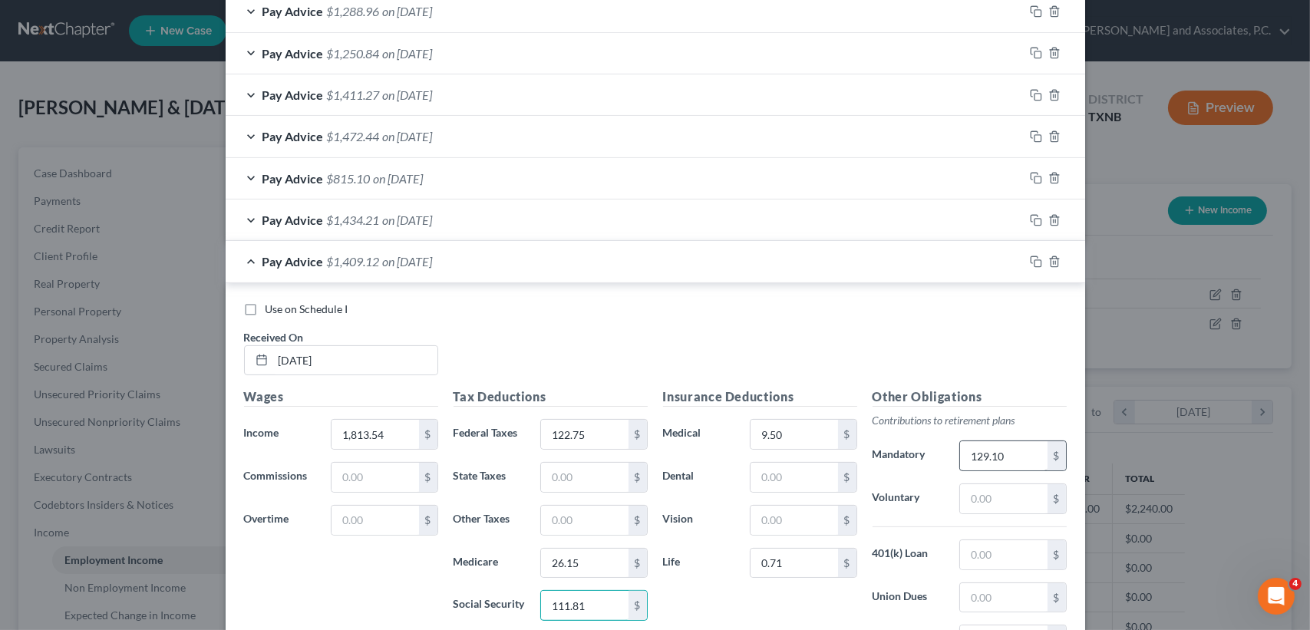
type input "111.81"
click at [1013, 446] on input "129.10" at bounding box center [1003, 455] width 87 height 29
type input "126.95"
drag, startPoint x: 355, startPoint y: 275, endPoint x: 355, endPoint y: 256, distance: 18.4
click at [355, 274] on div "Pay Advice $1,411.27 on 07/15/2025" at bounding box center [625, 261] width 798 height 41
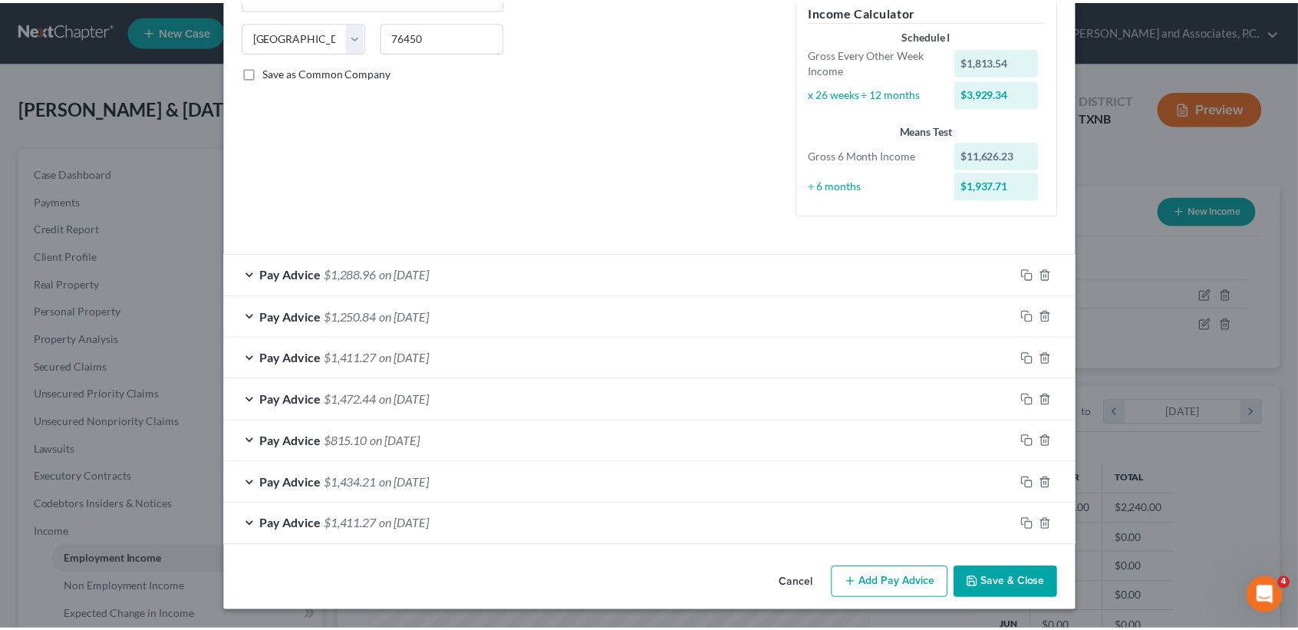
scroll to position [294, 0]
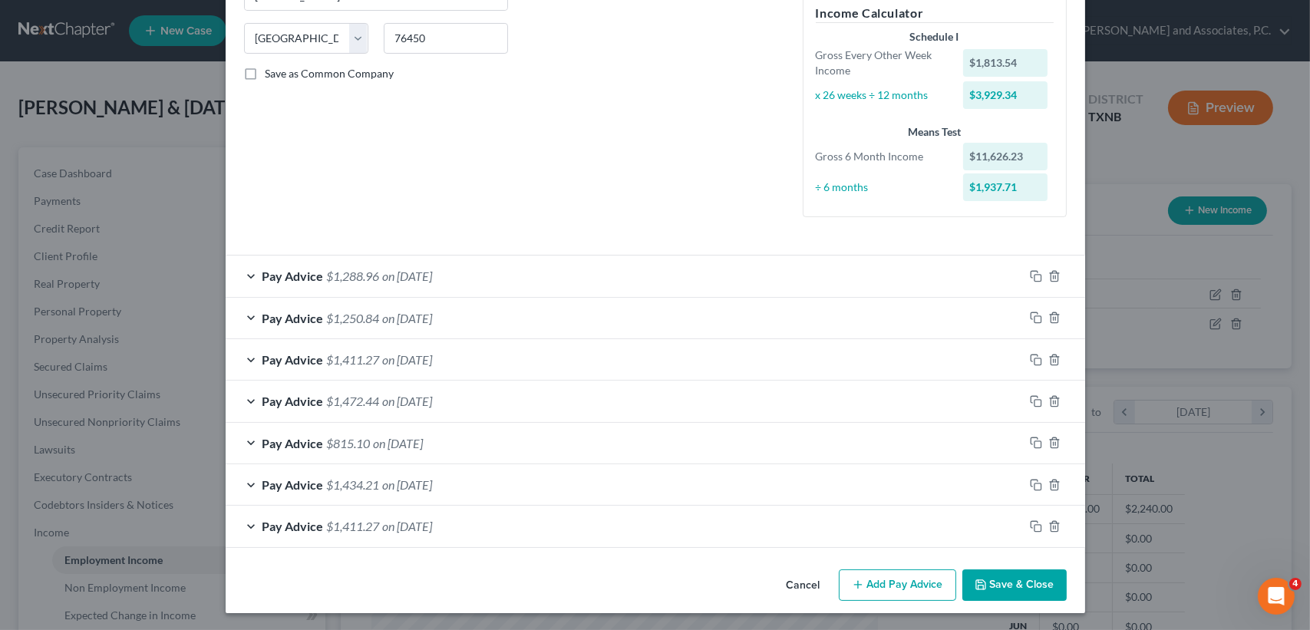
click at [1011, 577] on button "Save & Close" at bounding box center [1014, 585] width 104 height 32
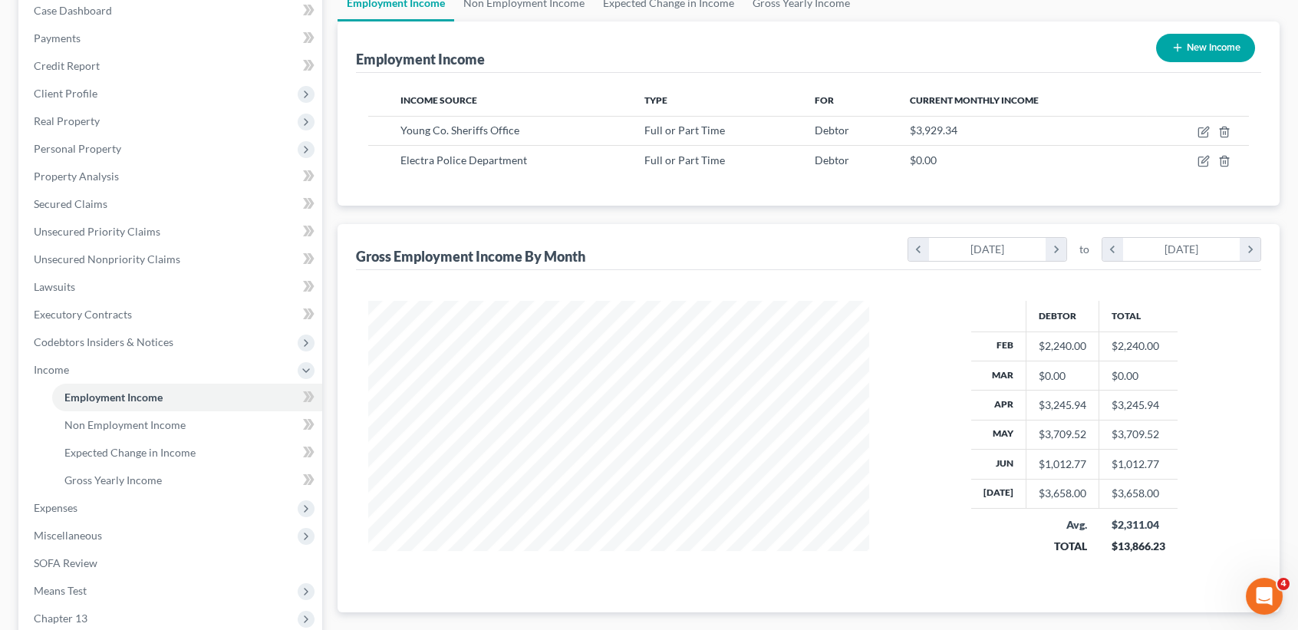
scroll to position [307, 0]
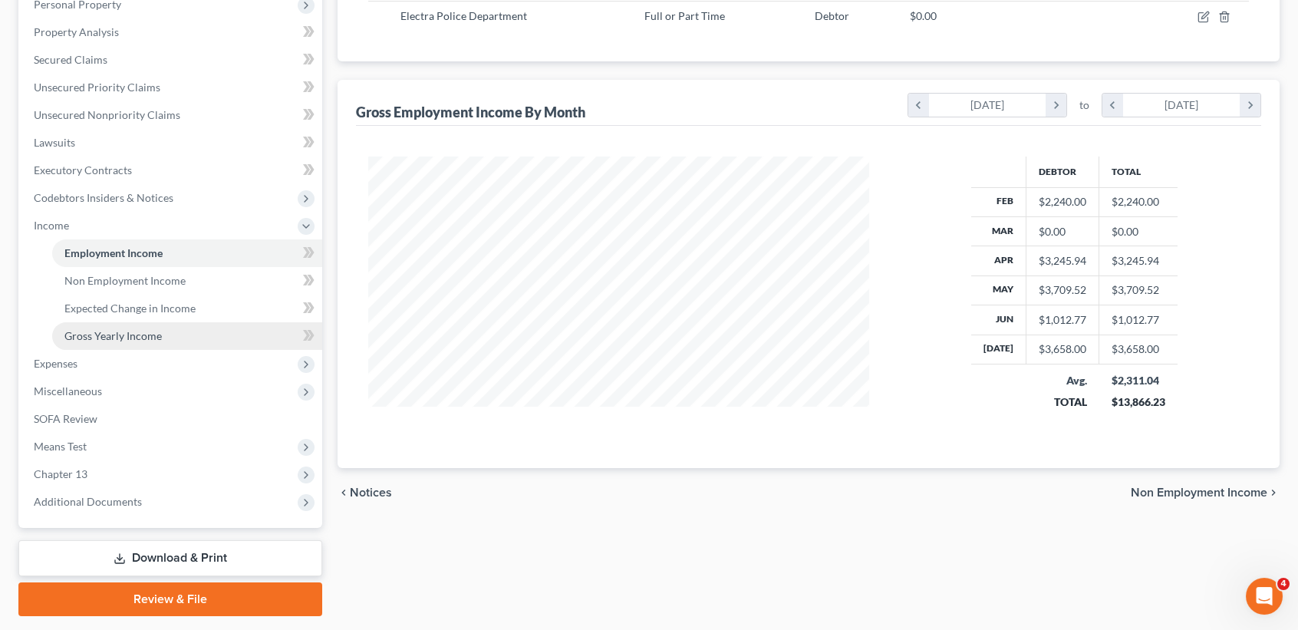
click at [101, 338] on span "Gross Yearly Income" at bounding box center [112, 335] width 97 height 13
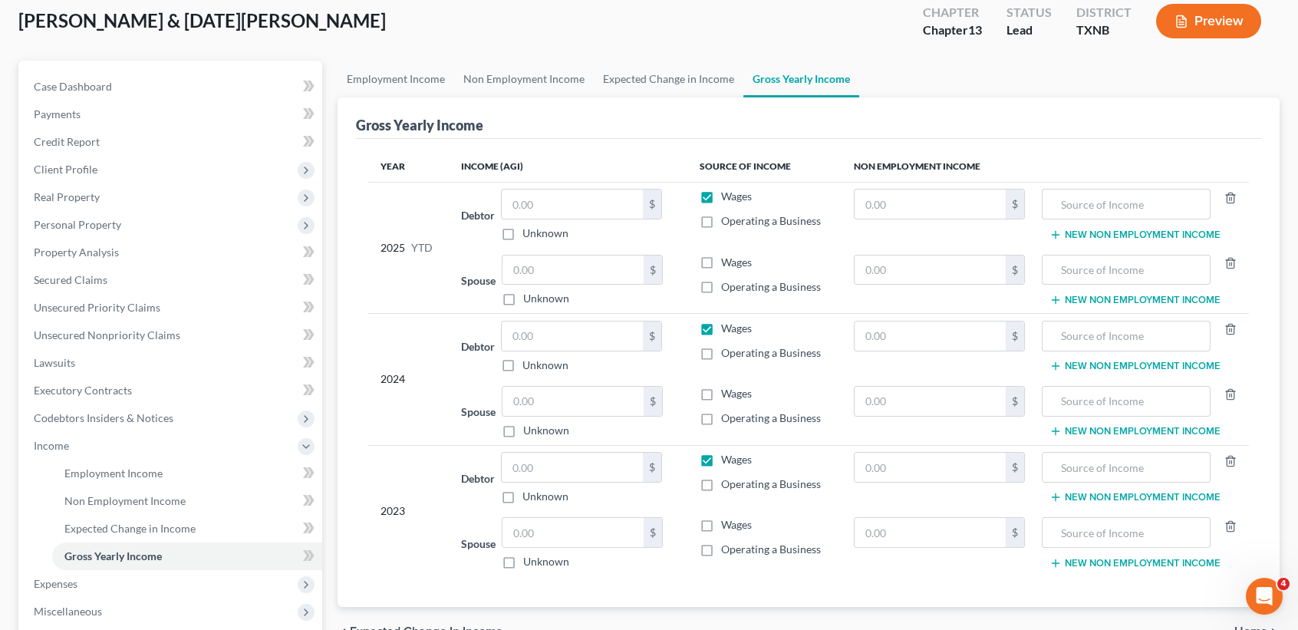
scroll to position [204, 0]
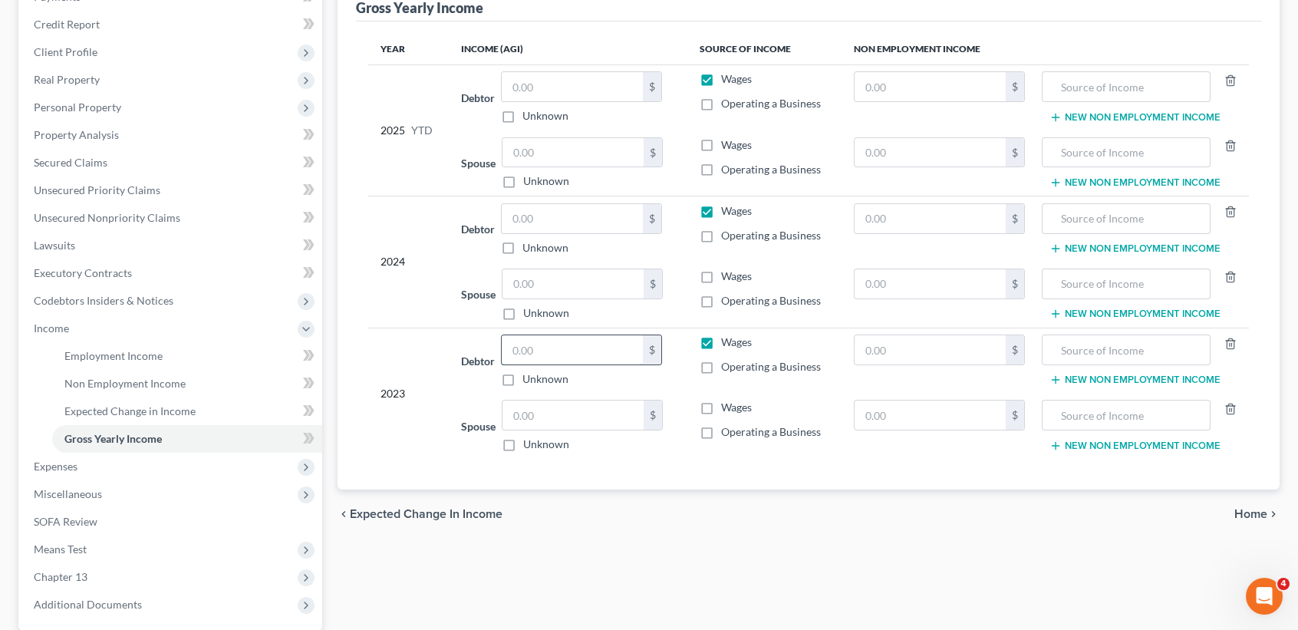
click at [589, 341] on input "text" at bounding box center [572, 349] width 141 height 29
click at [566, 406] on input "text" at bounding box center [573, 415] width 141 height 29
type input "25,382.00"
click at [584, 354] on input "text" at bounding box center [572, 349] width 141 height 29
type input "27,142.00"
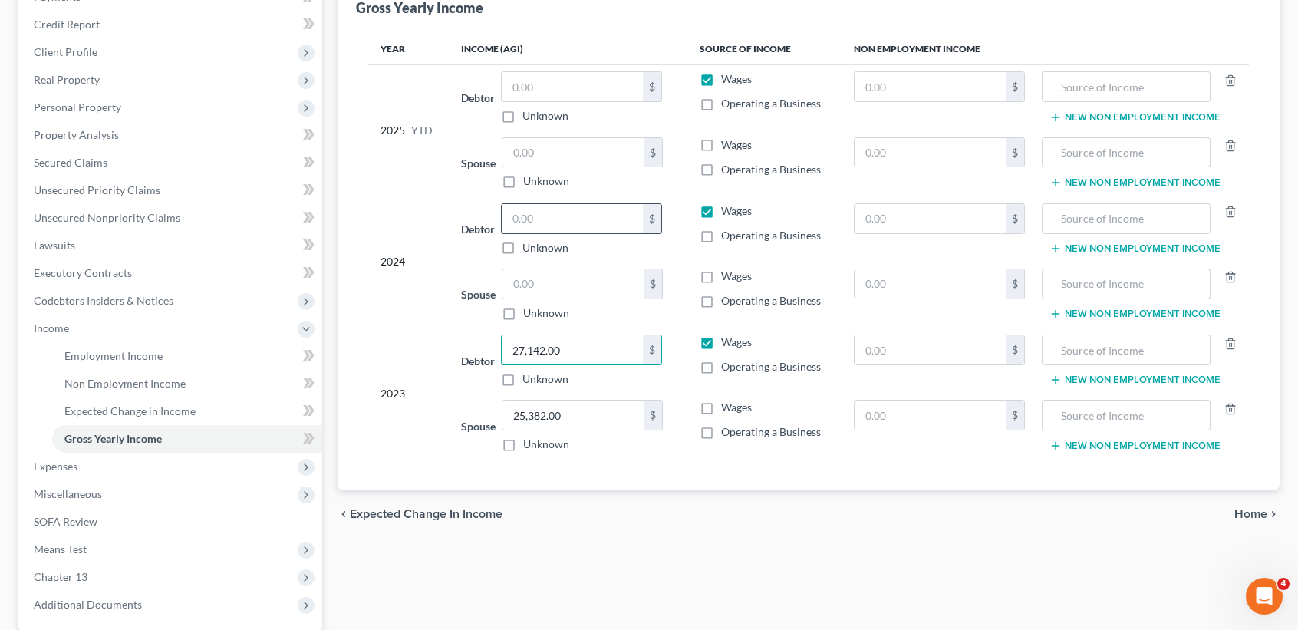
click at [547, 217] on input "text" at bounding box center [572, 218] width 141 height 29
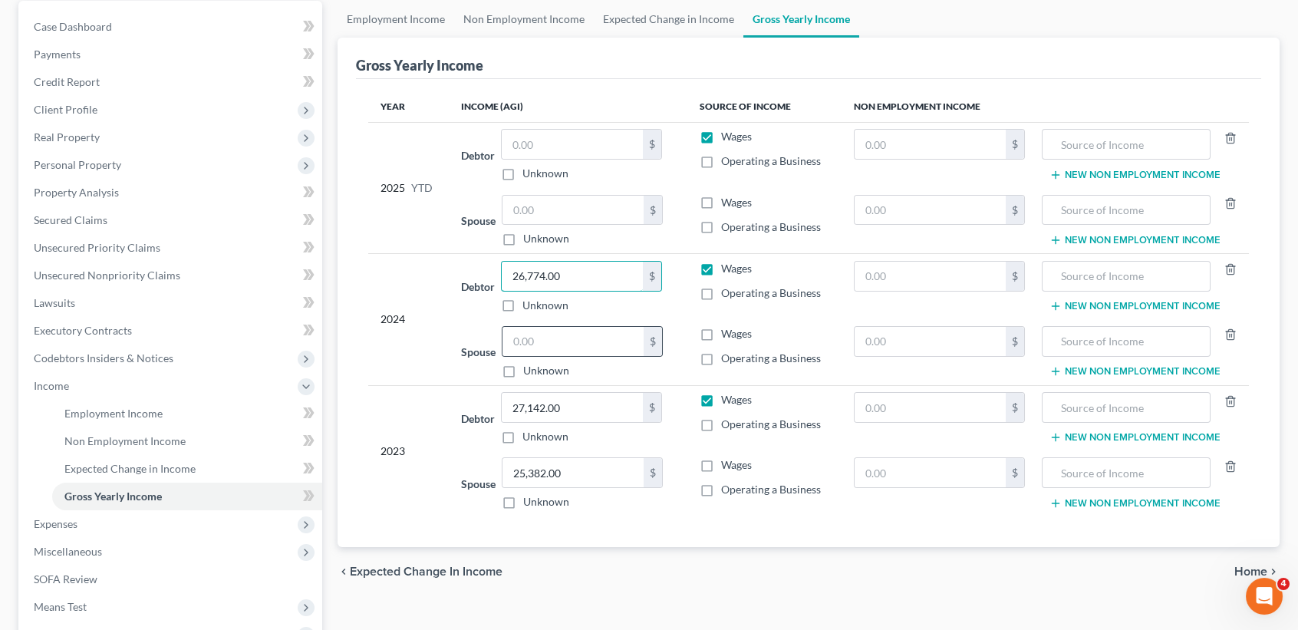
scroll to position [102, 0]
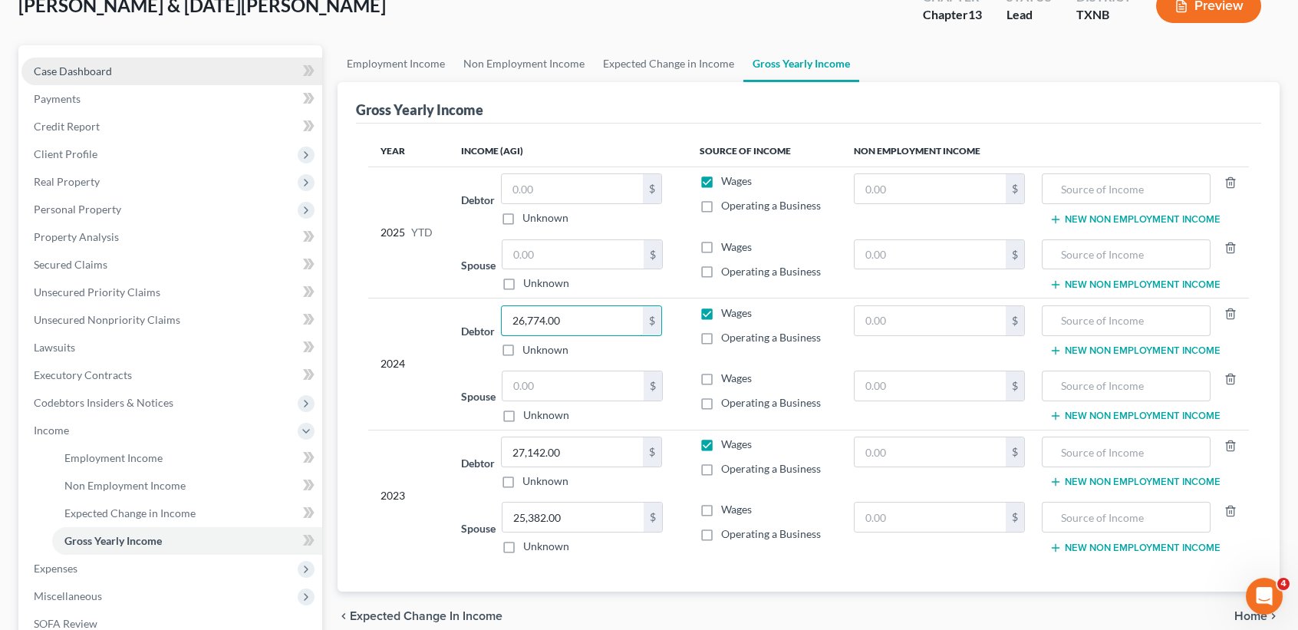
type input "26,774.00"
click at [119, 71] on link "Case Dashboard" at bounding box center [171, 72] width 301 height 28
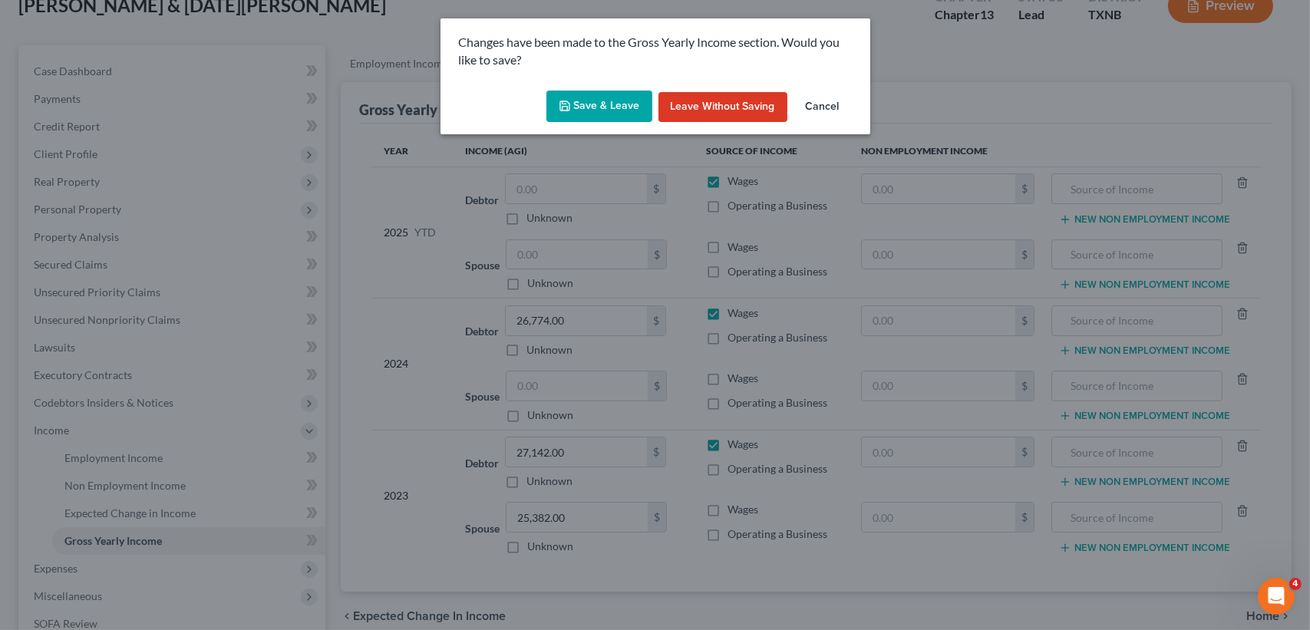
click at [610, 101] on button "Save & Leave" at bounding box center [599, 107] width 106 height 32
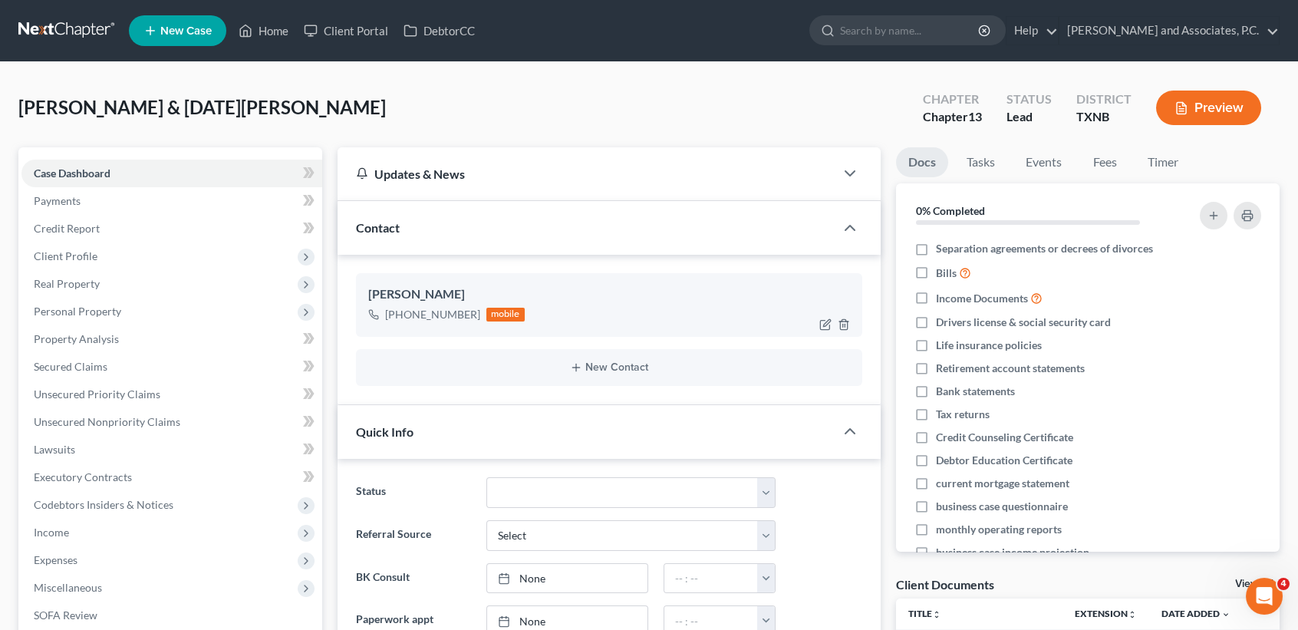
scroll to position [24, 0]
click at [1096, 156] on link "Fees" at bounding box center [1104, 162] width 49 height 30
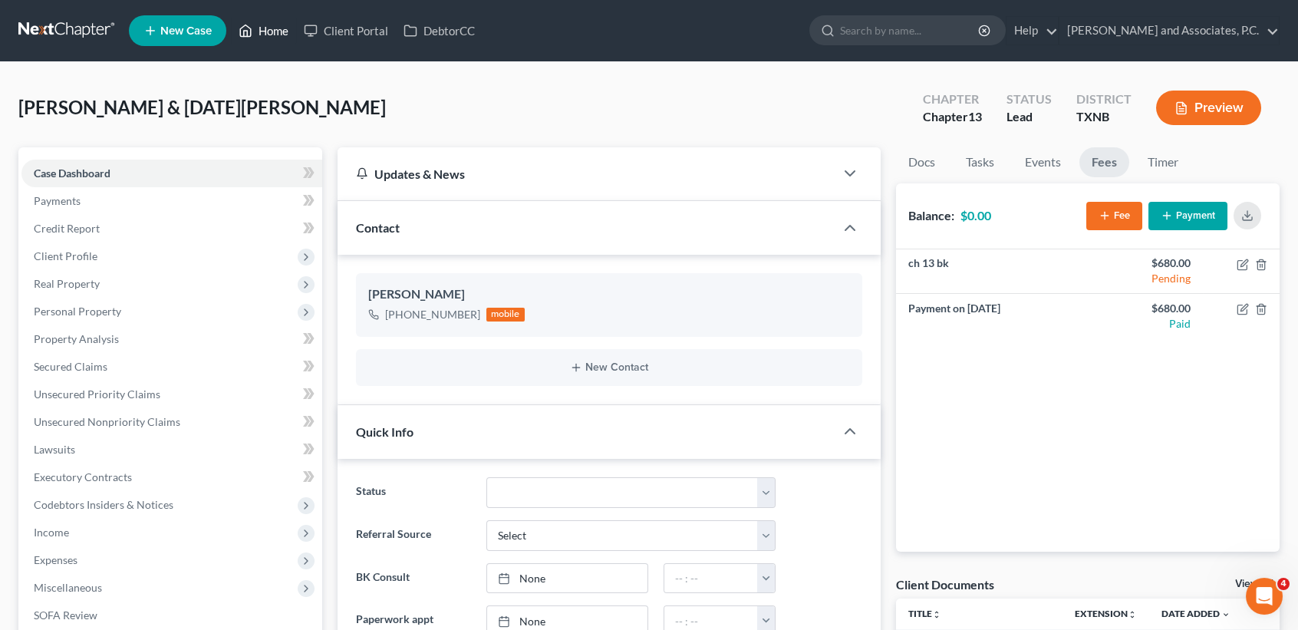
click at [260, 39] on link "Home" at bounding box center [263, 31] width 65 height 28
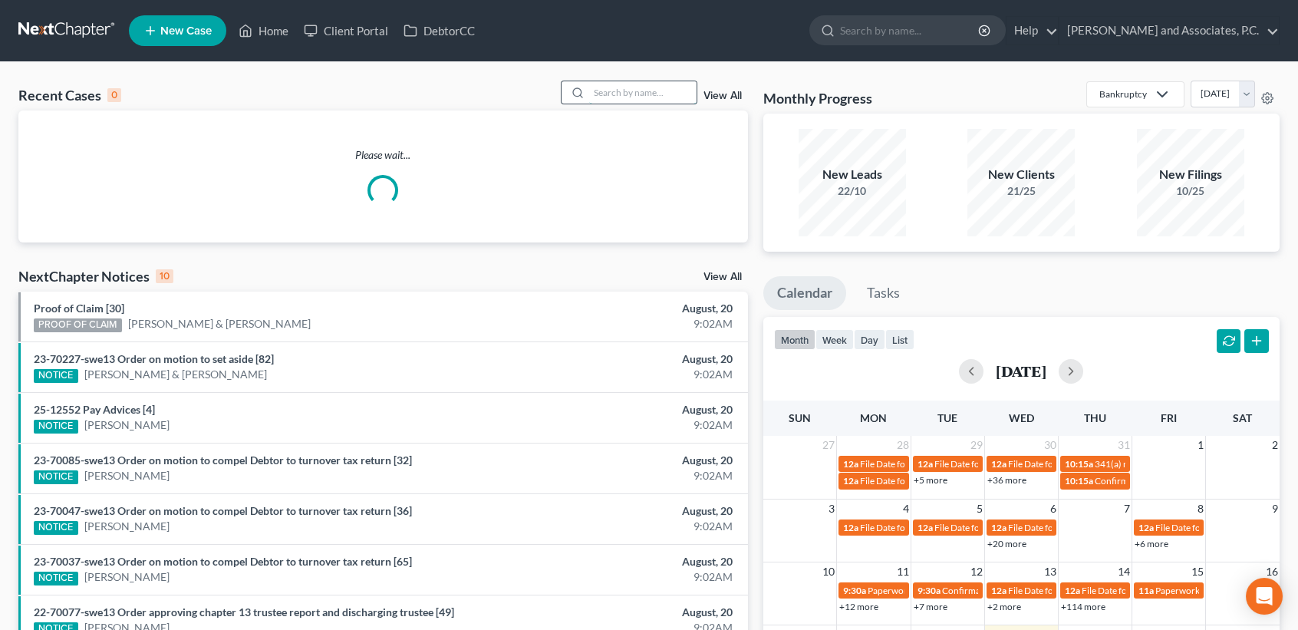
click at [627, 91] on input "search" at bounding box center [642, 92] width 107 height 22
